Goal: Book appointment/travel/reservation: Book appointment/travel/reservation

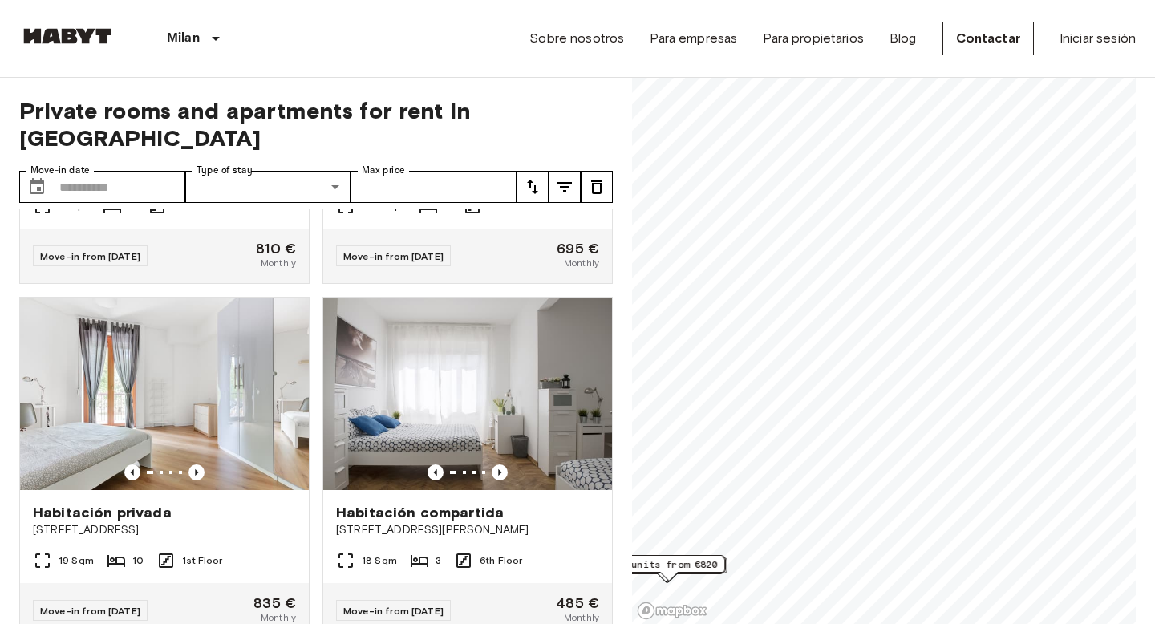
scroll to position [995, 0]
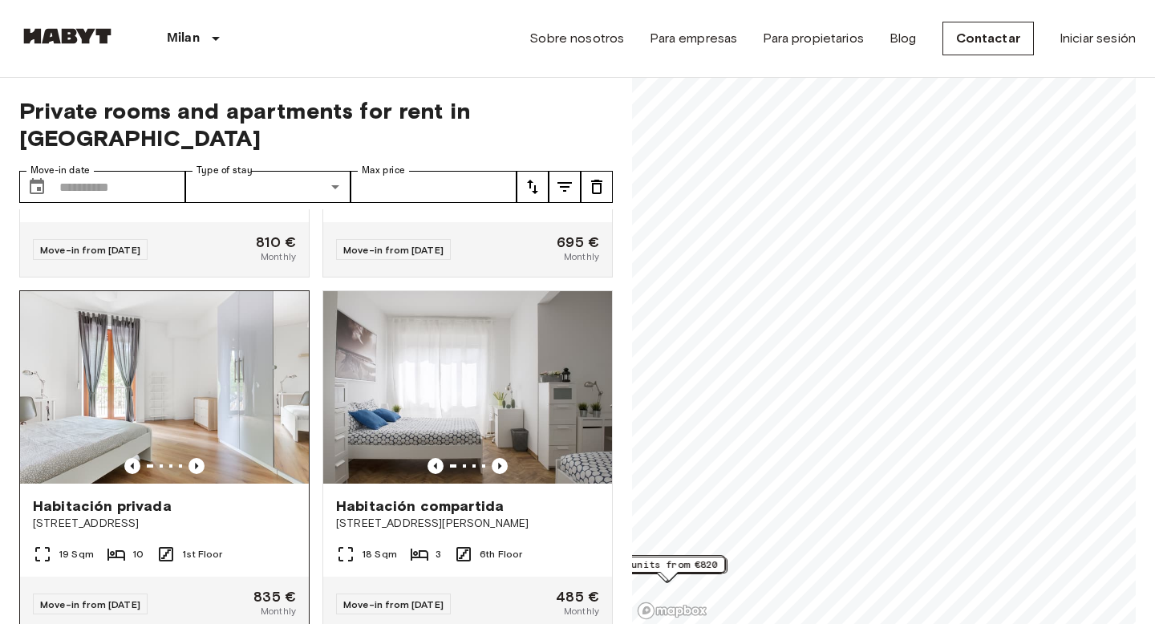
click at [237, 388] on img at bounding box center [164, 387] width 289 height 192
click at [139, 496] on span "Habitación privada" at bounding box center [102, 505] width 139 height 19
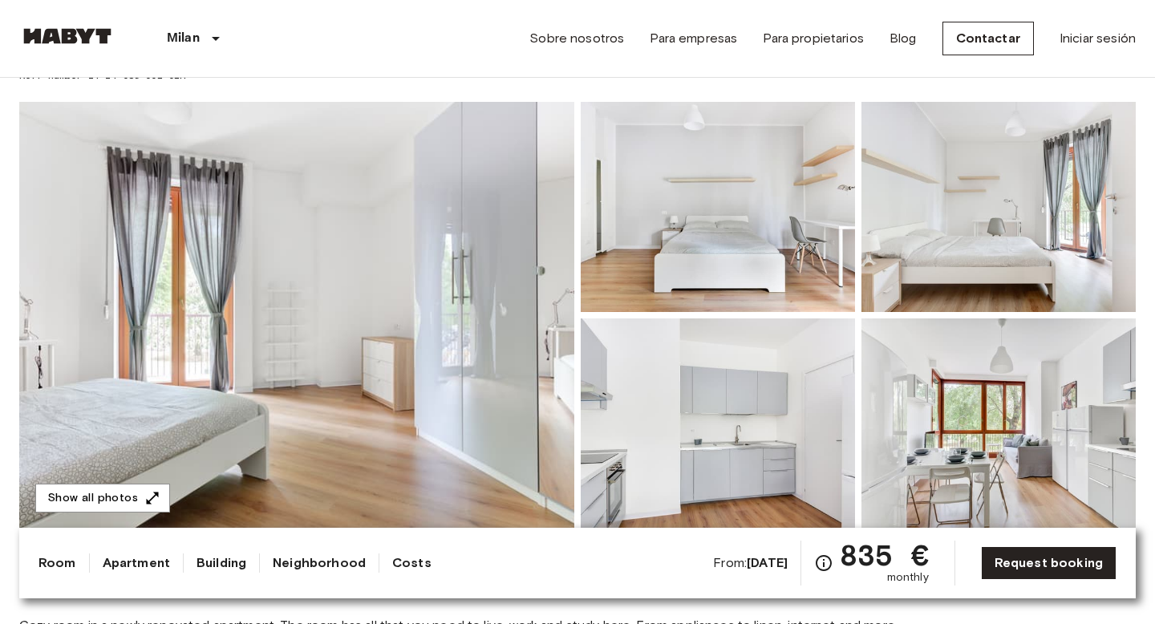
scroll to position [113, 0]
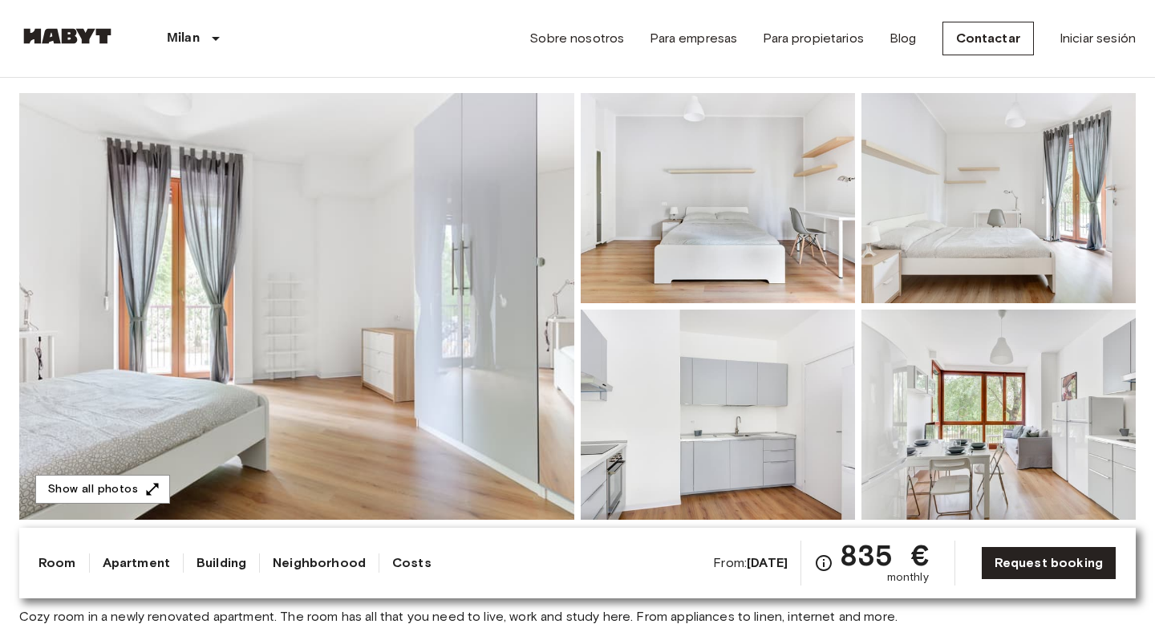
click at [419, 312] on img at bounding box center [296, 306] width 555 height 427
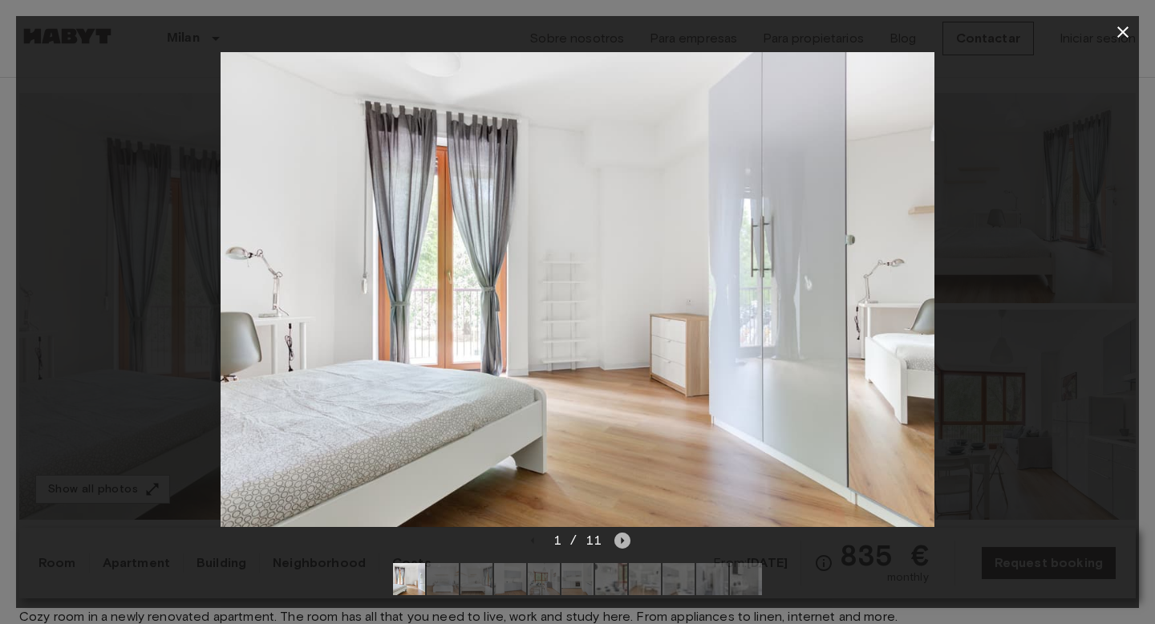
click at [623, 540] on icon "Next image" at bounding box center [622, 540] width 3 height 6
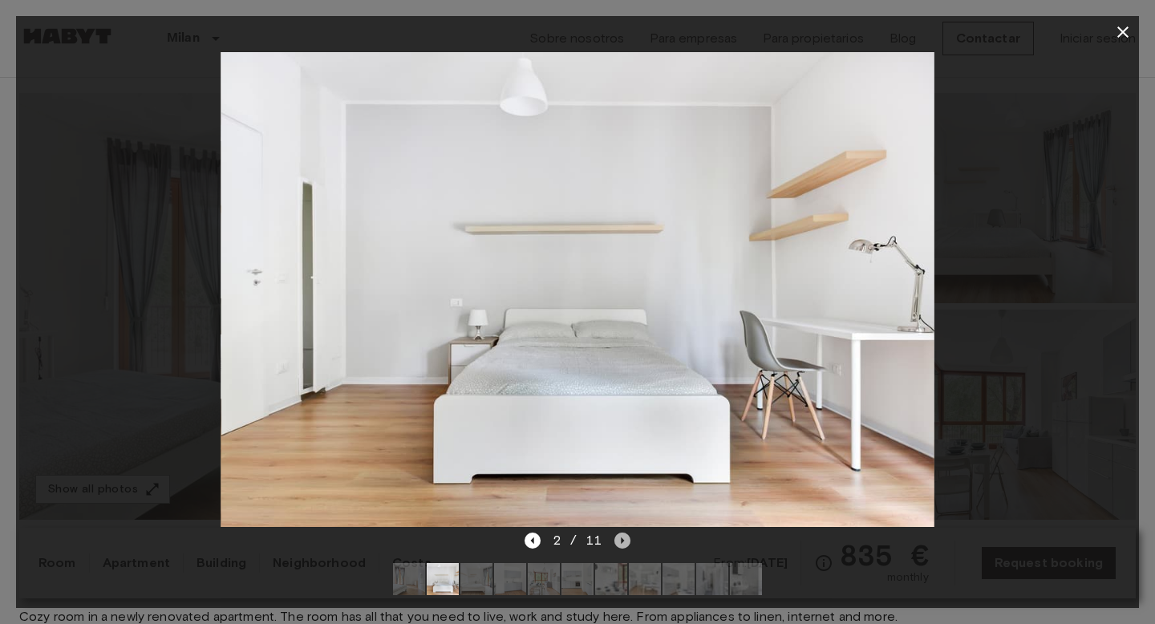
click at [623, 540] on icon "Next image" at bounding box center [622, 540] width 3 height 6
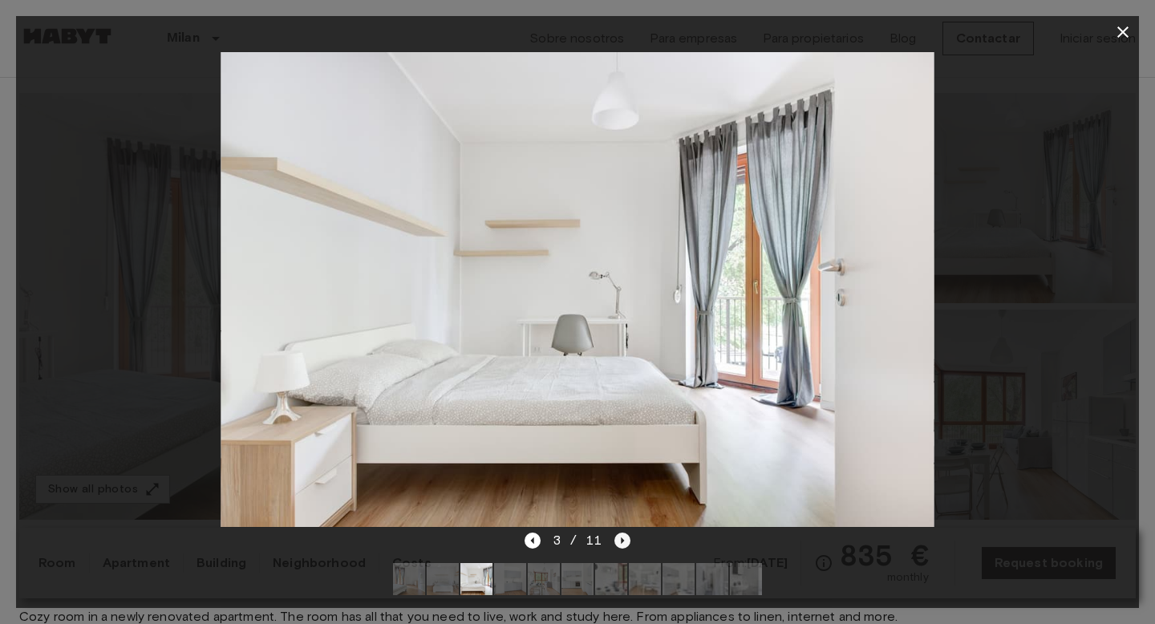
click at [623, 540] on icon "Next image" at bounding box center [622, 540] width 3 height 6
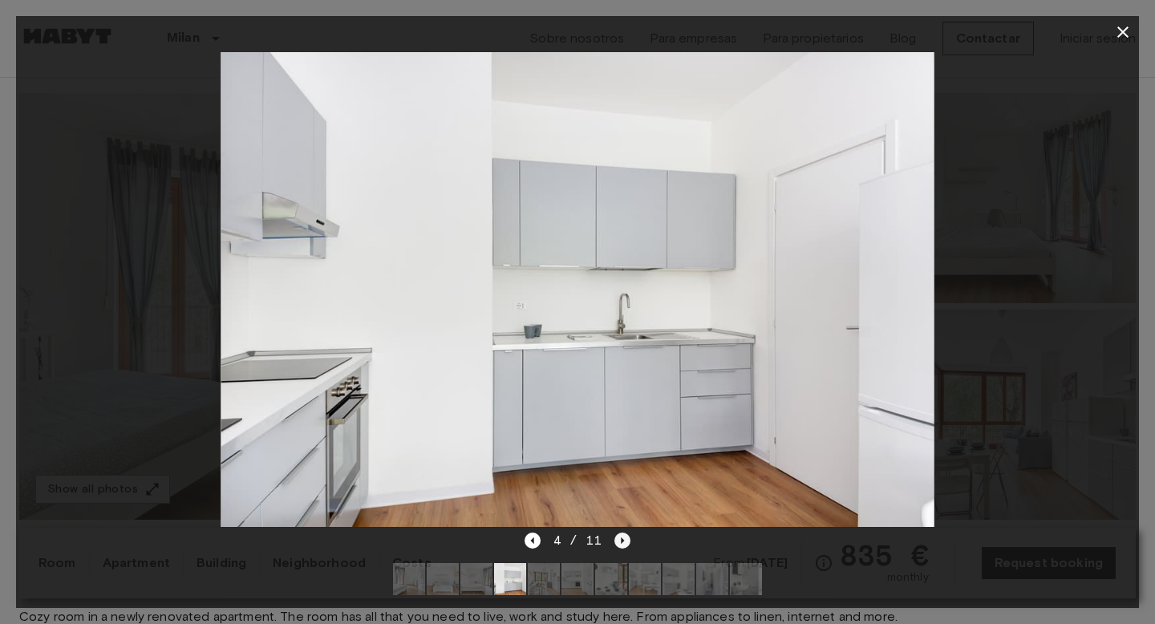
click at [623, 540] on icon "Next image" at bounding box center [622, 540] width 3 height 6
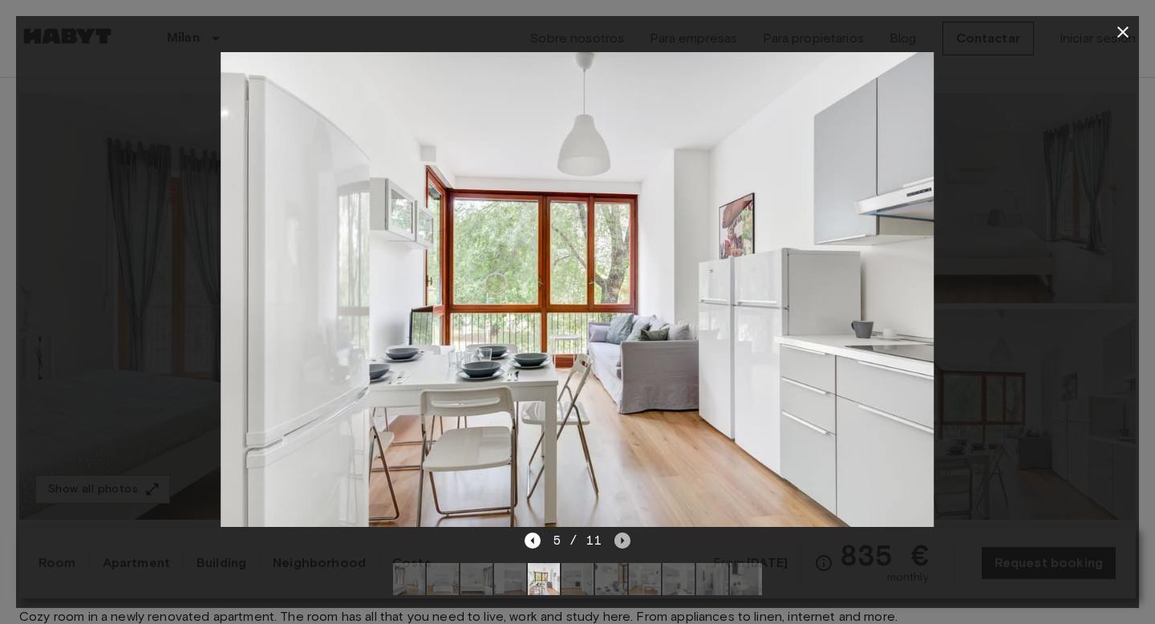
click at [623, 540] on icon "Next image" at bounding box center [622, 540] width 3 height 6
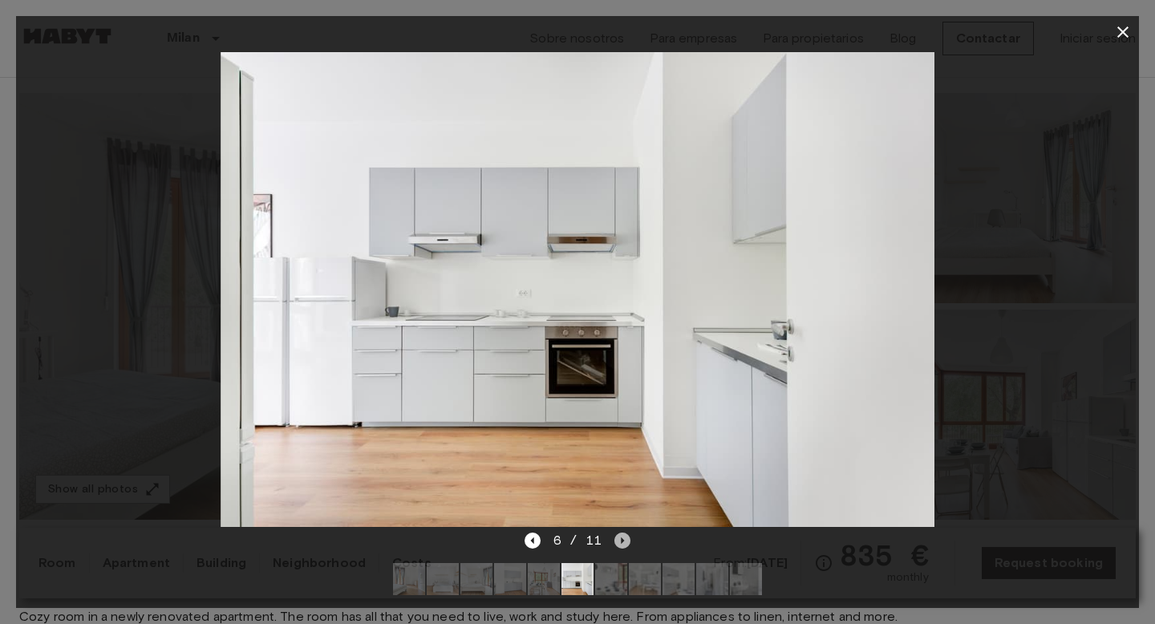
click at [623, 540] on icon "Next image" at bounding box center [622, 540] width 3 height 6
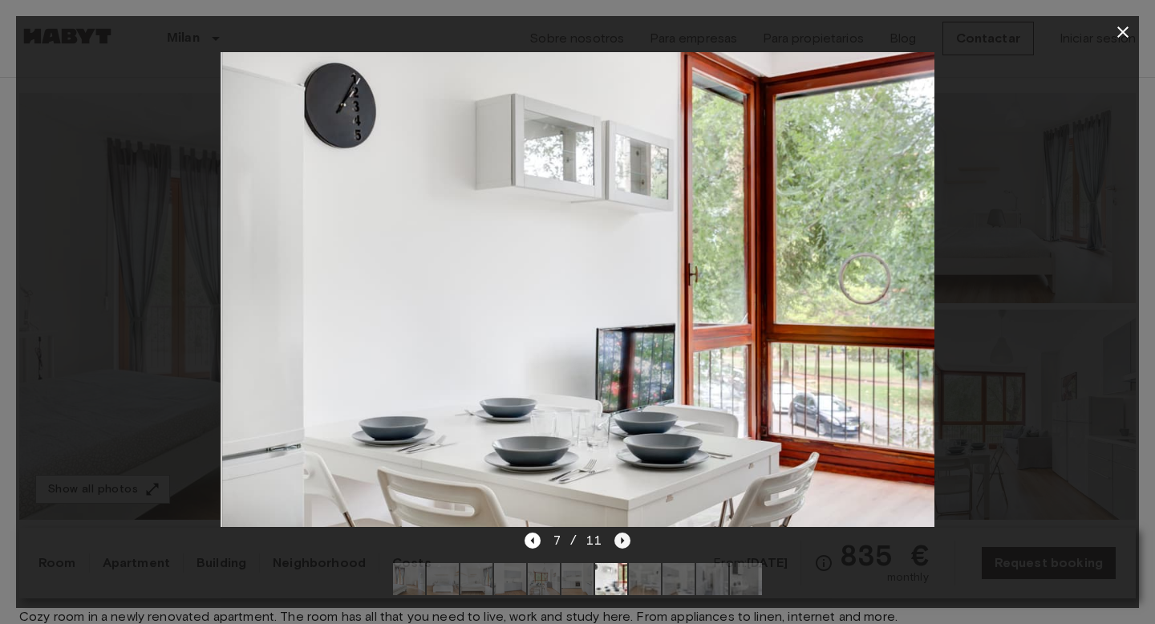
click at [623, 540] on icon "Next image" at bounding box center [622, 540] width 3 height 6
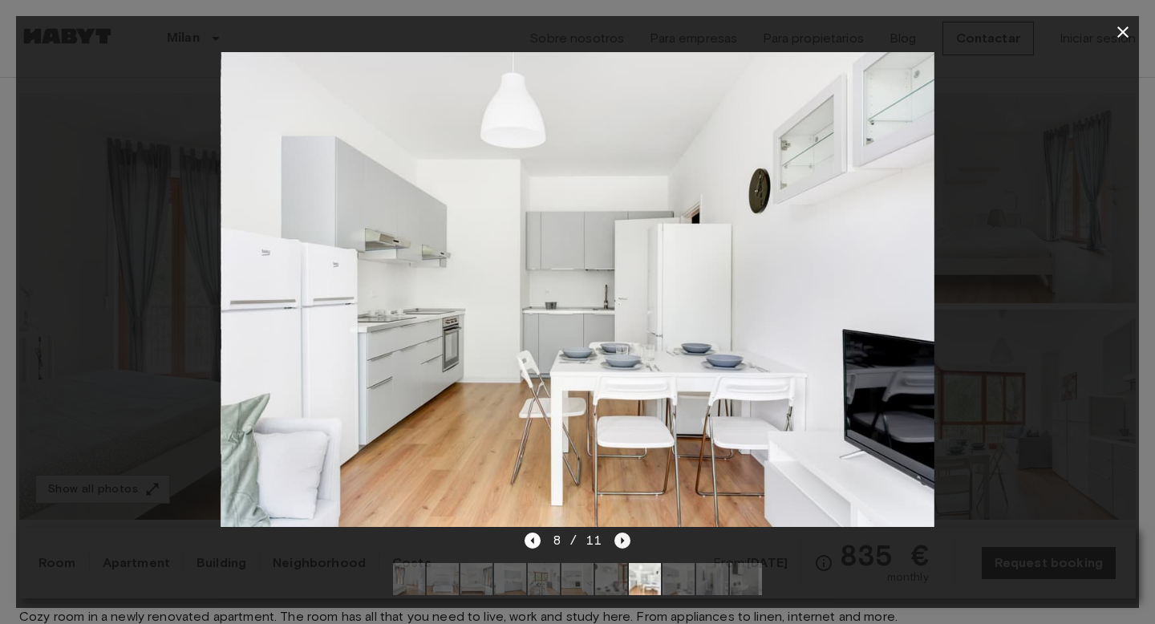
click at [623, 540] on icon "Next image" at bounding box center [622, 540] width 3 height 6
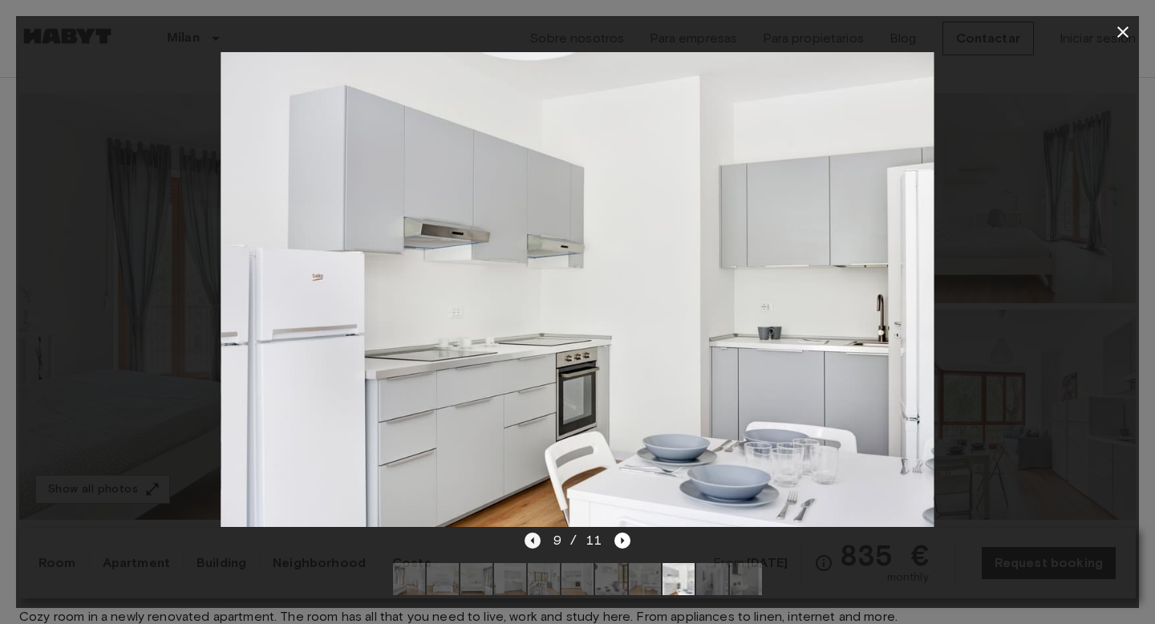
click at [529, 536] on icon "Previous image" at bounding box center [532, 540] width 16 height 16
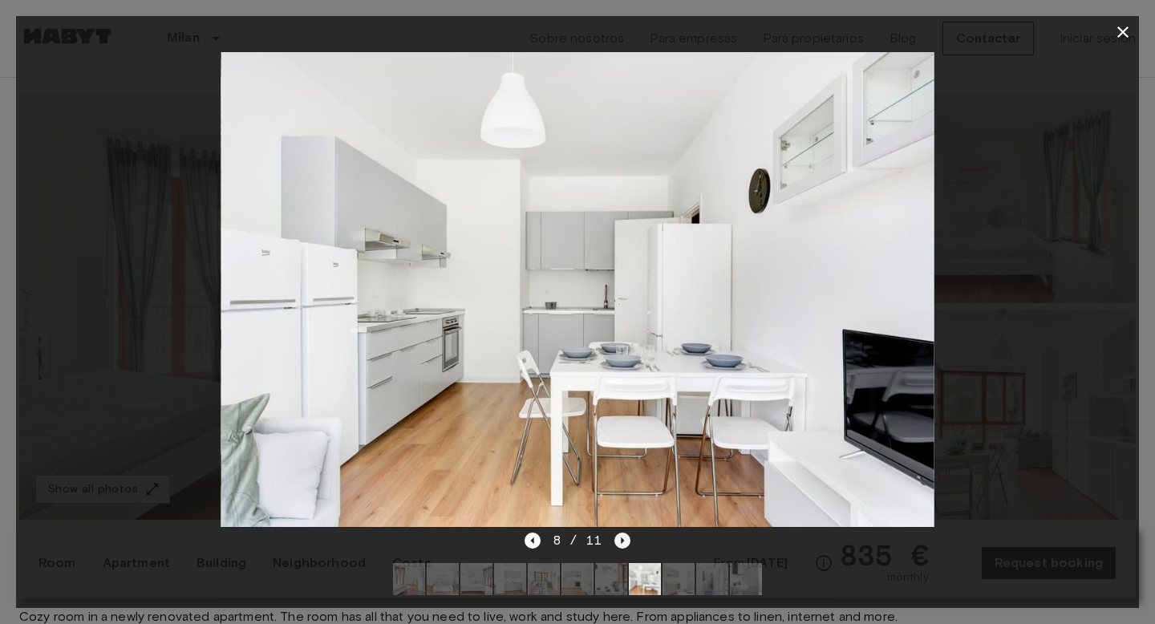
click at [625, 535] on icon "Next image" at bounding box center [622, 540] width 16 height 16
click at [624, 541] on icon "Next image" at bounding box center [622, 540] width 16 height 16
click at [1119, 34] on icon "button" at bounding box center [1122, 31] width 11 height 11
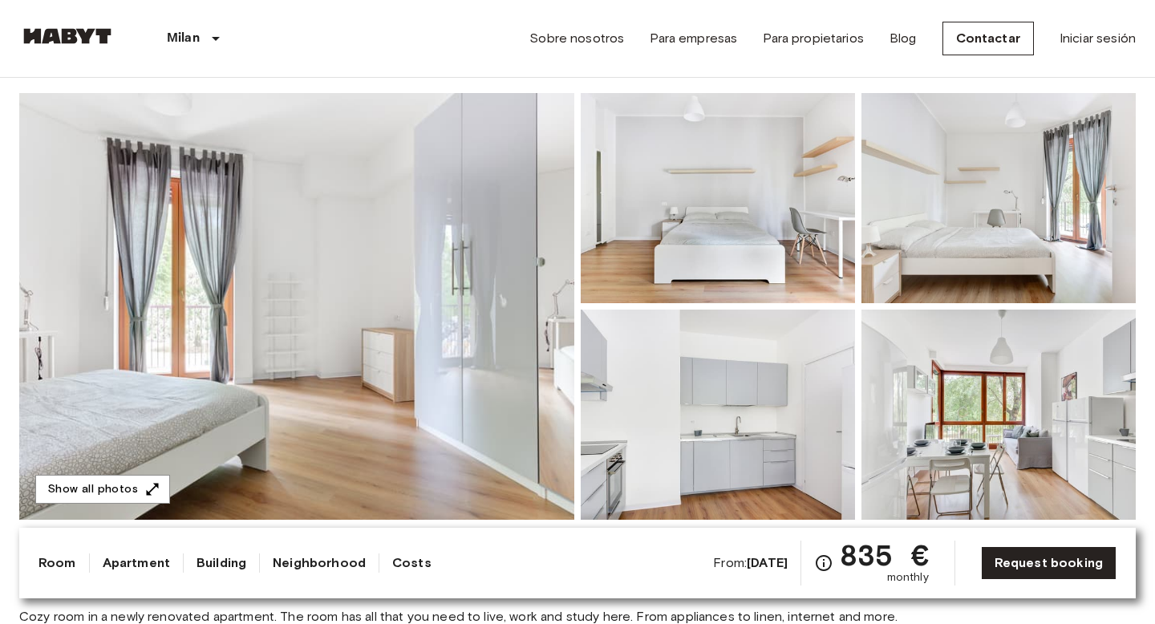
click at [693, 316] on img at bounding box center [717, 414] width 274 height 210
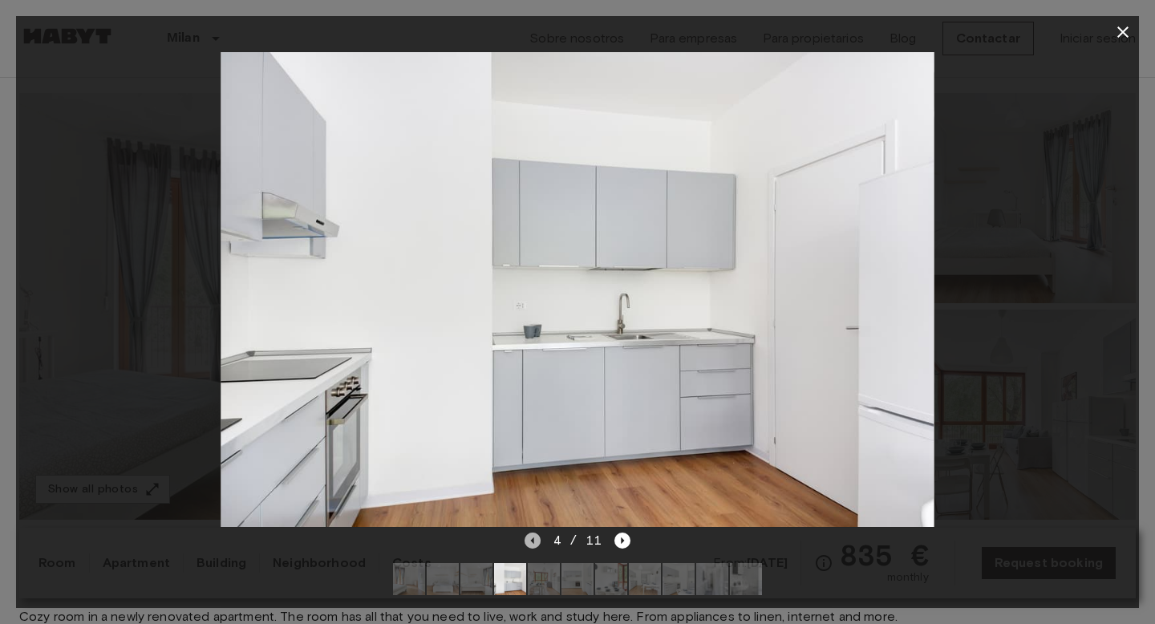
click at [534, 544] on icon "Previous image" at bounding box center [532, 540] width 16 height 16
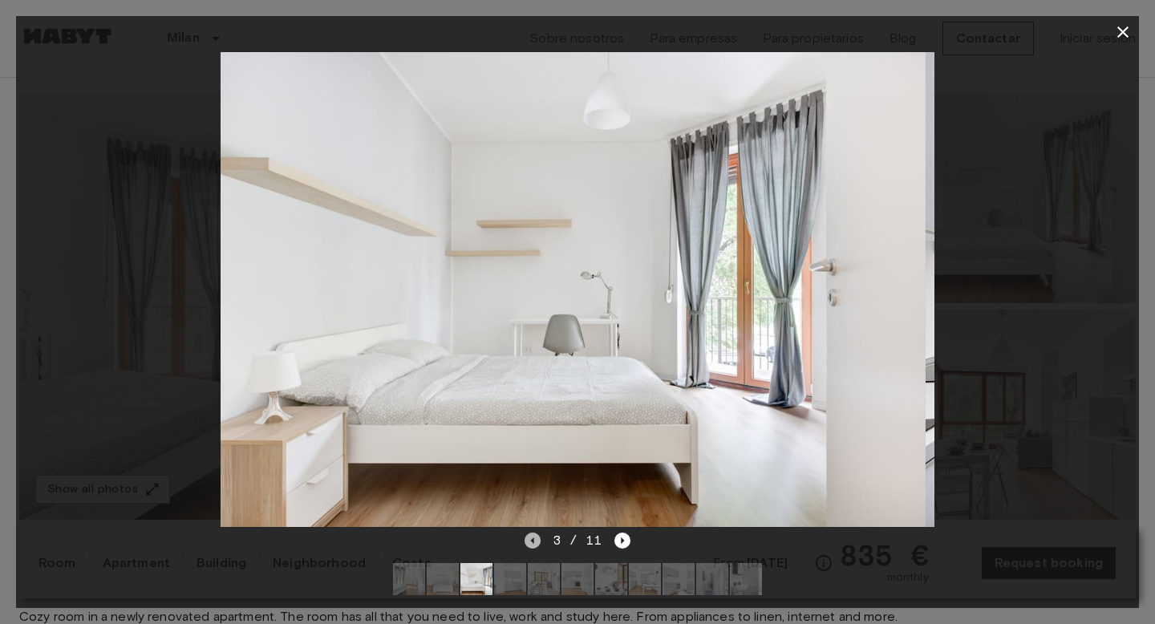
click at [534, 544] on icon "Previous image" at bounding box center [532, 540] width 16 height 16
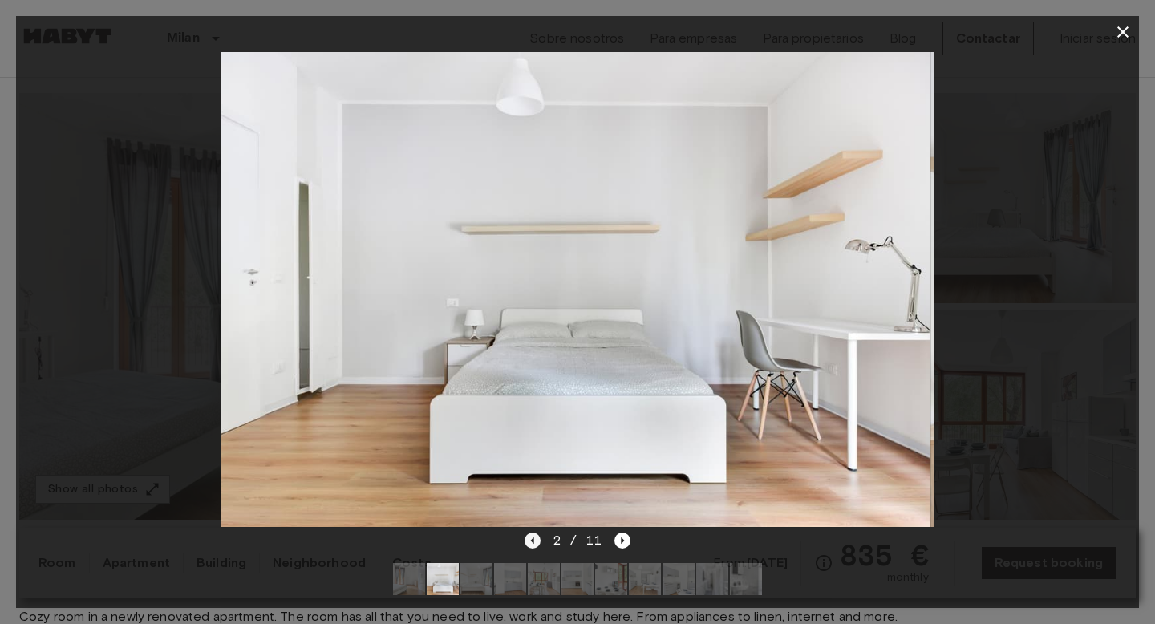
click at [534, 544] on icon "Previous image" at bounding box center [532, 540] width 16 height 16
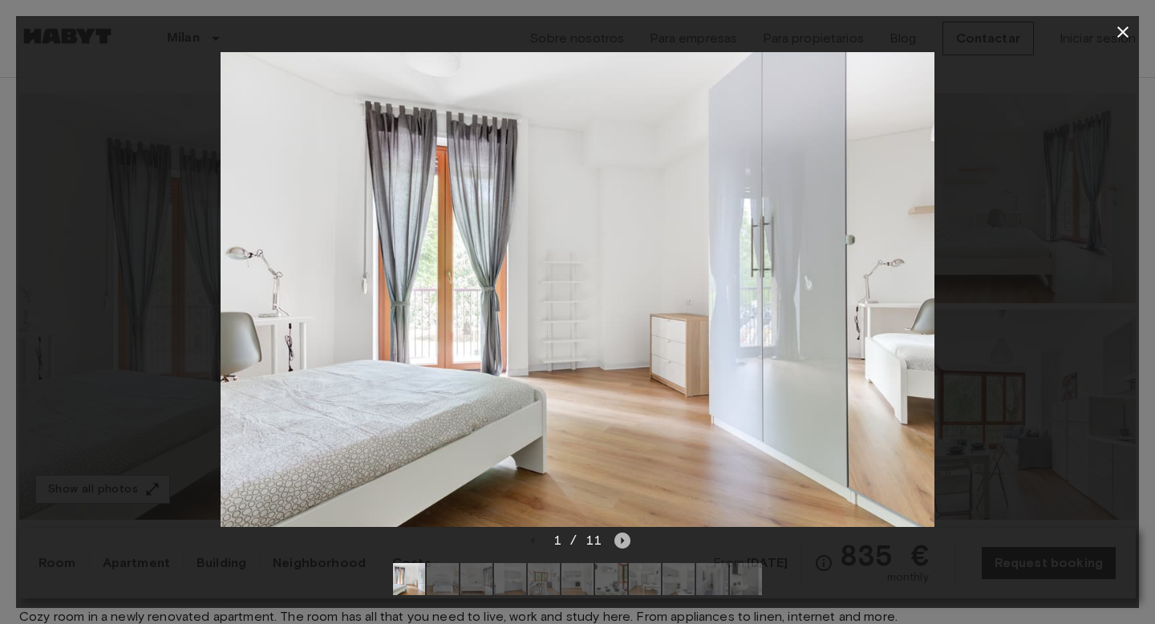
click at [625, 541] on icon "Next image" at bounding box center [622, 540] width 16 height 16
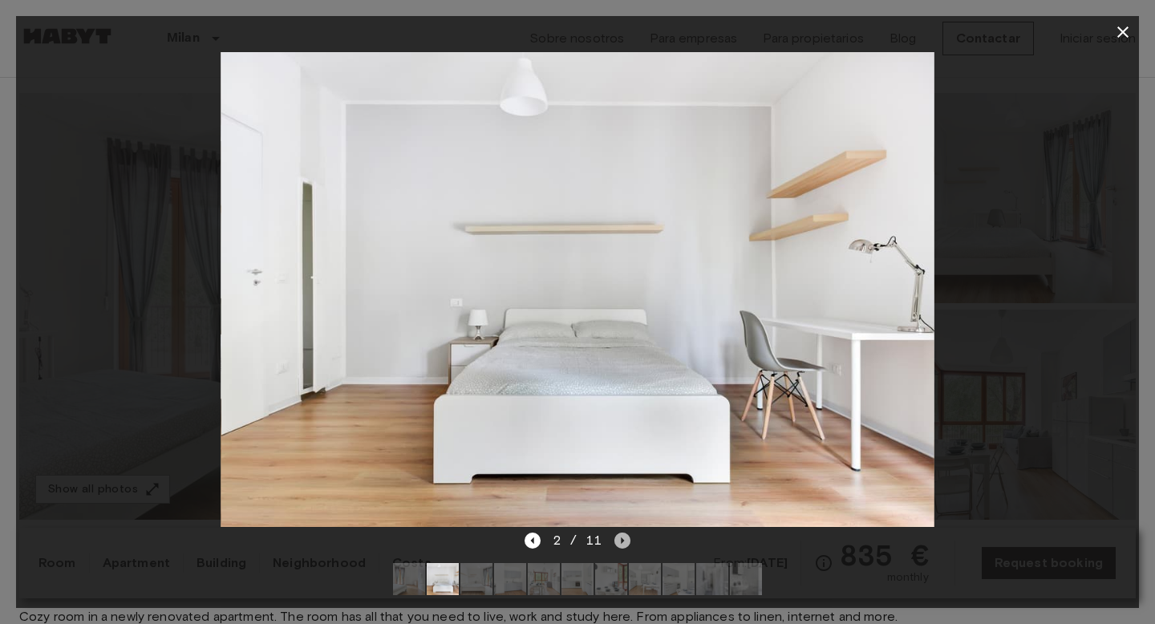
click at [625, 541] on icon "Next image" at bounding box center [622, 540] width 16 height 16
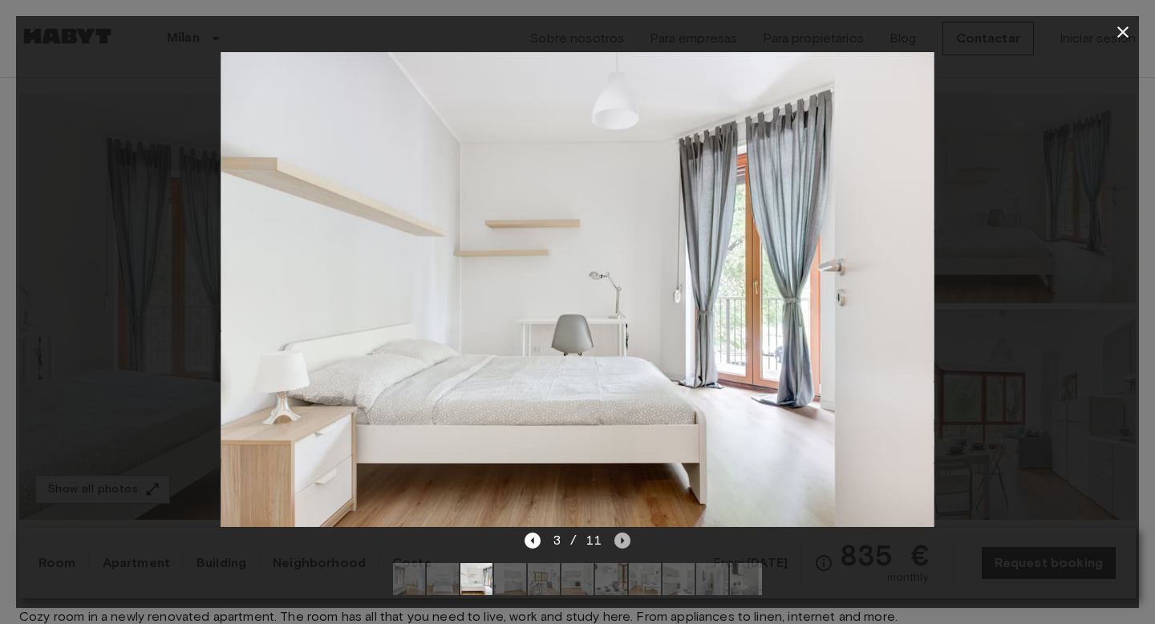
click at [625, 541] on icon "Next image" at bounding box center [622, 540] width 16 height 16
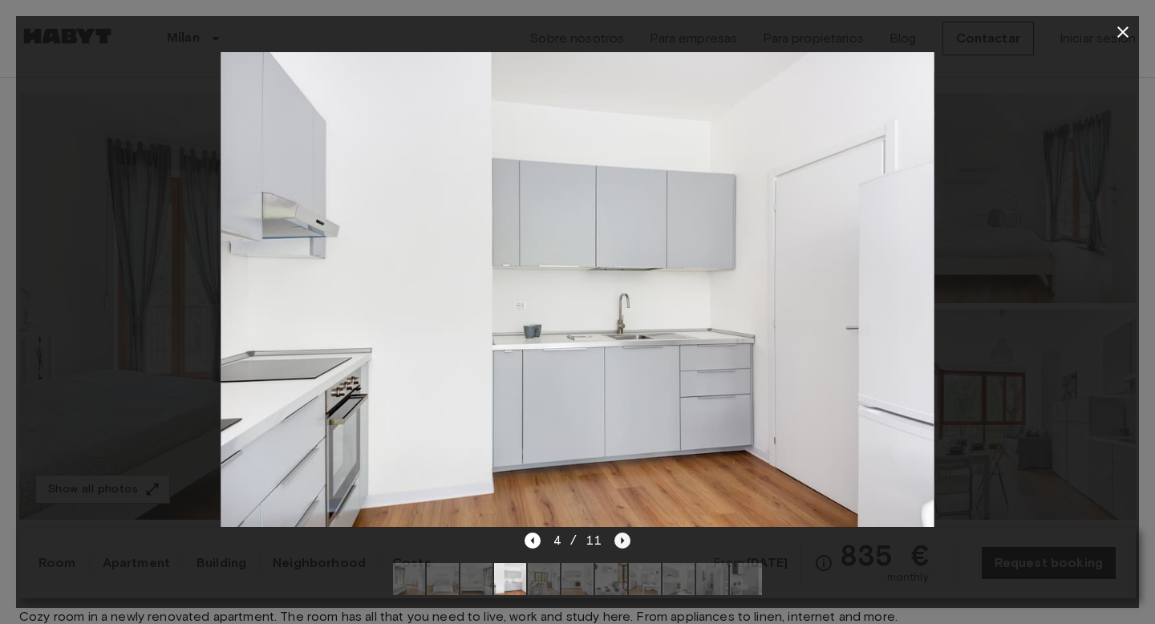
click at [625, 541] on icon "Next image" at bounding box center [622, 540] width 16 height 16
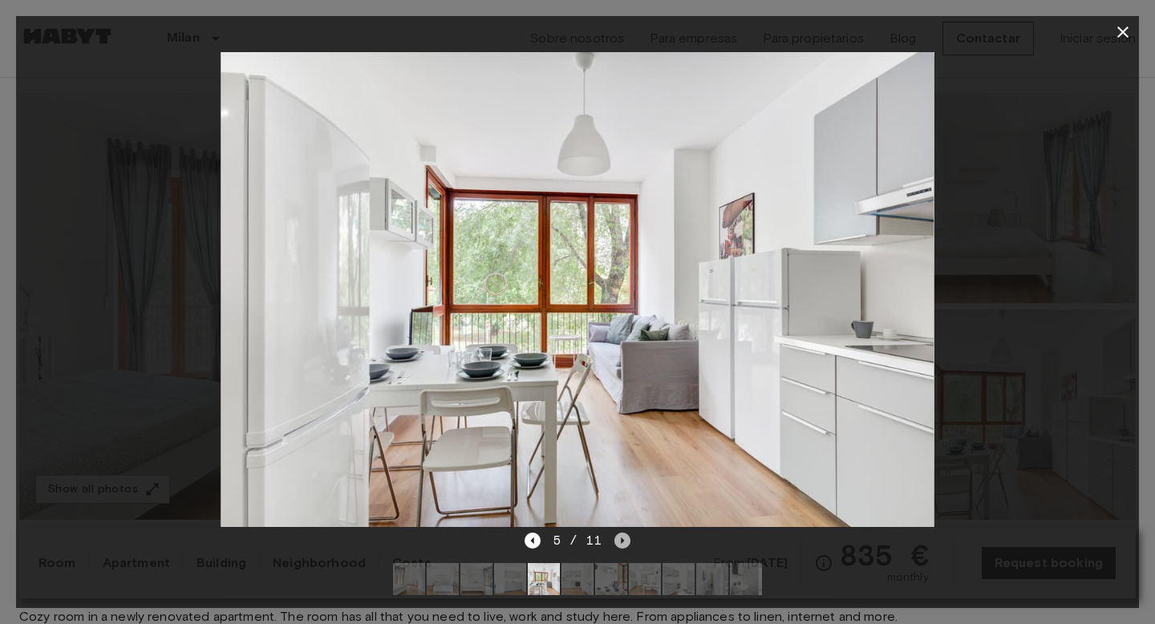
click at [625, 541] on icon "Next image" at bounding box center [622, 540] width 16 height 16
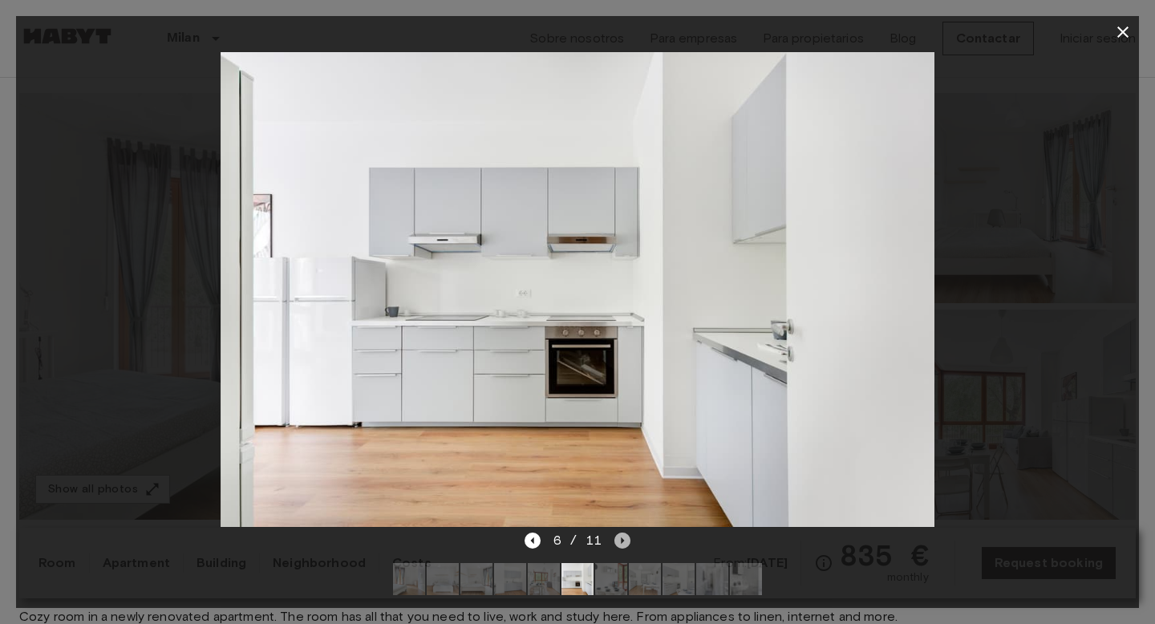
click at [625, 541] on icon "Next image" at bounding box center [622, 540] width 16 height 16
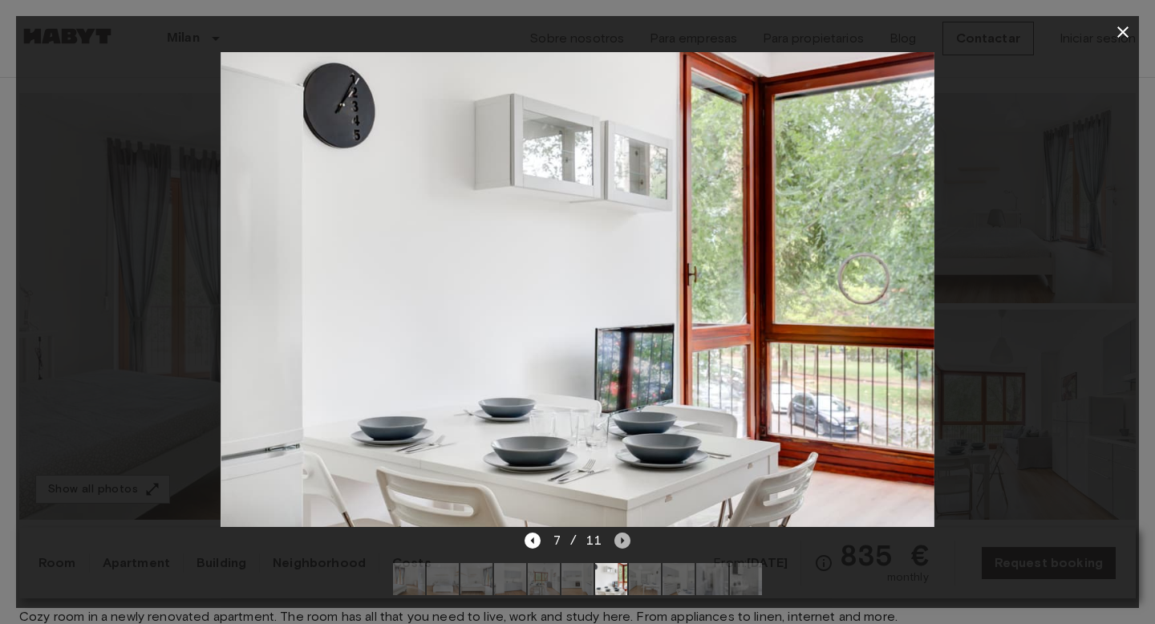
click at [625, 541] on icon "Next image" at bounding box center [622, 540] width 16 height 16
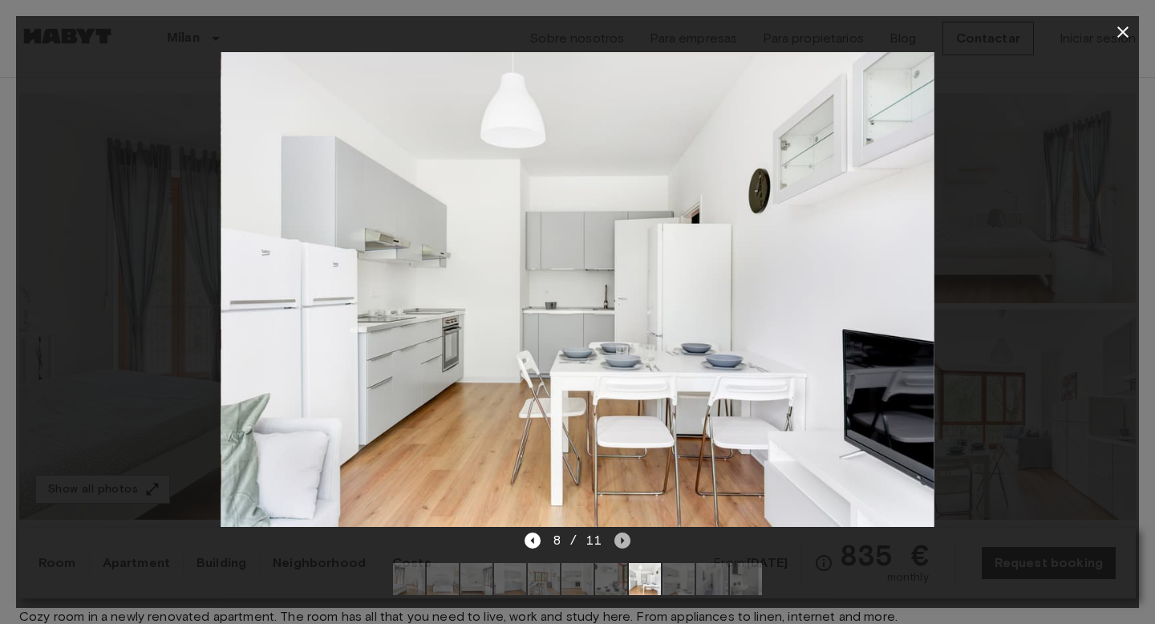
click at [625, 541] on icon "Next image" at bounding box center [622, 540] width 16 height 16
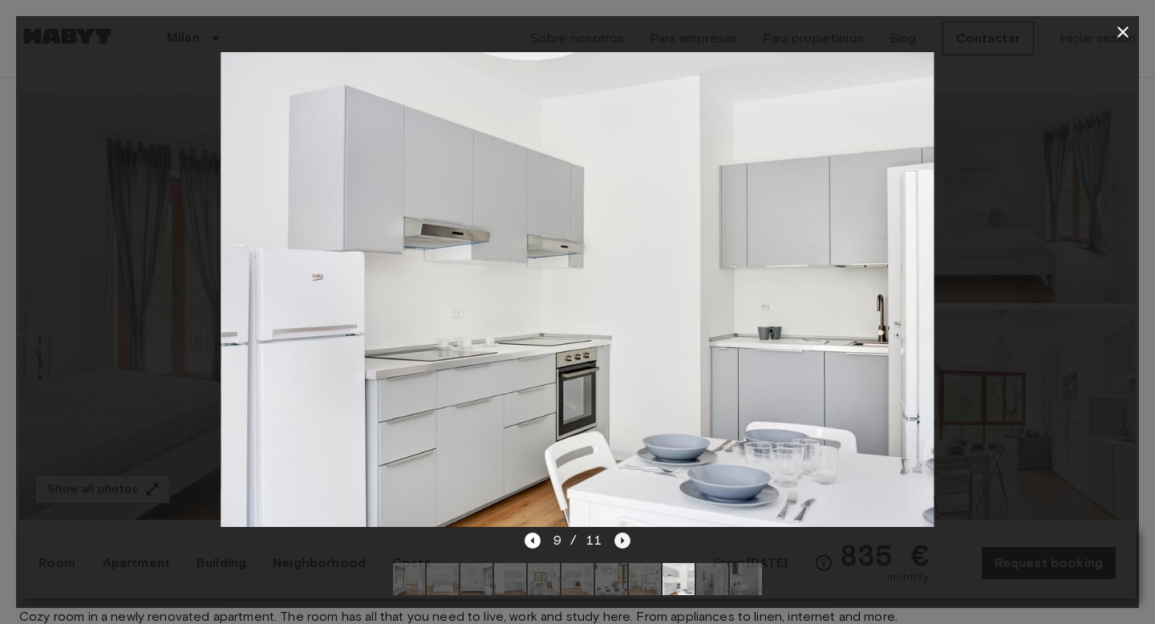
click at [625, 541] on icon "Next image" at bounding box center [622, 540] width 16 height 16
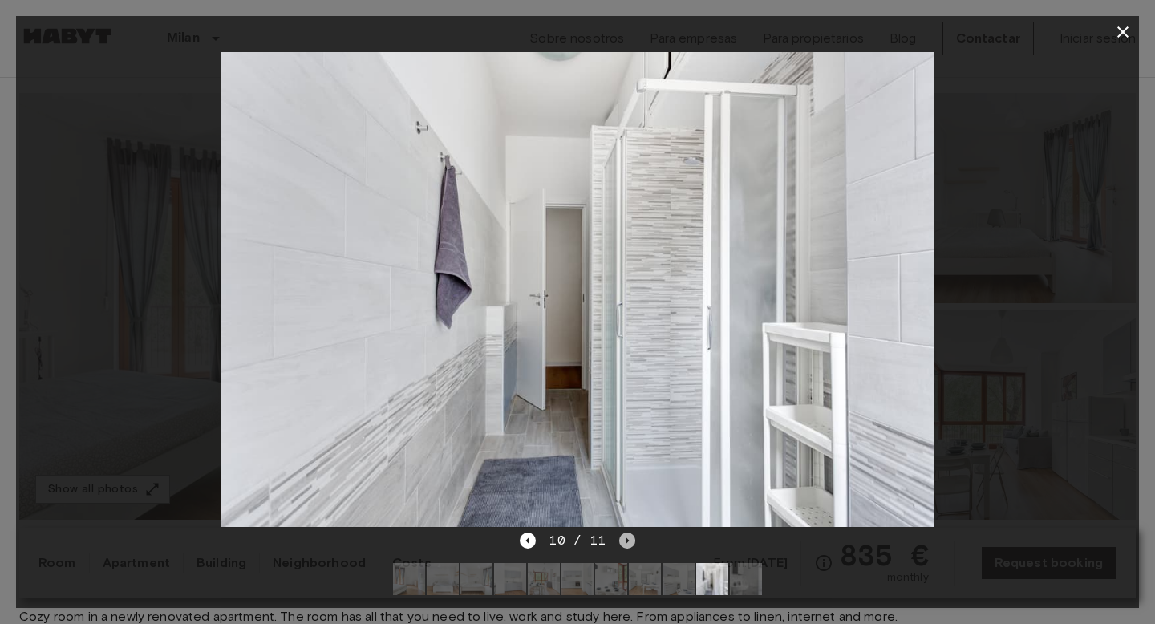
click at [625, 541] on icon "Next image" at bounding box center [626, 540] width 3 height 6
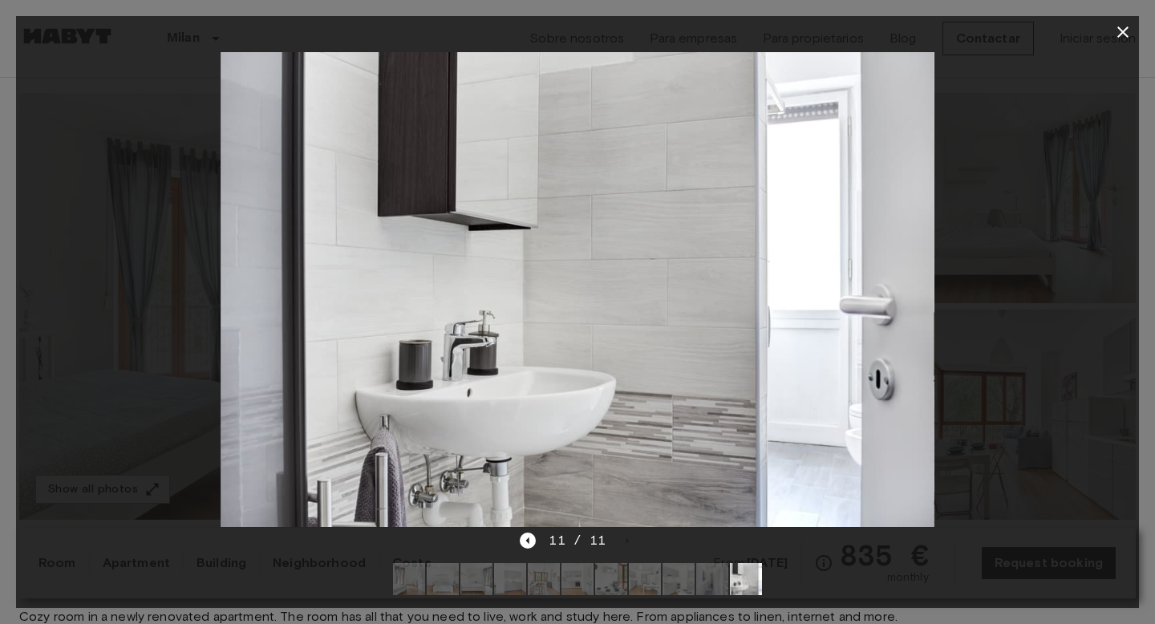
click at [1128, 26] on icon "button" at bounding box center [1122, 31] width 19 height 19
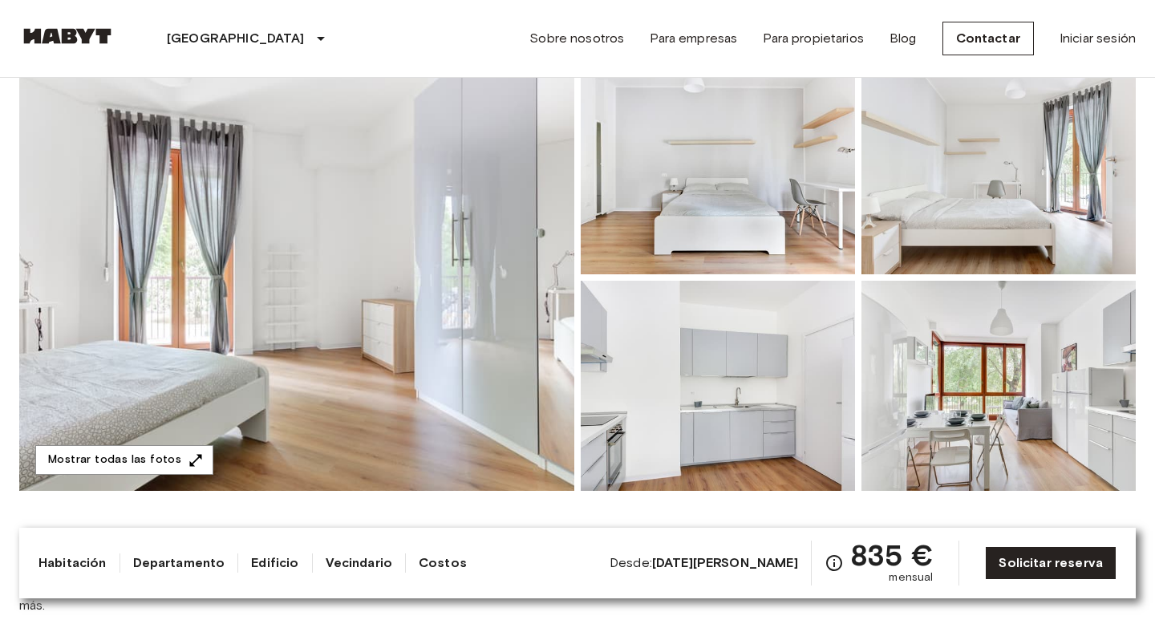
scroll to position [144, 0]
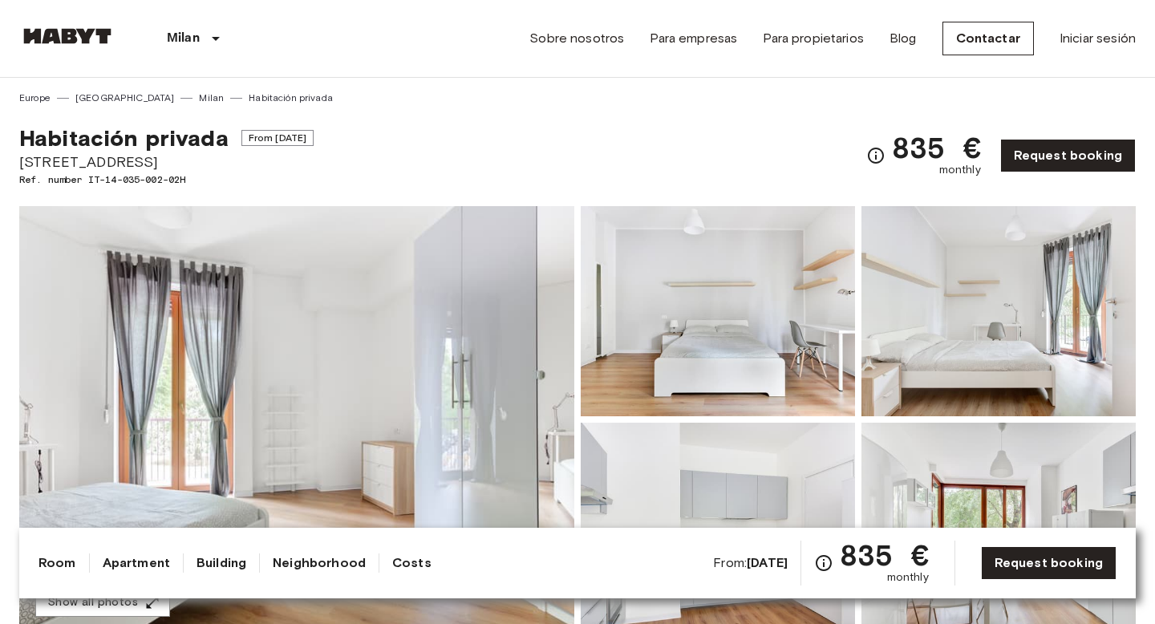
scroll to position [6, 0]
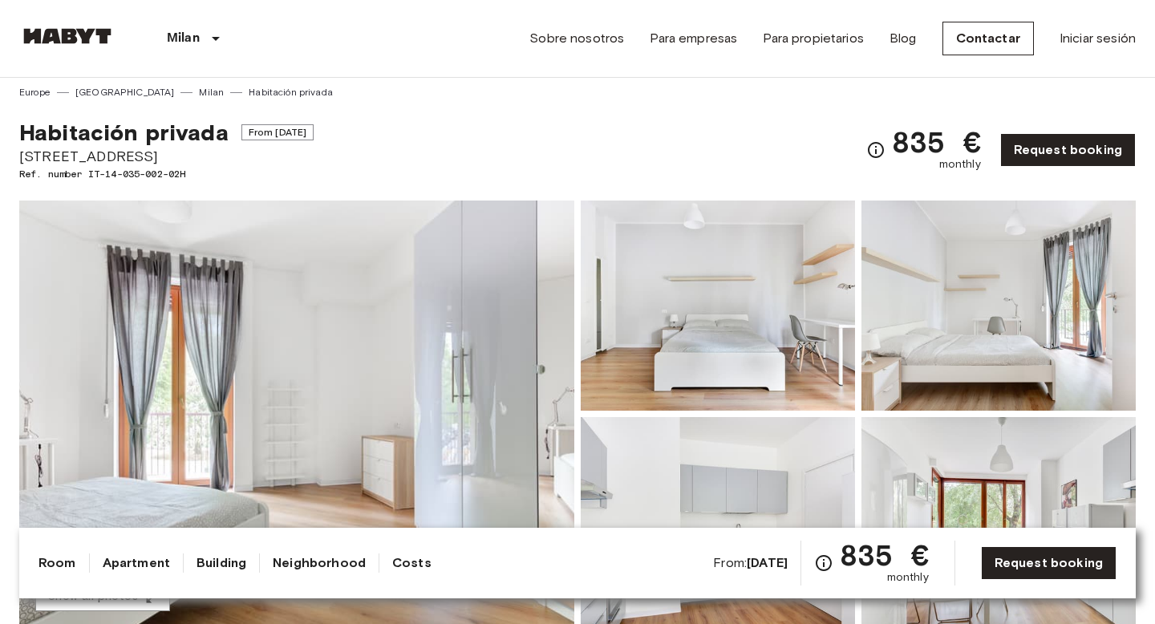
click at [134, 424] on img at bounding box center [296, 413] width 555 height 427
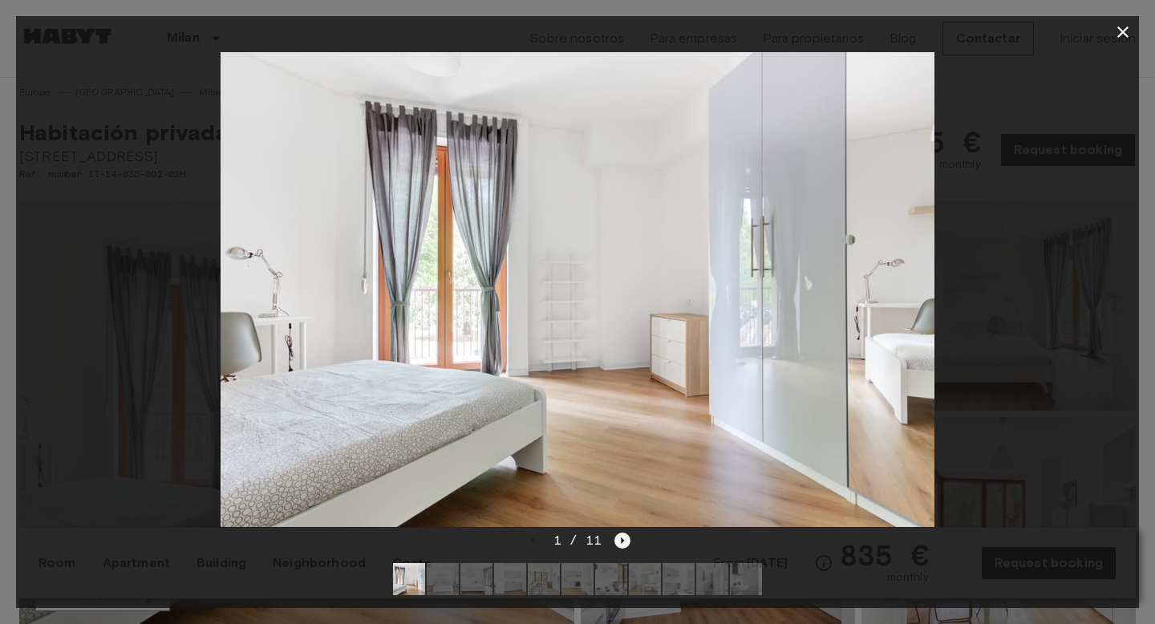
click at [621, 540] on icon "Next image" at bounding box center [622, 540] width 3 height 6
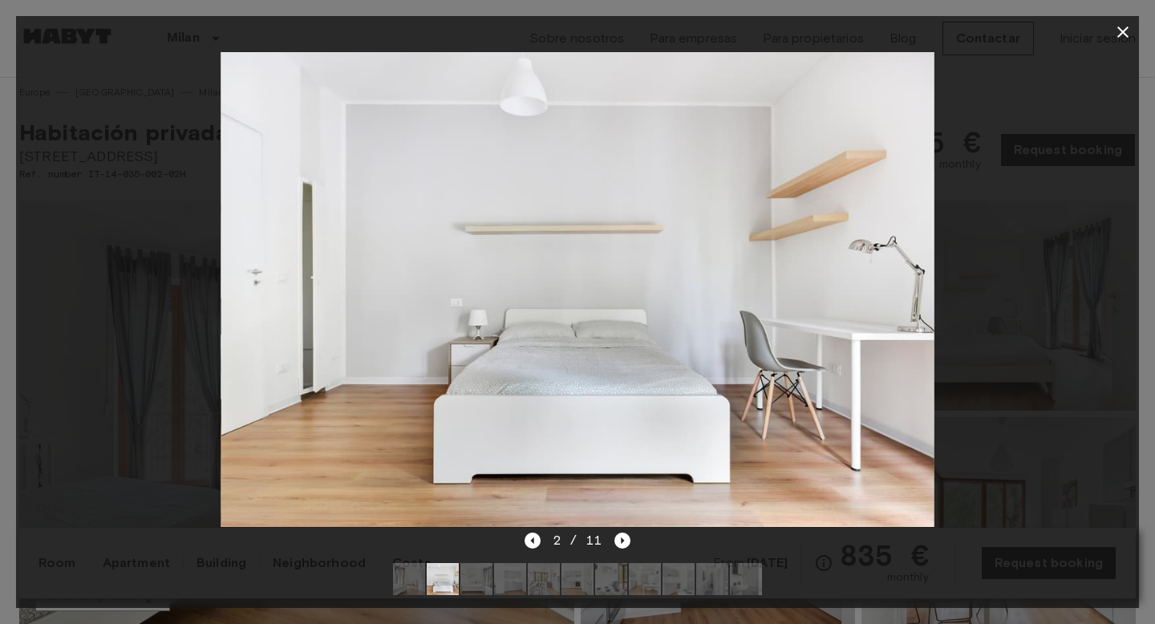
click at [622, 551] on div at bounding box center [577, 579] width 394 height 58
click at [621, 545] on icon "Next image" at bounding box center [622, 540] width 16 height 16
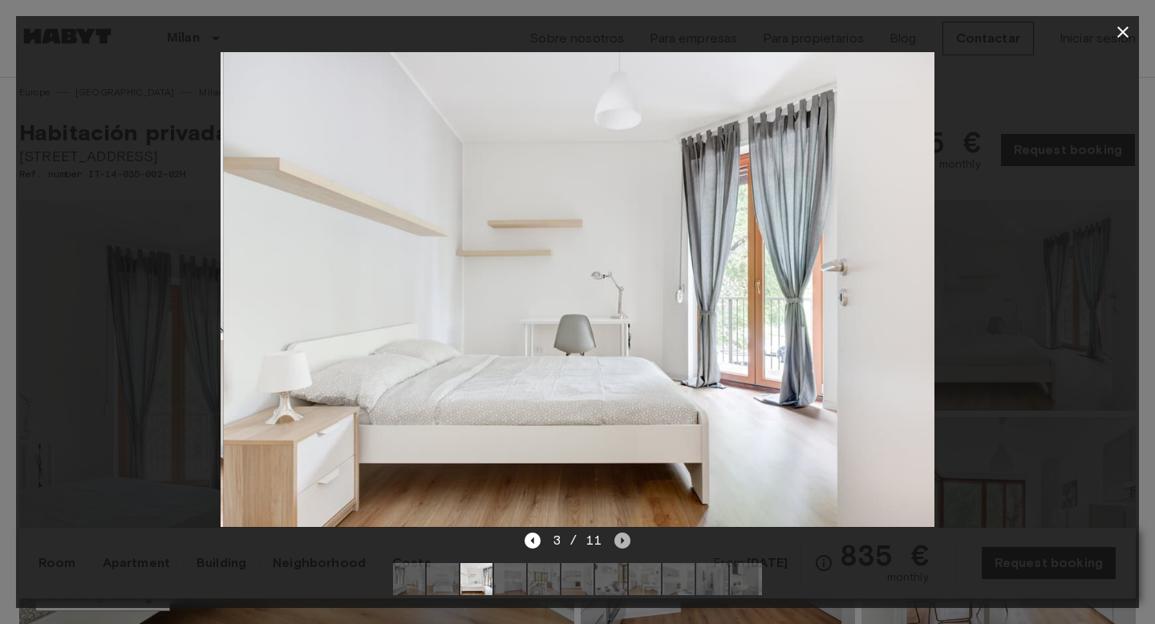
click at [621, 546] on icon "Next image" at bounding box center [622, 540] width 16 height 16
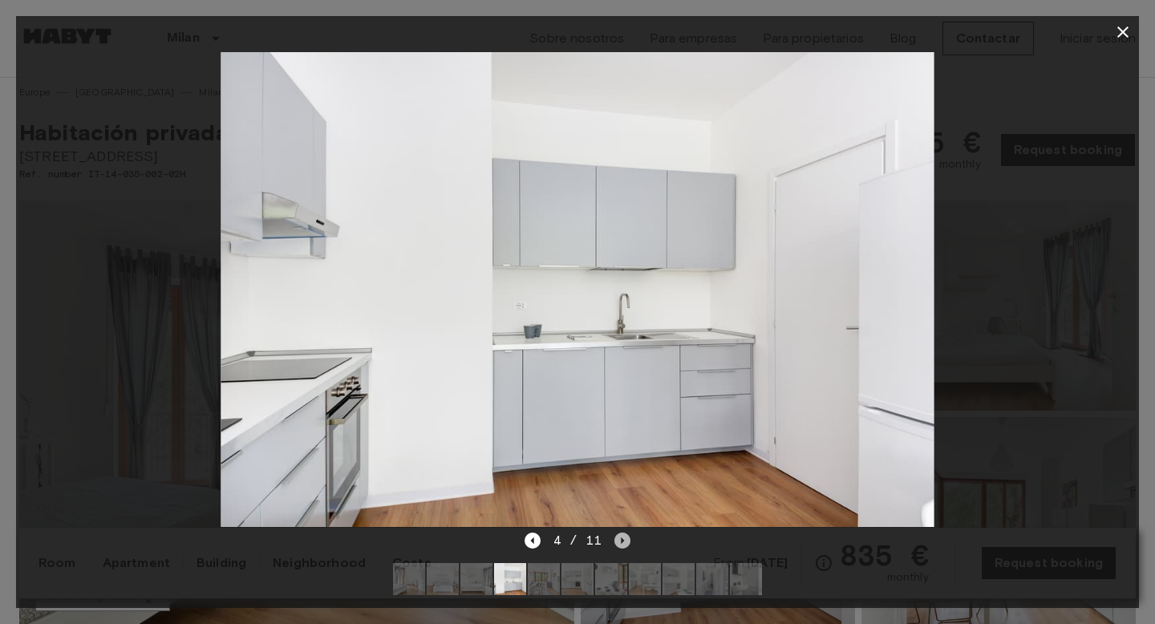
click at [621, 546] on icon "Next image" at bounding box center [622, 540] width 16 height 16
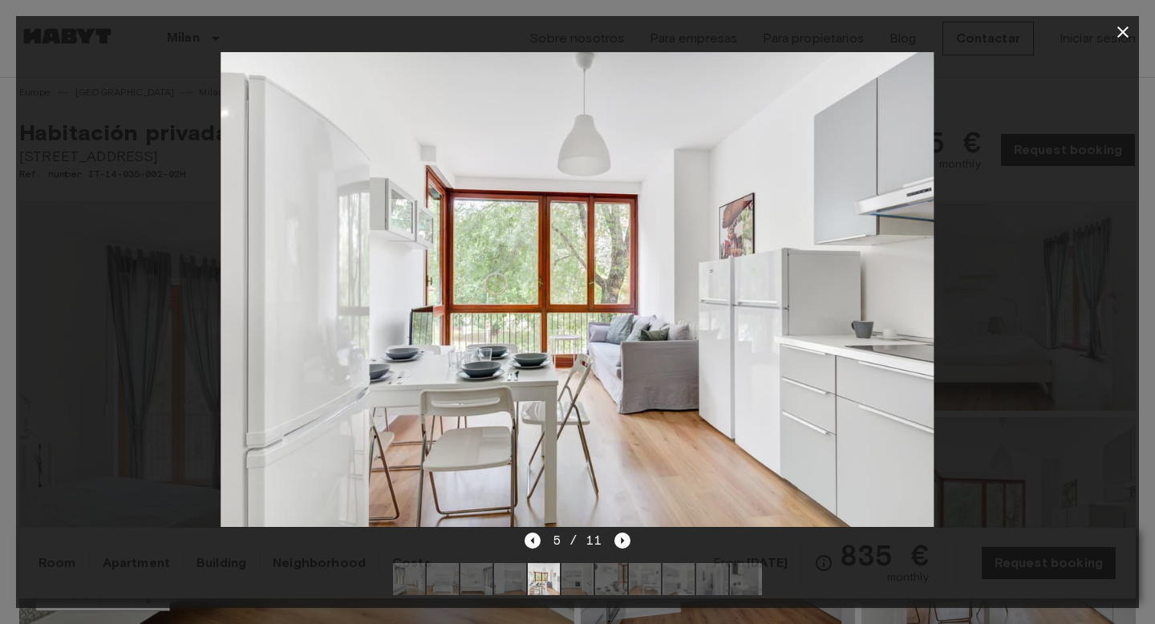
drag, startPoint x: 621, startPoint y: 546, endPoint x: 672, endPoint y: 471, distance: 90.7
click at [672, 471] on div "5 / 11" at bounding box center [577, 312] width 1122 height 592
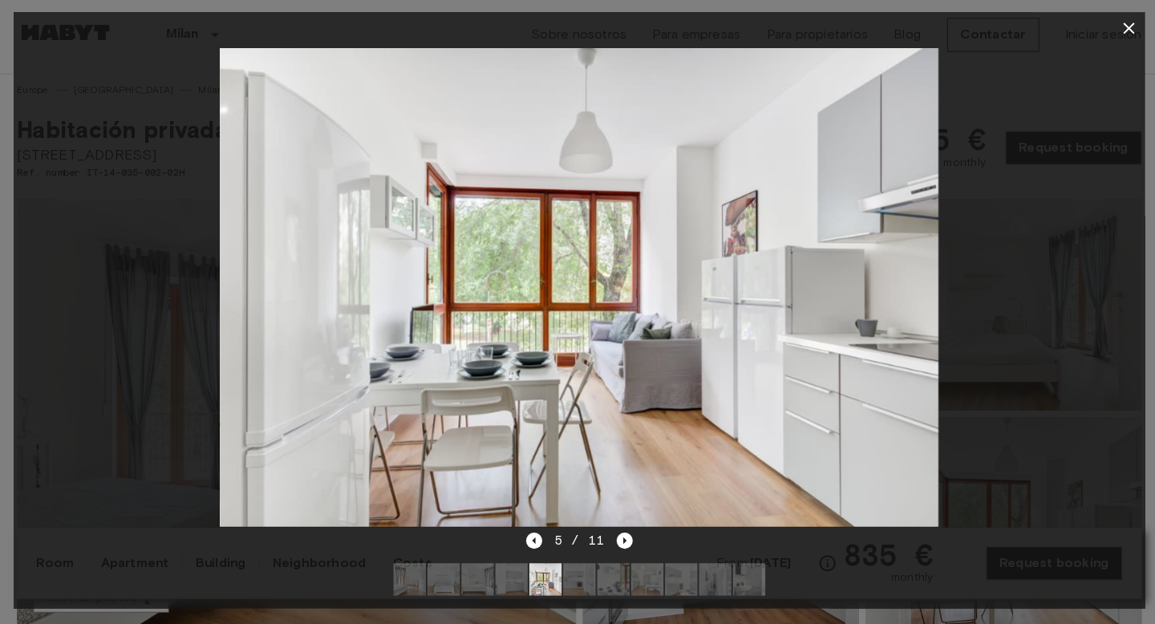
scroll to position [5, 0]
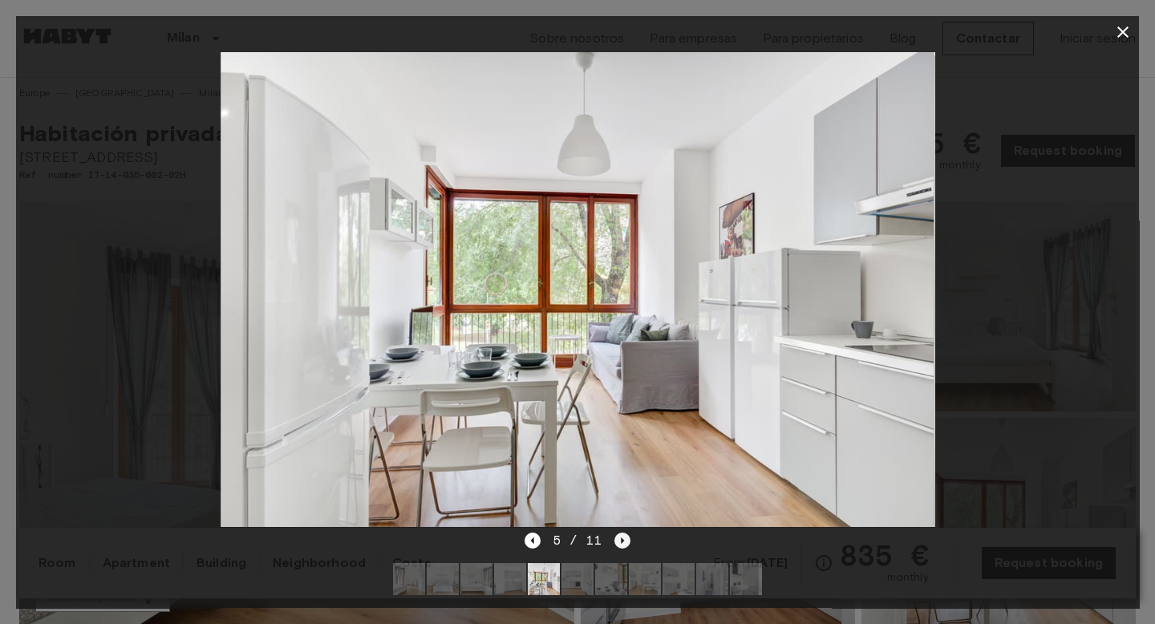
click at [619, 543] on icon "Next image" at bounding box center [622, 540] width 16 height 16
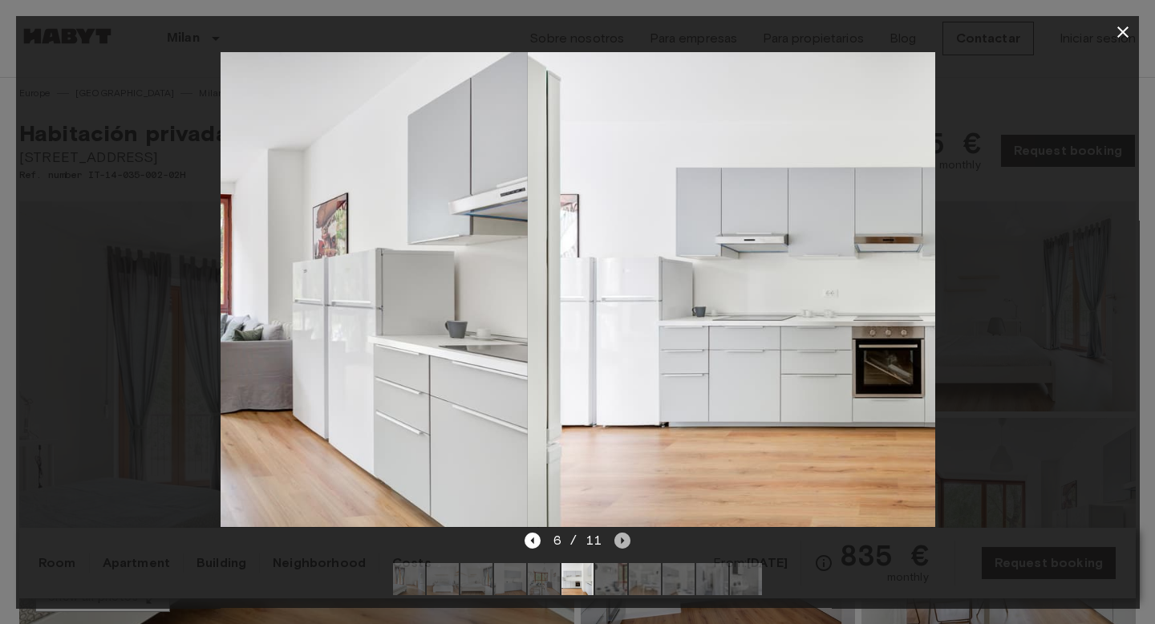
click at [619, 543] on icon "Next image" at bounding box center [622, 540] width 16 height 16
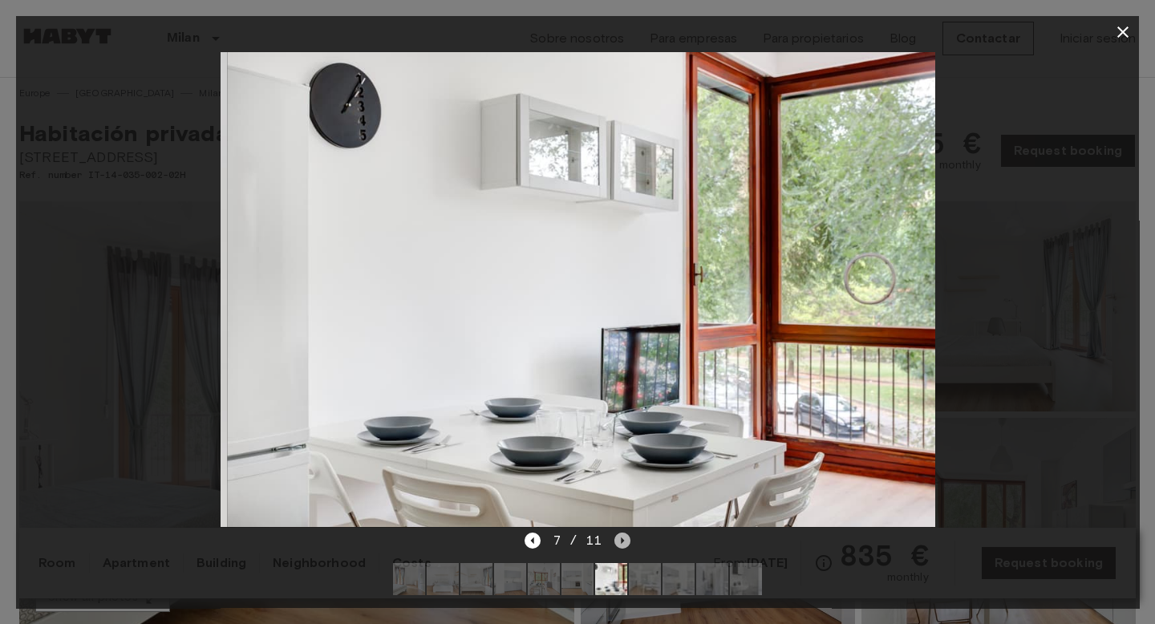
click at [619, 543] on icon "Next image" at bounding box center [622, 540] width 16 height 16
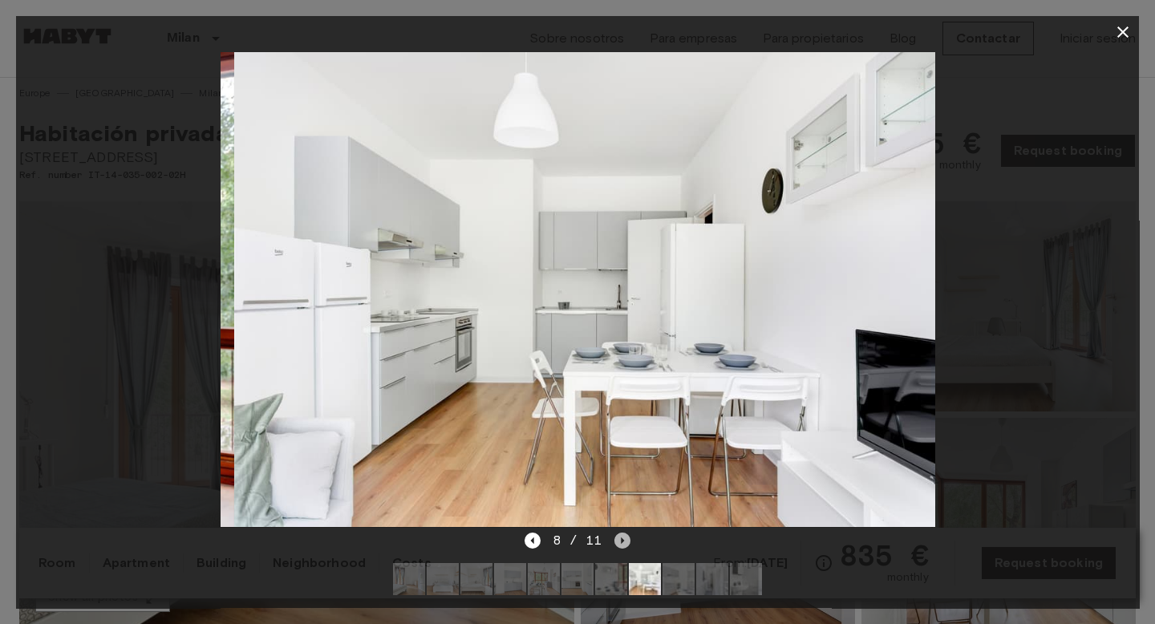
click at [619, 543] on icon "Next image" at bounding box center [622, 540] width 16 height 16
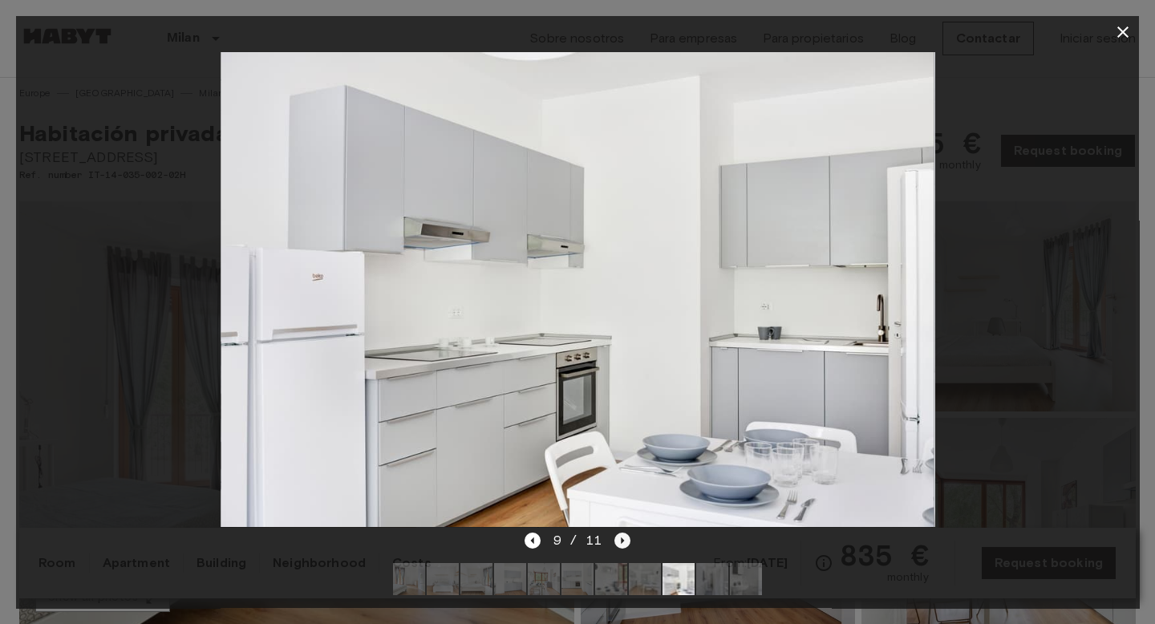
click at [621, 542] on icon "Next image" at bounding box center [622, 540] width 3 height 6
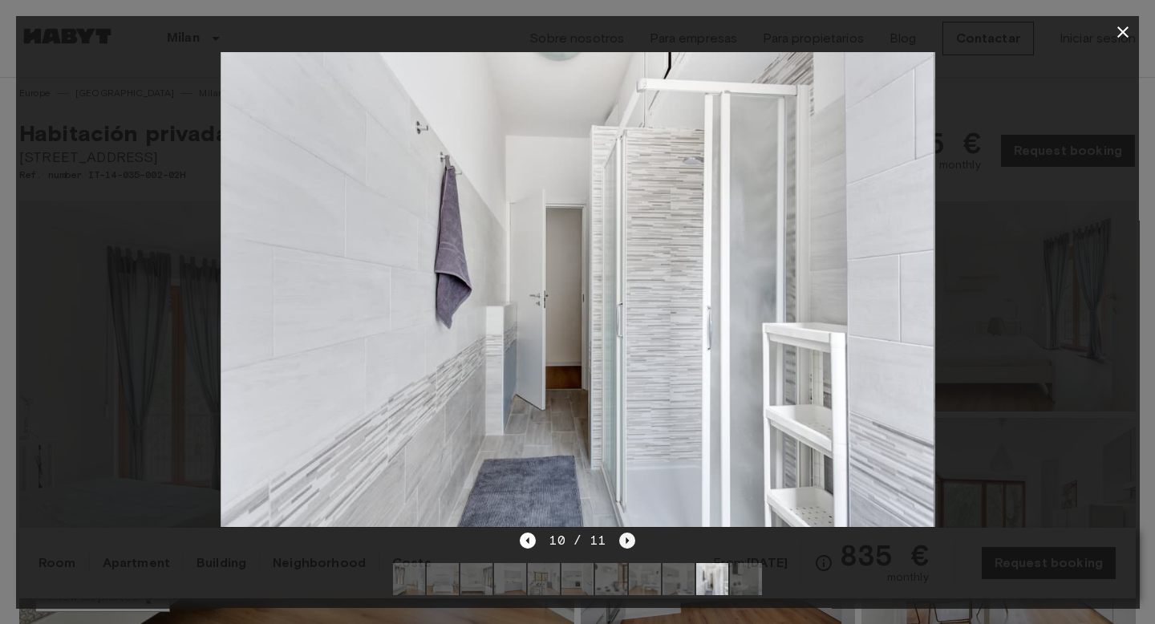
click at [621, 542] on icon "Next image" at bounding box center [627, 540] width 16 height 16
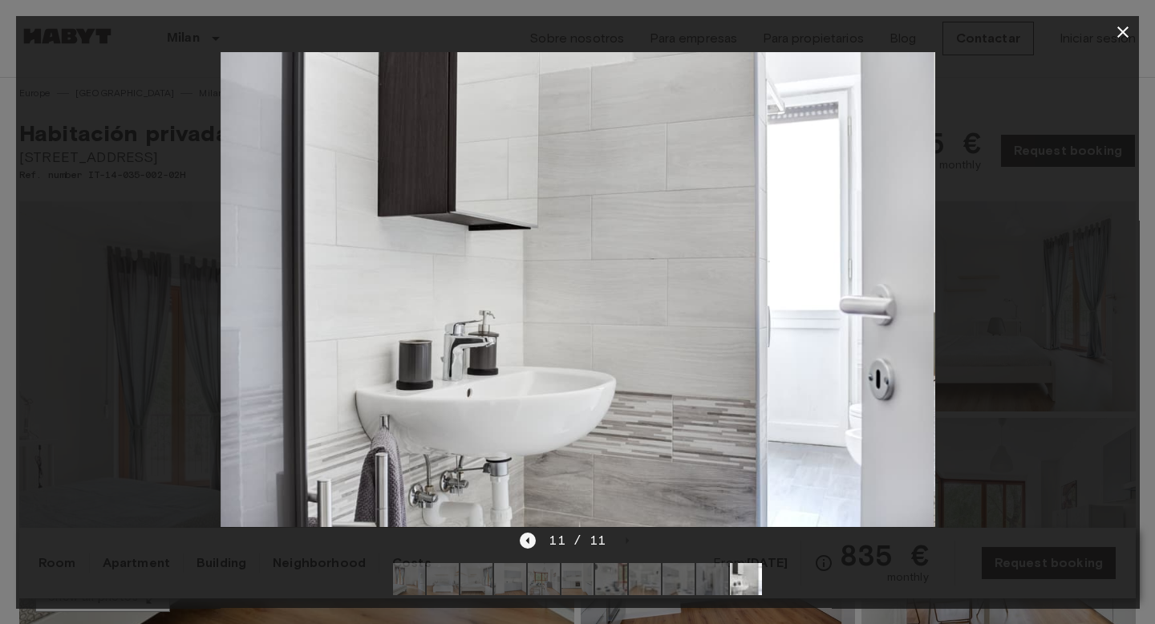
click at [527, 544] on icon "Previous image" at bounding box center [528, 540] width 16 height 16
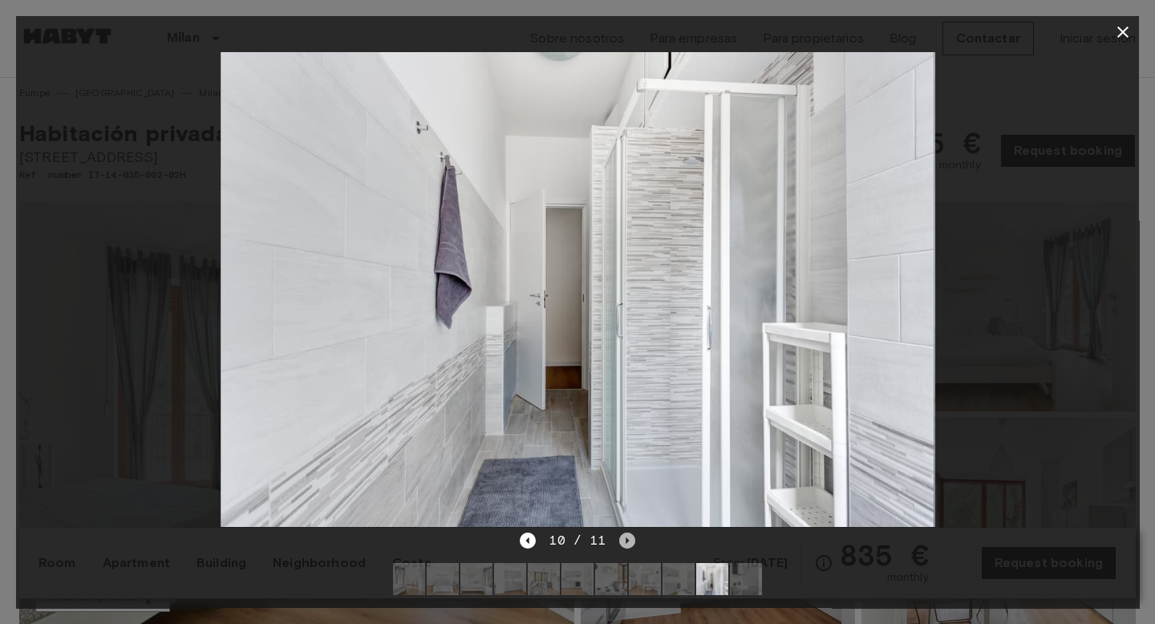
click at [626, 544] on icon "Next image" at bounding box center [627, 540] width 16 height 16
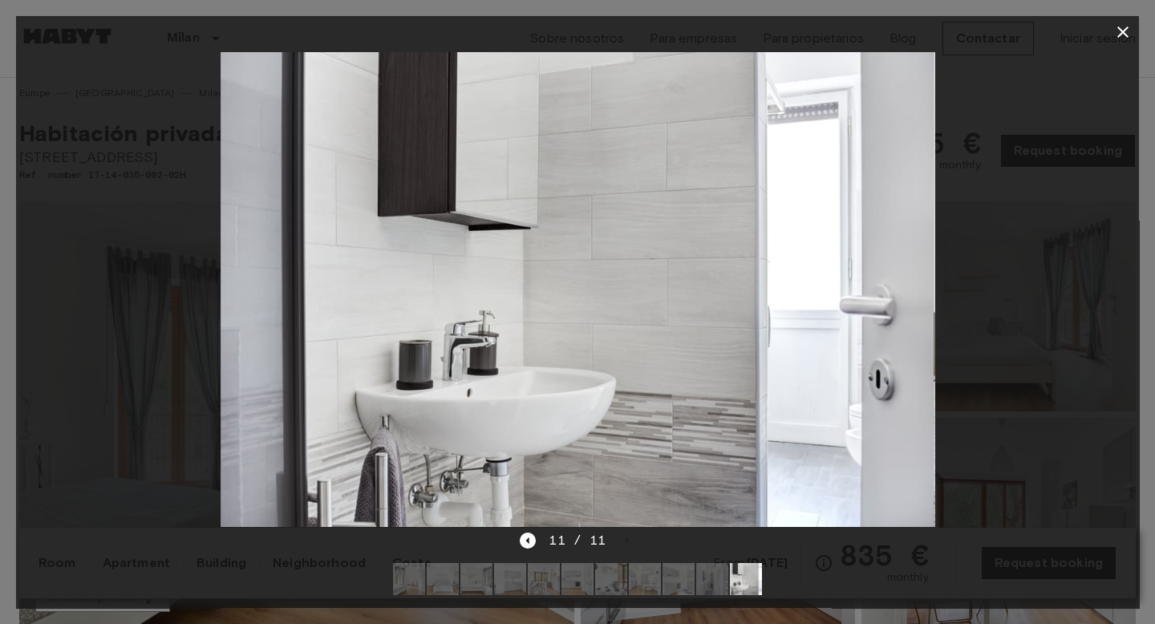
click at [1122, 34] on icon "button" at bounding box center [1122, 31] width 19 height 19
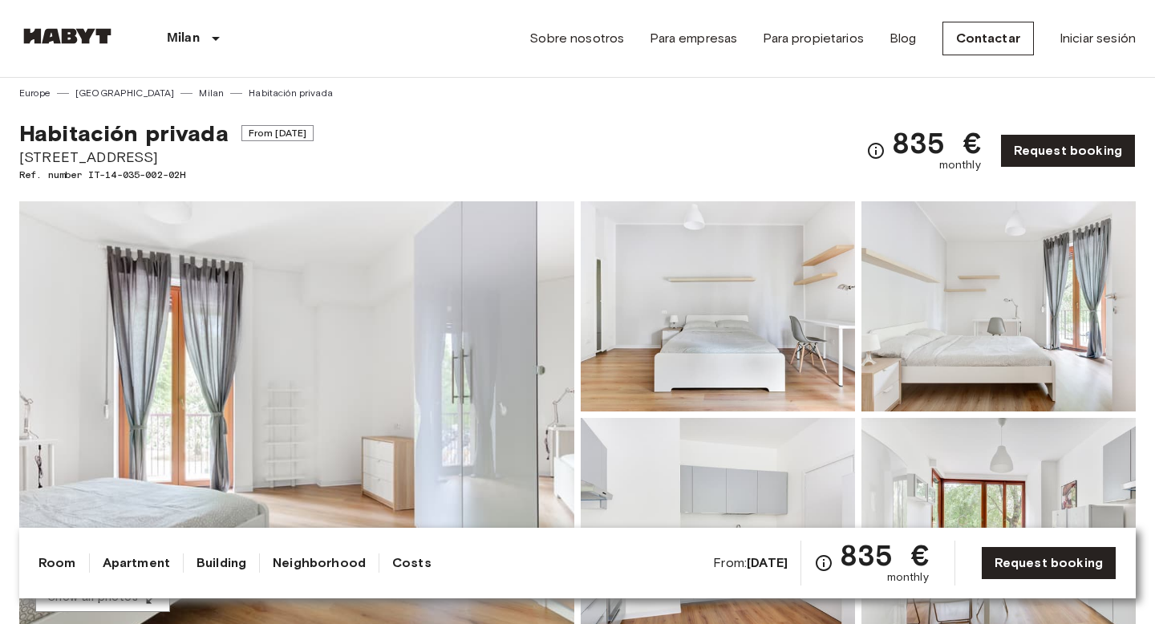
click at [628, 354] on img at bounding box center [717, 306] width 274 height 210
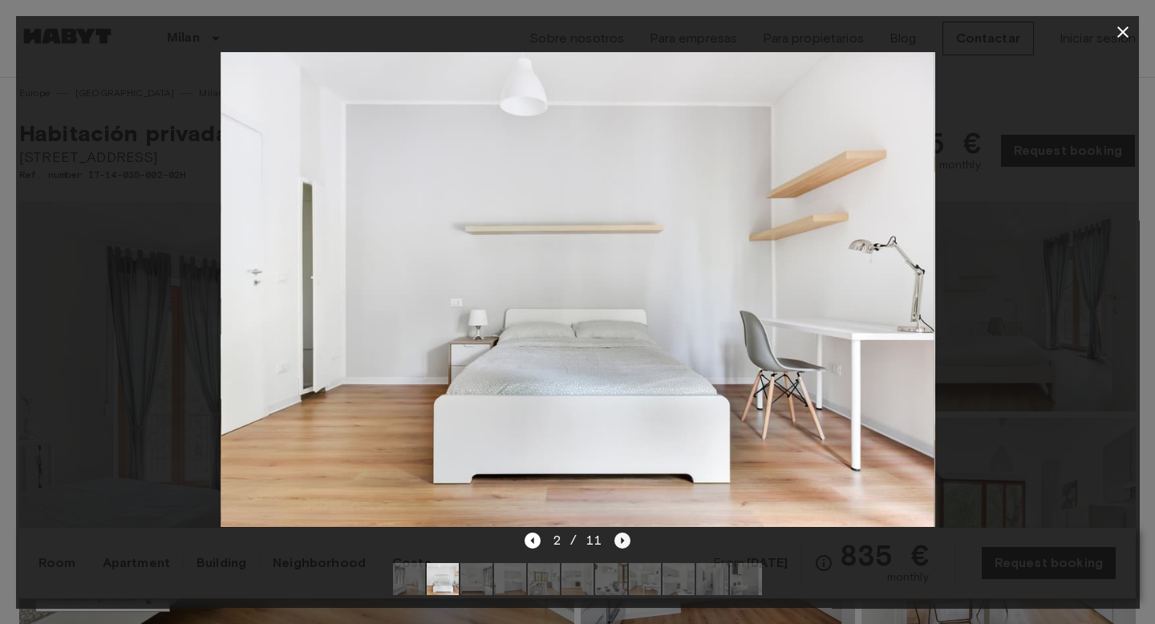
click at [624, 544] on icon "Next image" at bounding box center [622, 540] width 16 height 16
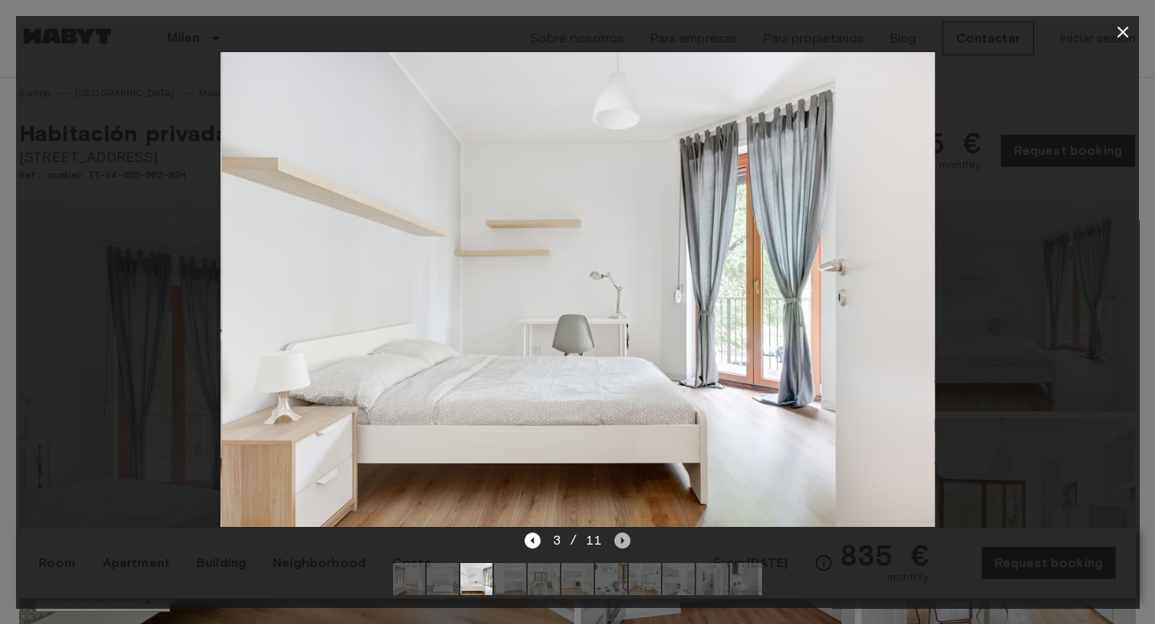
click at [624, 544] on icon "Next image" at bounding box center [622, 540] width 16 height 16
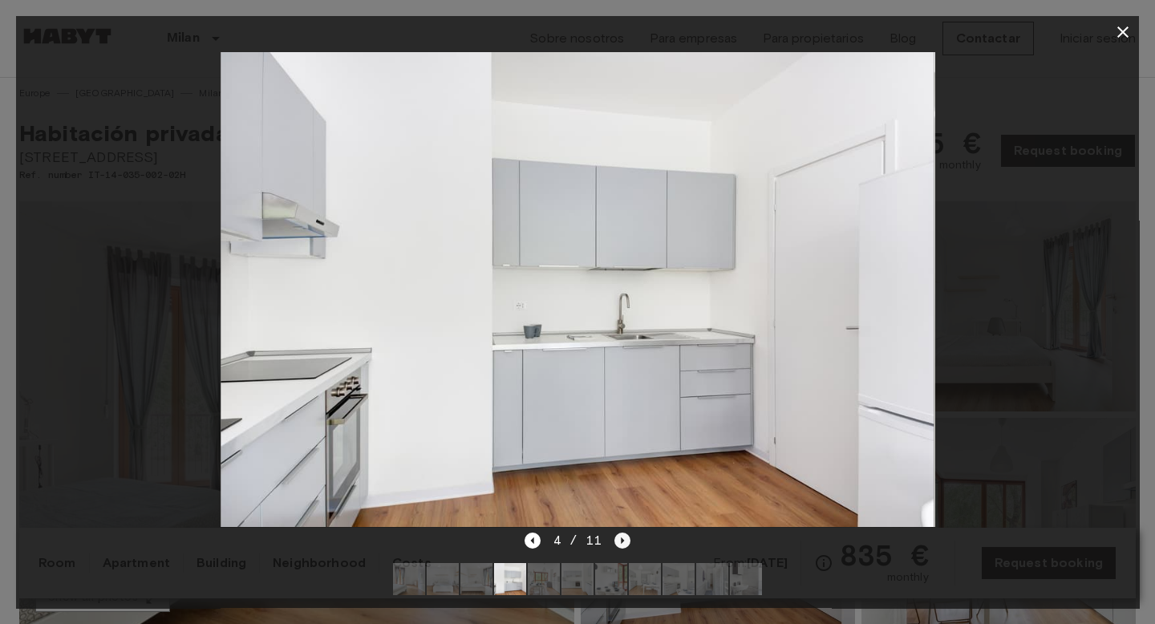
click at [624, 544] on icon "Next image" at bounding box center [622, 540] width 16 height 16
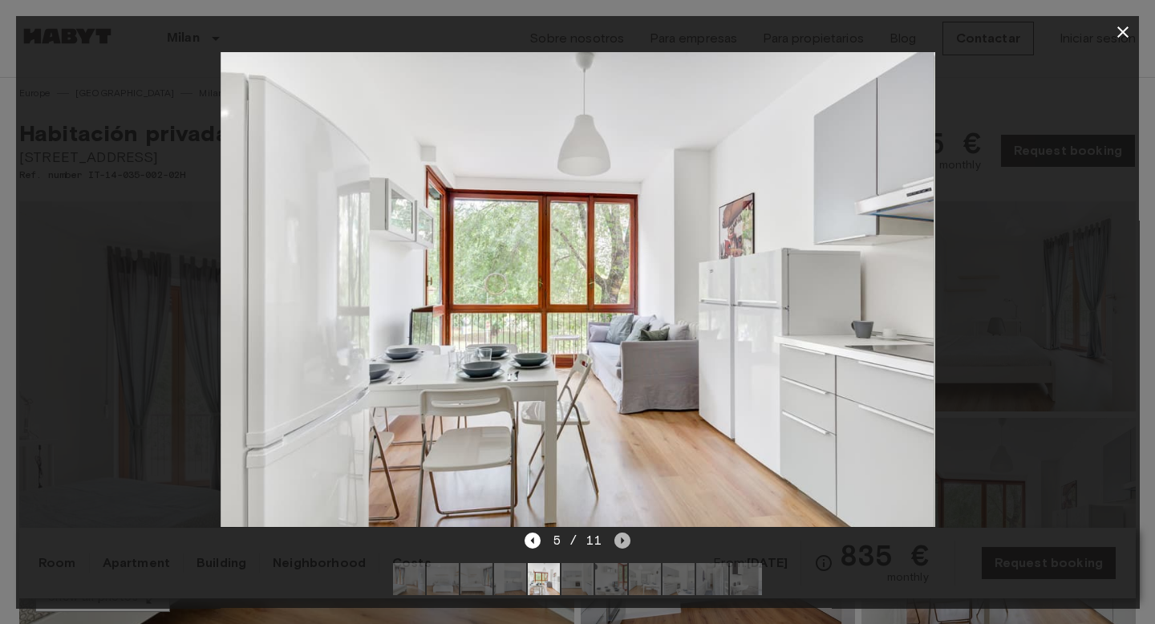
click at [624, 544] on icon "Next image" at bounding box center [622, 540] width 16 height 16
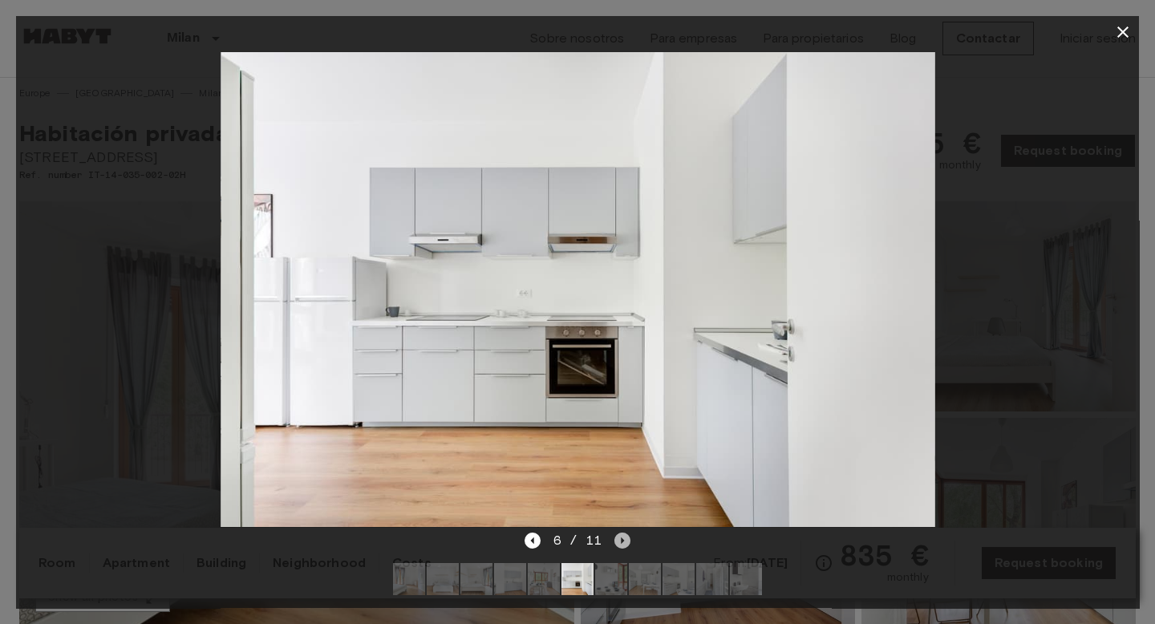
click at [624, 544] on icon "Next image" at bounding box center [622, 540] width 16 height 16
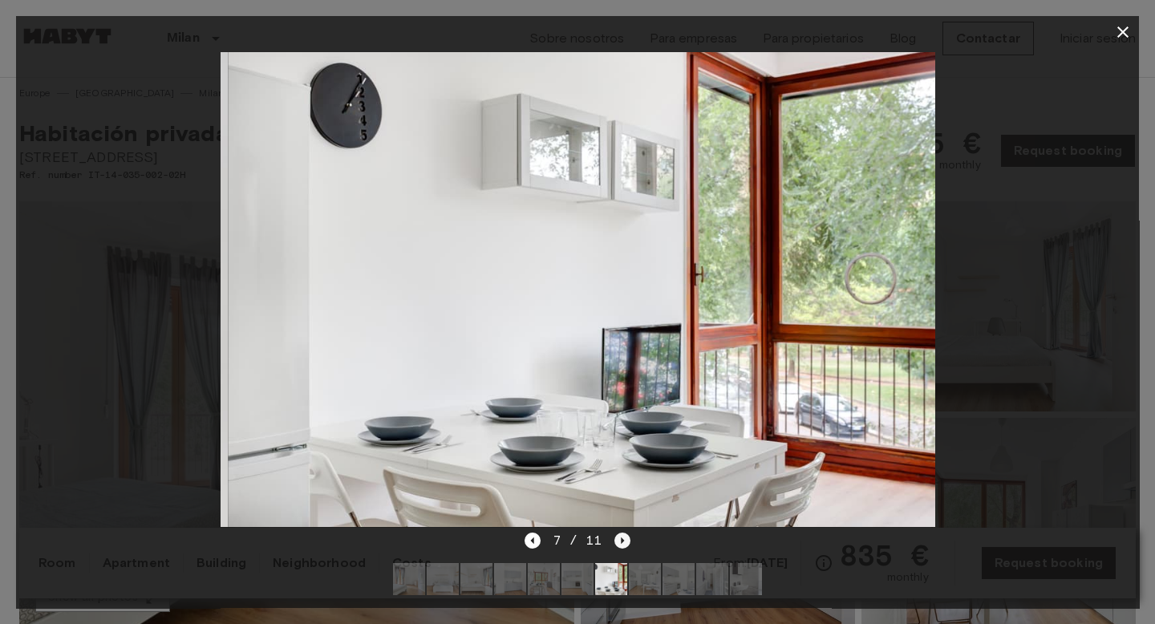
click at [624, 544] on icon "Next image" at bounding box center [622, 540] width 16 height 16
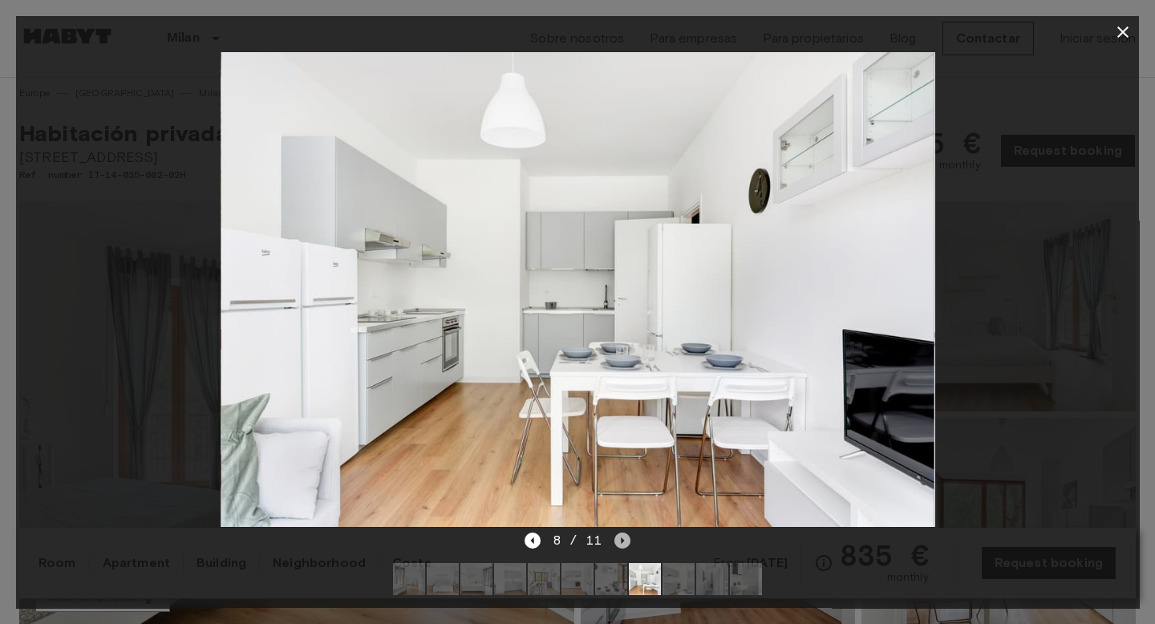
click at [624, 544] on icon "Next image" at bounding box center [622, 540] width 16 height 16
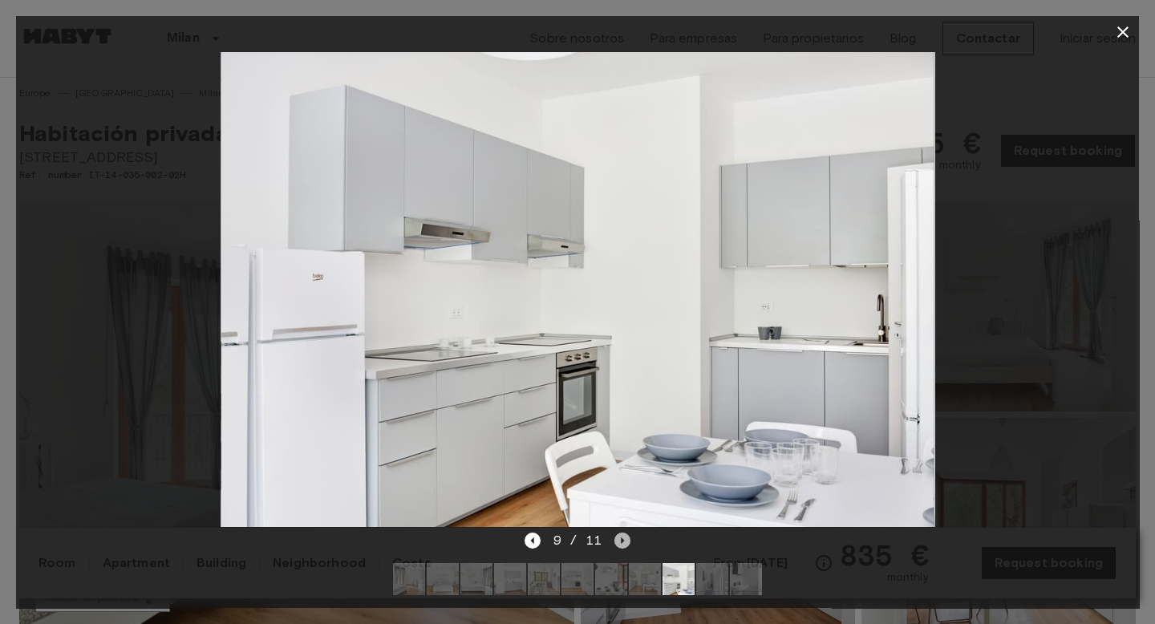
click at [624, 544] on icon "Next image" at bounding box center [622, 540] width 16 height 16
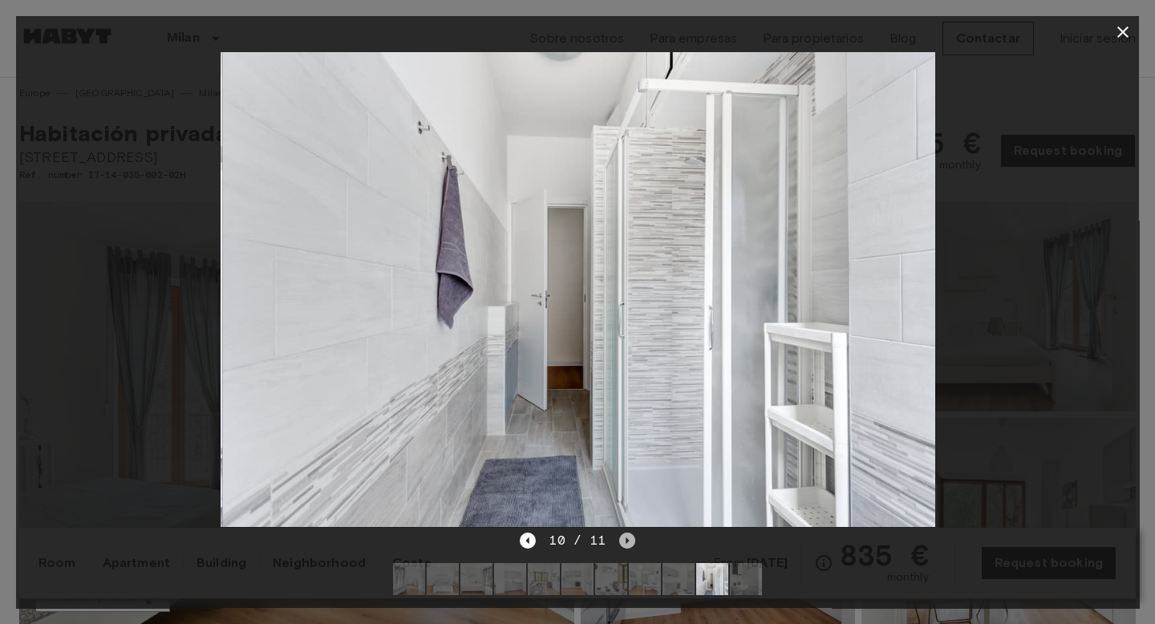
click at [624, 544] on icon "Next image" at bounding box center [627, 540] width 16 height 16
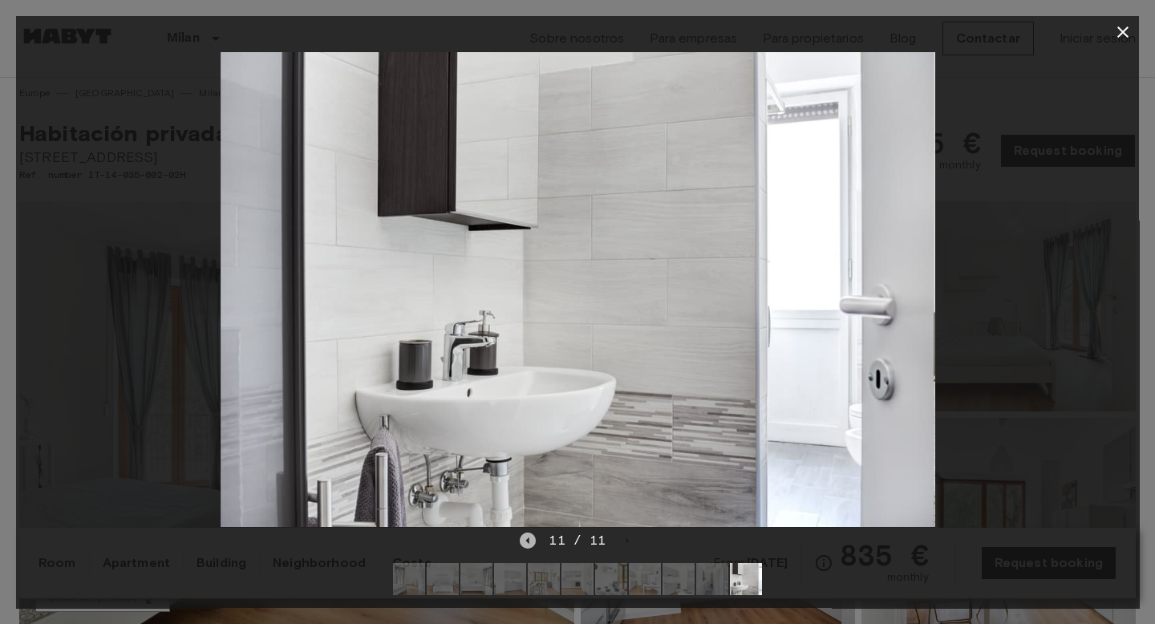
click at [528, 541] on icon "Previous image" at bounding box center [527, 540] width 3 height 6
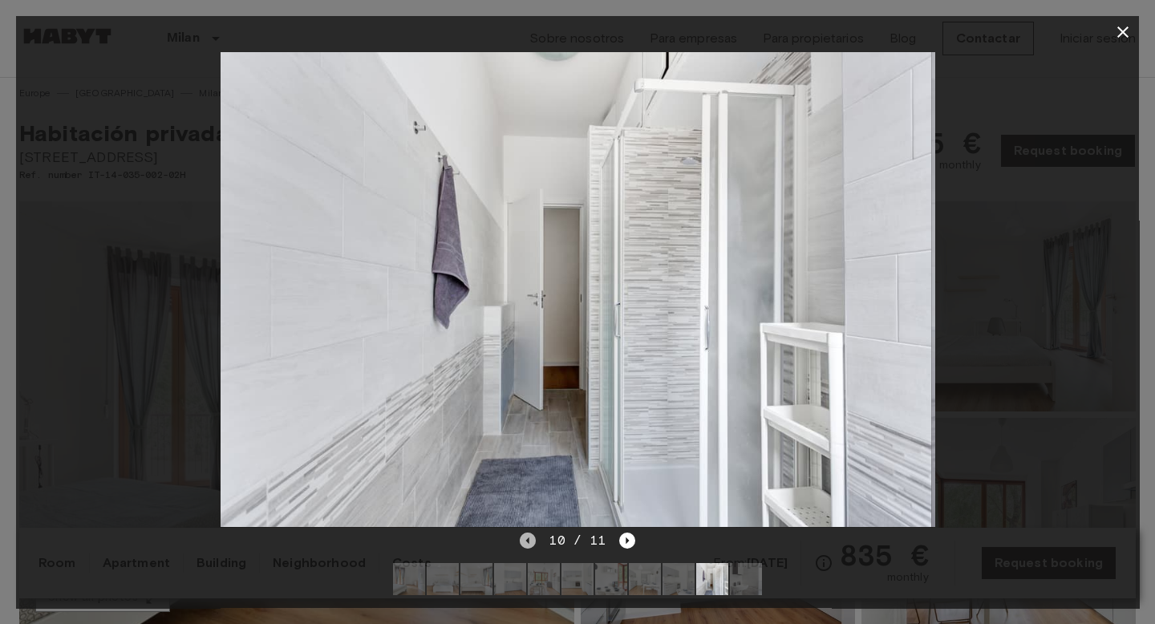
click at [528, 541] on icon "Previous image" at bounding box center [527, 540] width 3 height 6
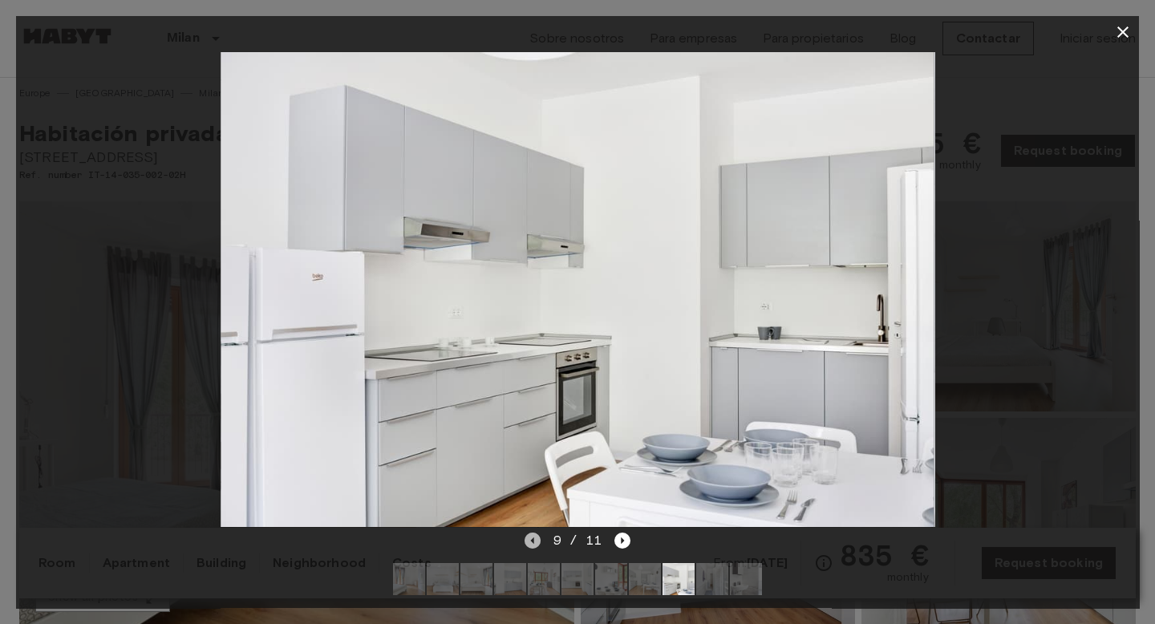
click at [528, 541] on icon "Previous image" at bounding box center [532, 540] width 16 height 16
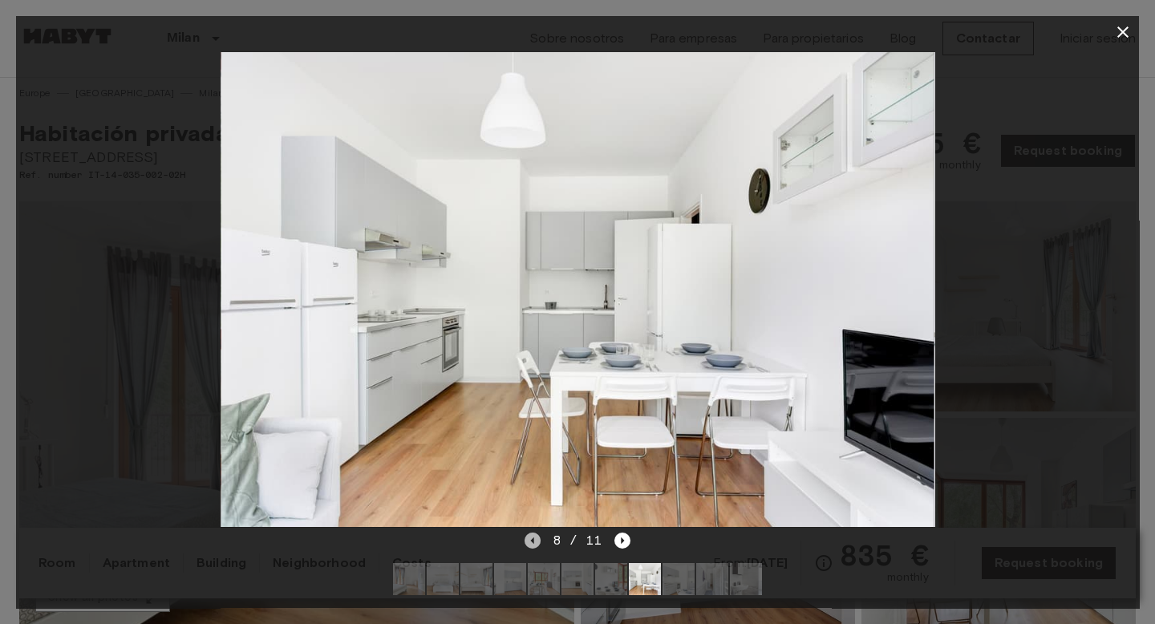
click at [528, 541] on icon "Previous image" at bounding box center [532, 540] width 16 height 16
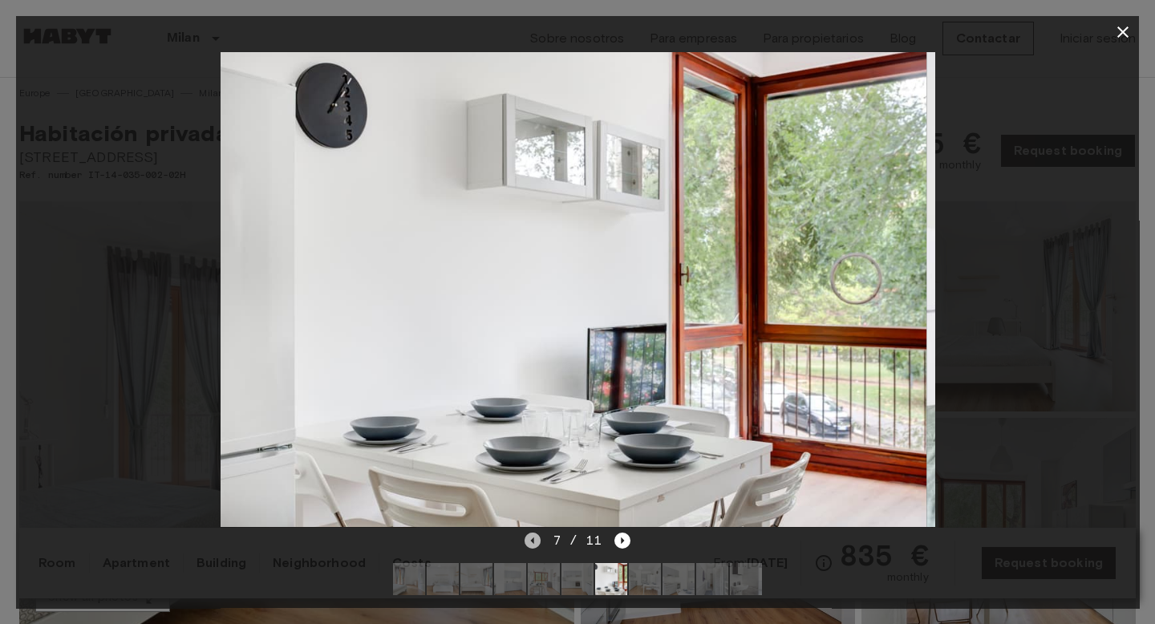
click at [528, 541] on icon "Previous image" at bounding box center [532, 540] width 16 height 16
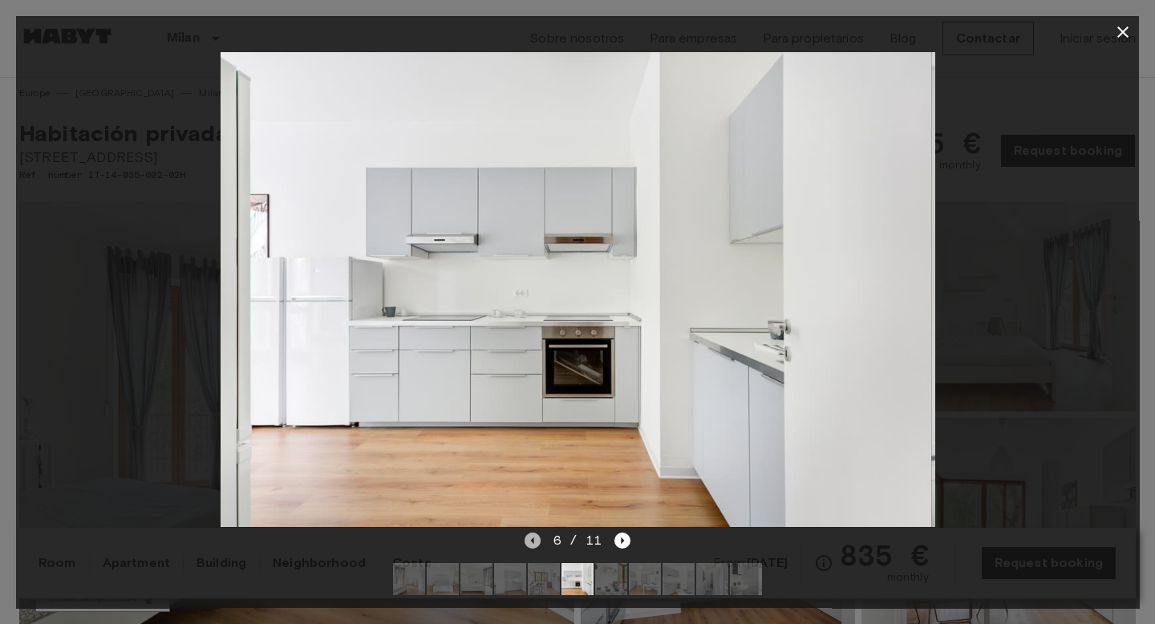
click at [528, 541] on icon "Previous image" at bounding box center [532, 540] width 16 height 16
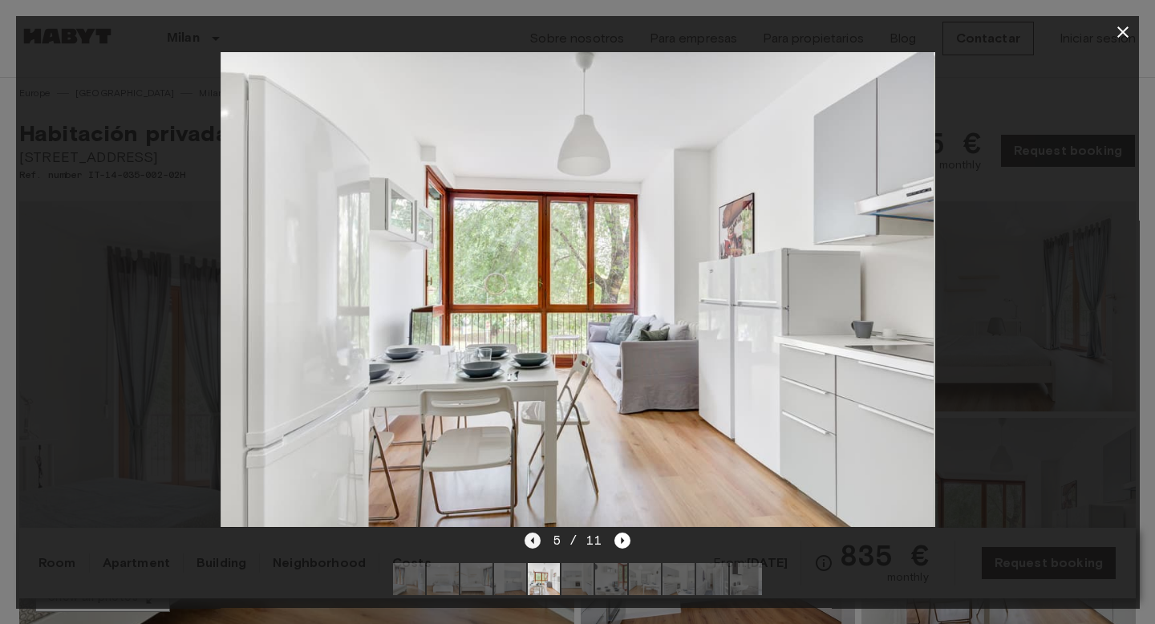
click at [528, 541] on icon "Previous image" at bounding box center [532, 540] width 16 height 16
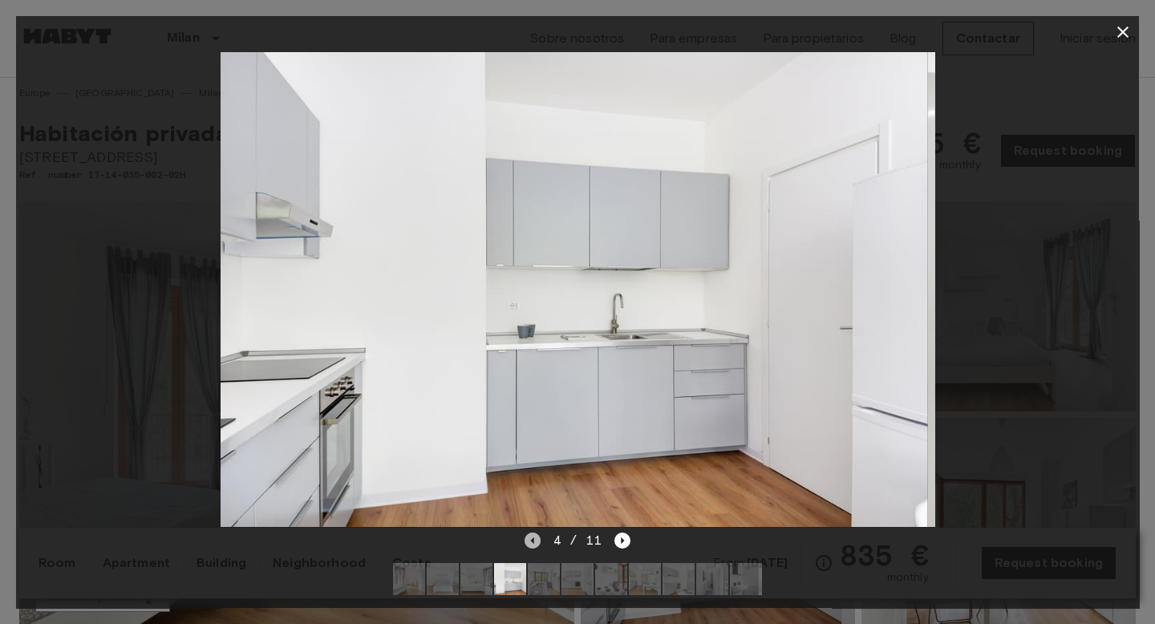
click at [528, 541] on icon "Previous image" at bounding box center [532, 540] width 16 height 16
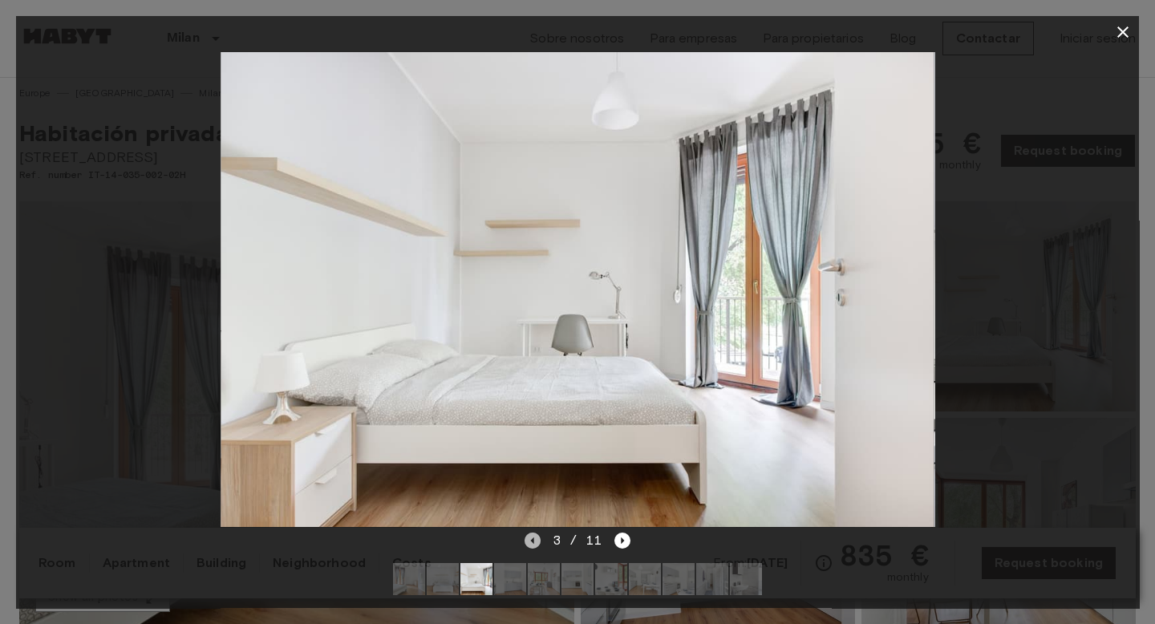
click at [528, 541] on icon "Previous image" at bounding box center [532, 540] width 16 height 16
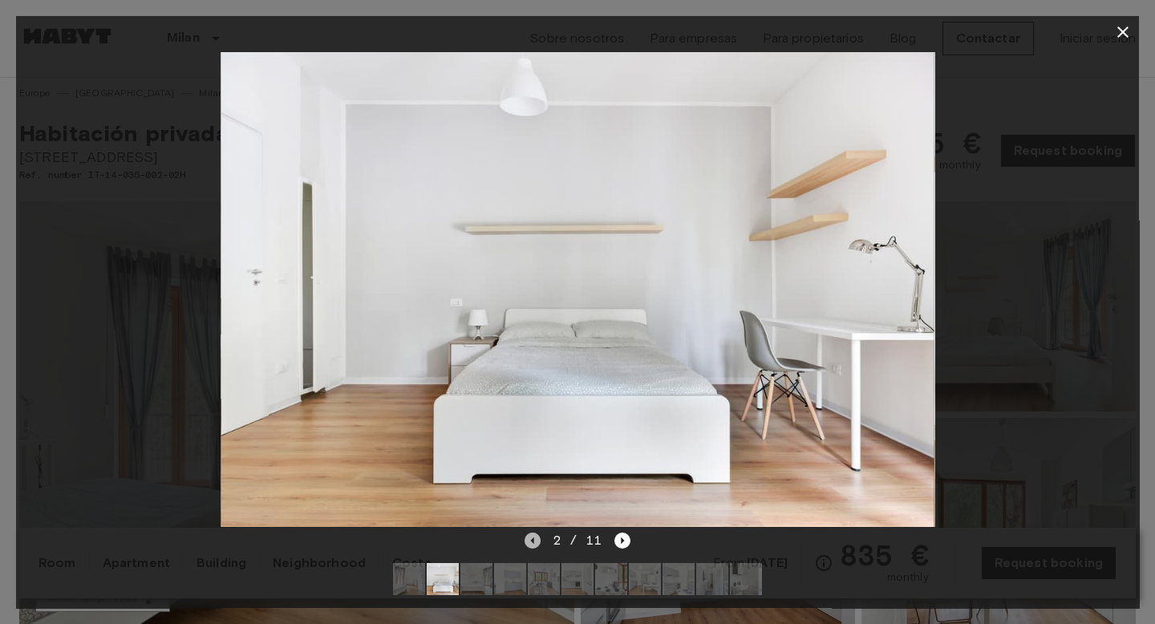
click at [528, 541] on icon "Previous image" at bounding box center [532, 540] width 16 height 16
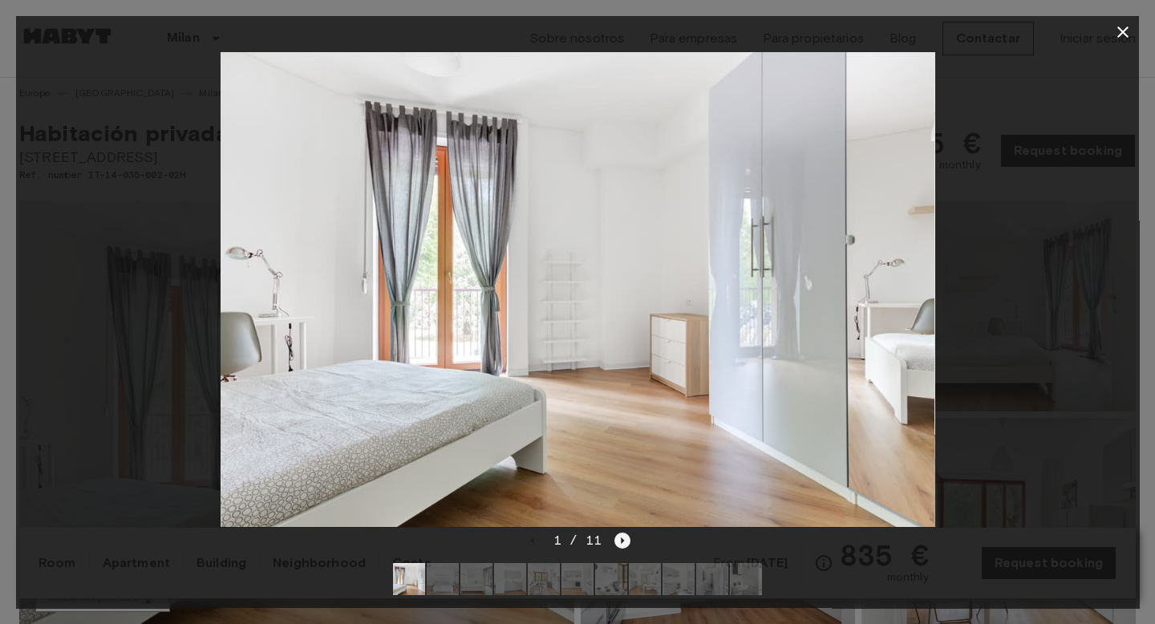
click at [621, 544] on icon "Next image" at bounding box center [622, 540] width 16 height 16
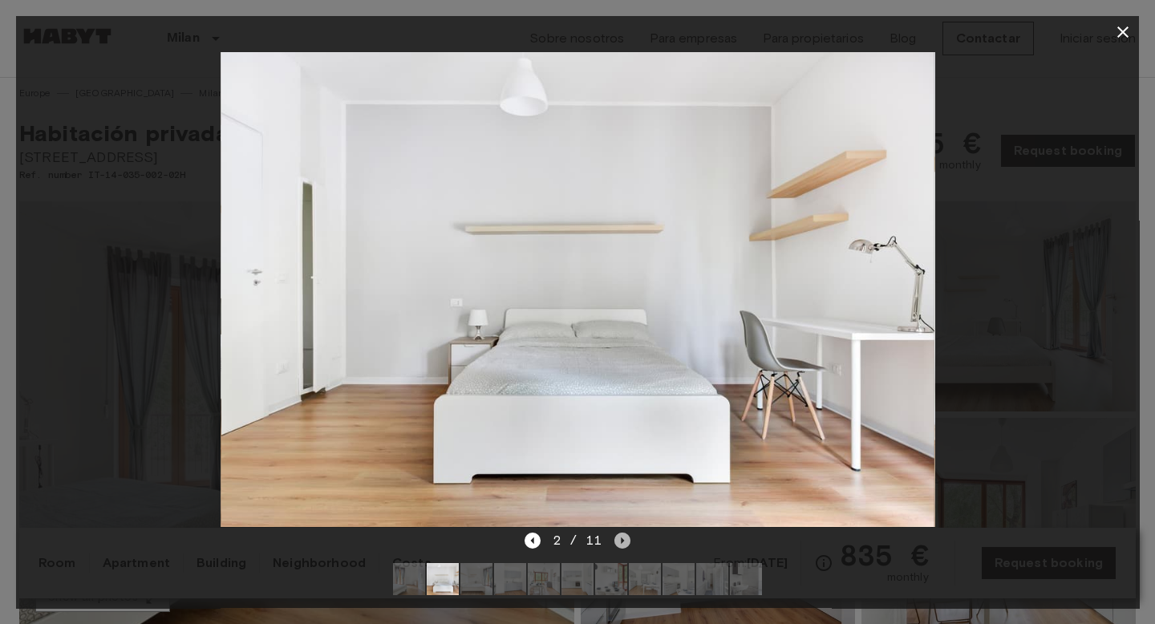
click at [621, 544] on icon "Next image" at bounding box center [622, 540] width 16 height 16
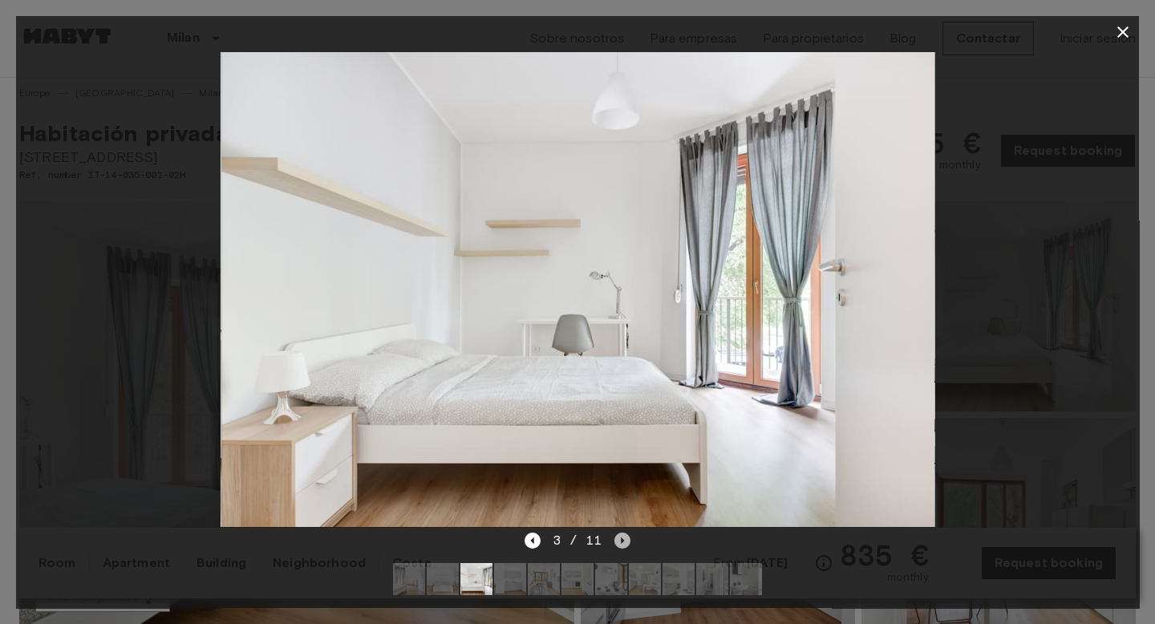
click at [621, 544] on icon "Next image" at bounding box center [622, 540] width 16 height 16
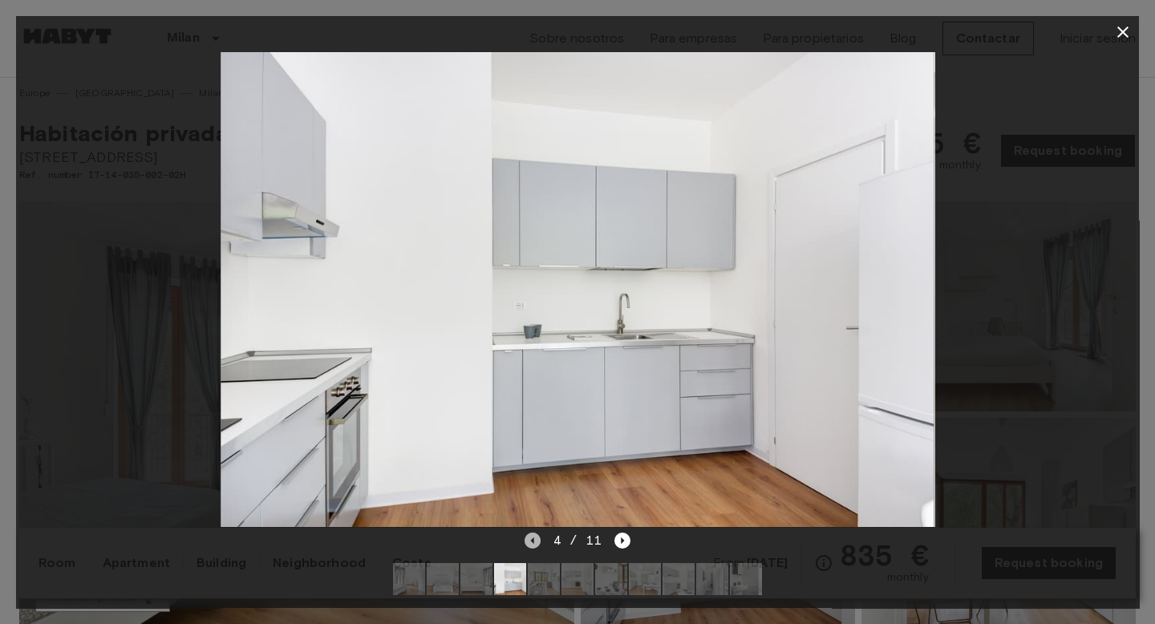
click at [536, 543] on icon "Previous image" at bounding box center [532, 540] width 16 height 16
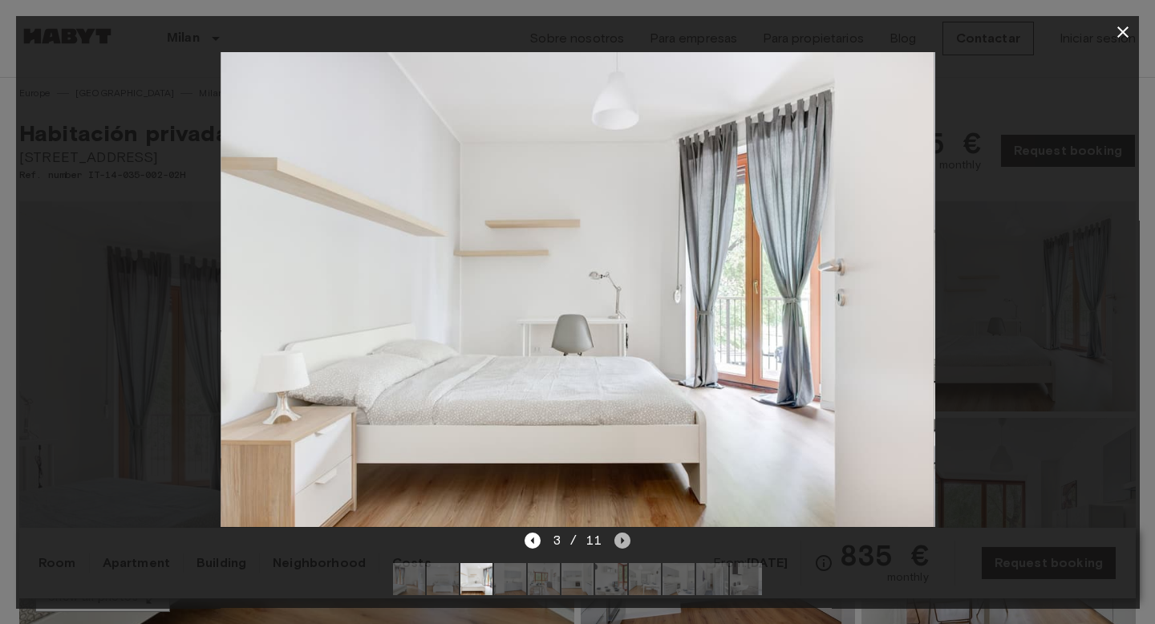
click at [626, 539] on icon "Next image" at bounding box center [622, 540] width 16 height 16
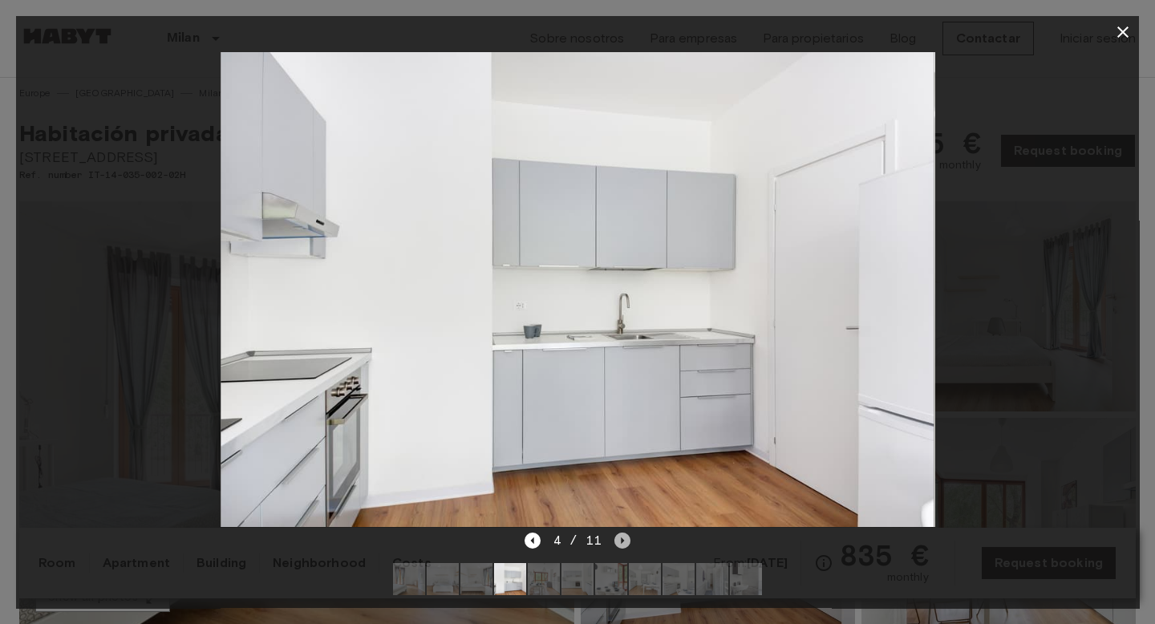
click at [626, 539] on icon "Next image" at bounding box center [622, 540] width 16 height 16
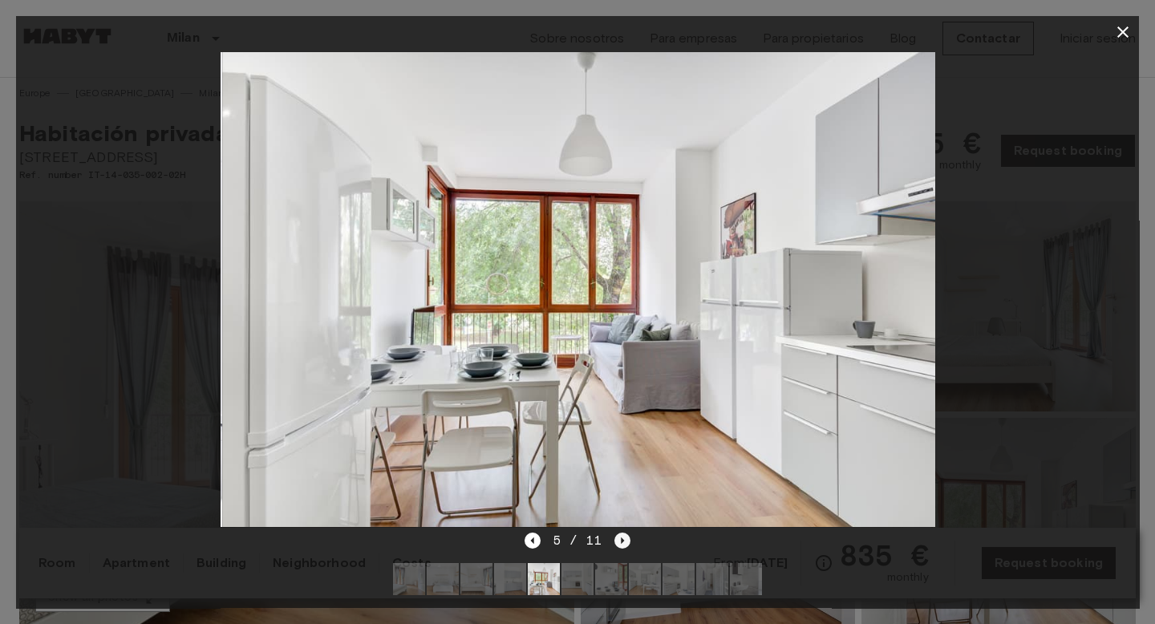
click at [626, 539] on icon "Next image" at bounding box center [622, 540] width 16 height 16
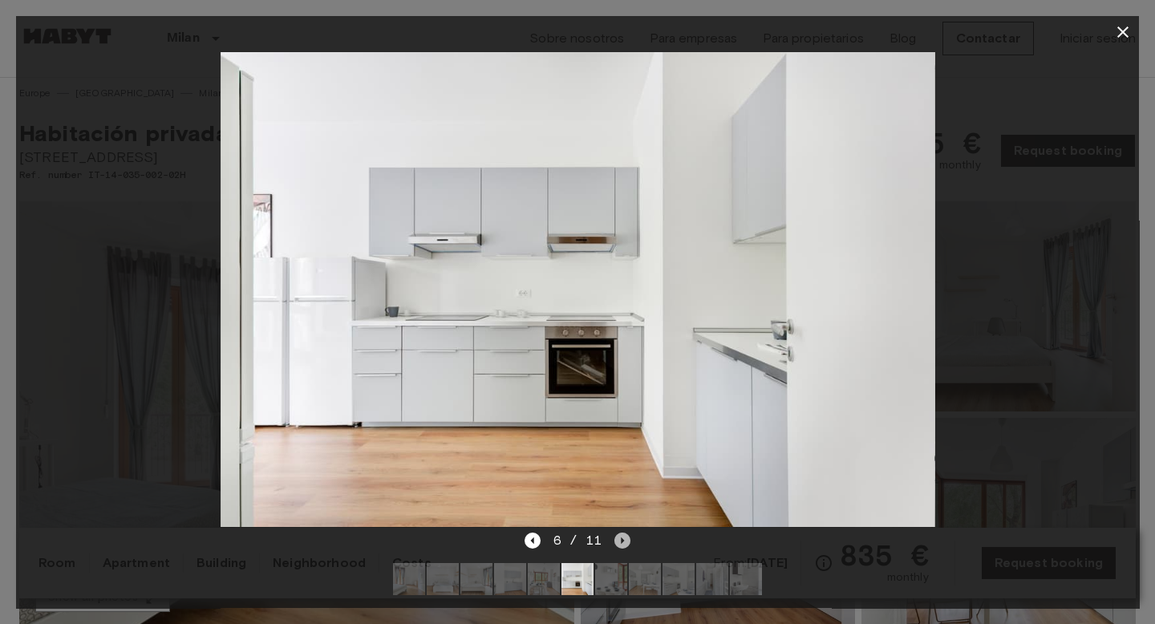
click at [626, 539] on icon "Next image" at bounding box center [622, 540] width 16 height 16
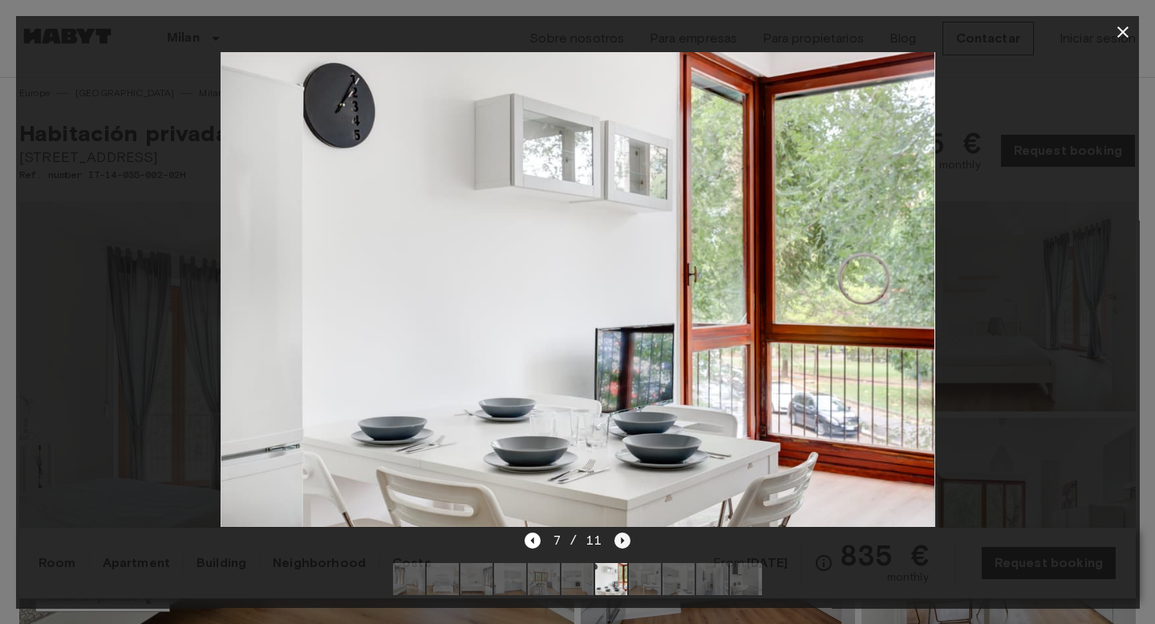
click at [626, 539] on icon "Next image" at bounding box center [622, 540] width 16 height 16
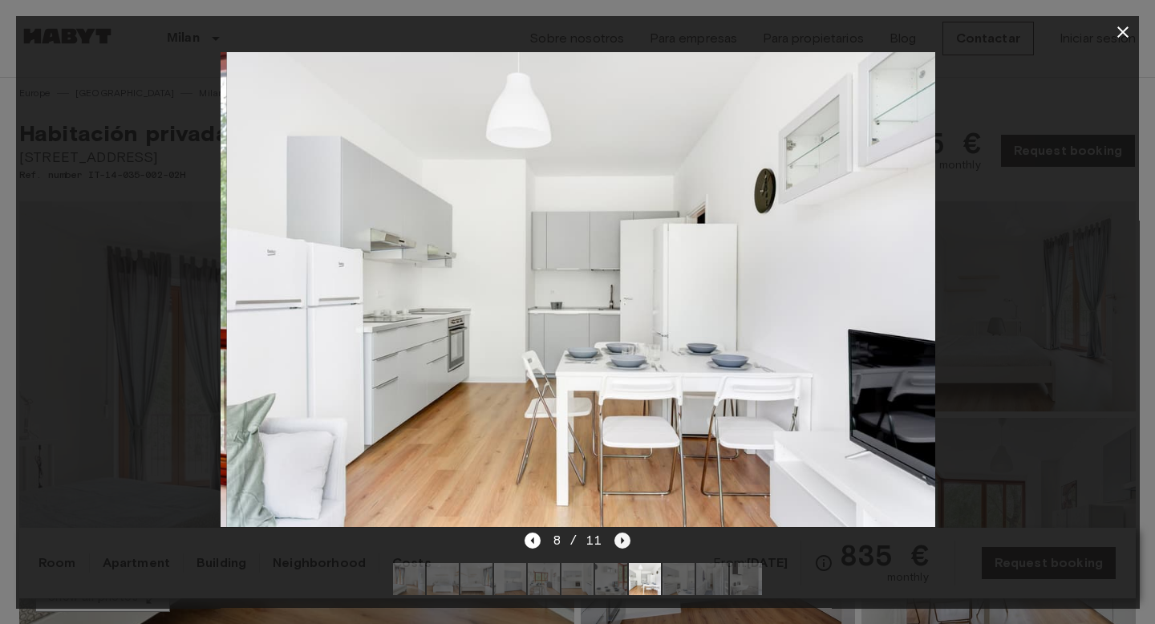
click at [626, 539] on icon "Next image" at bounding box center [622, 540] width 16 height 16
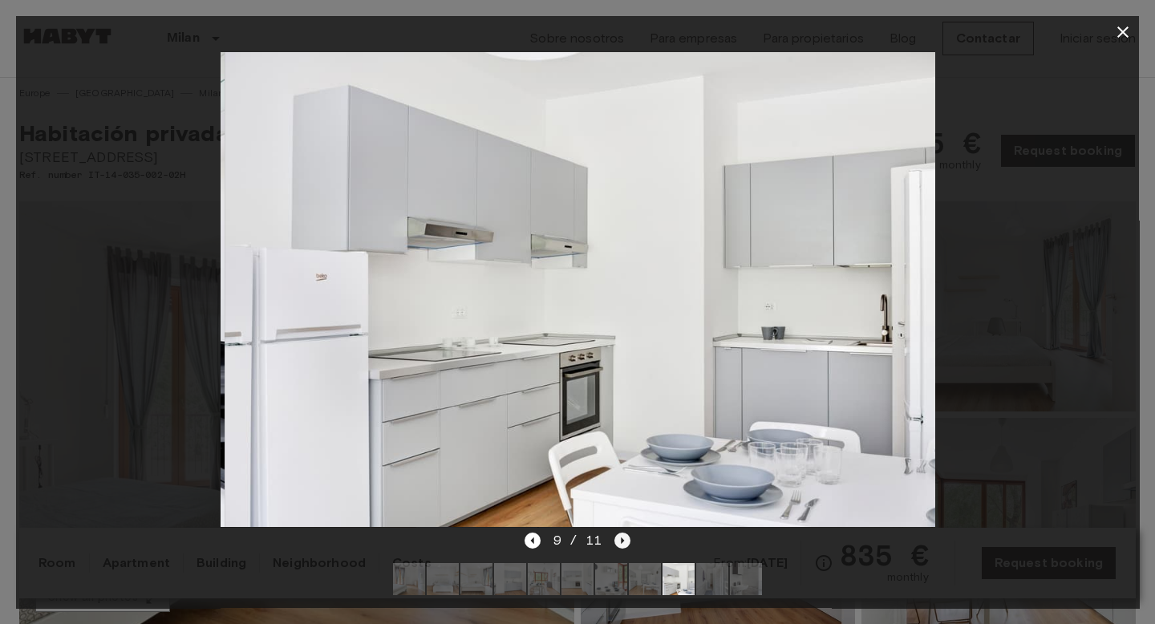
click at [626, 539] on icon "Next image" at bounding box center [622, 540] width 16 height 16
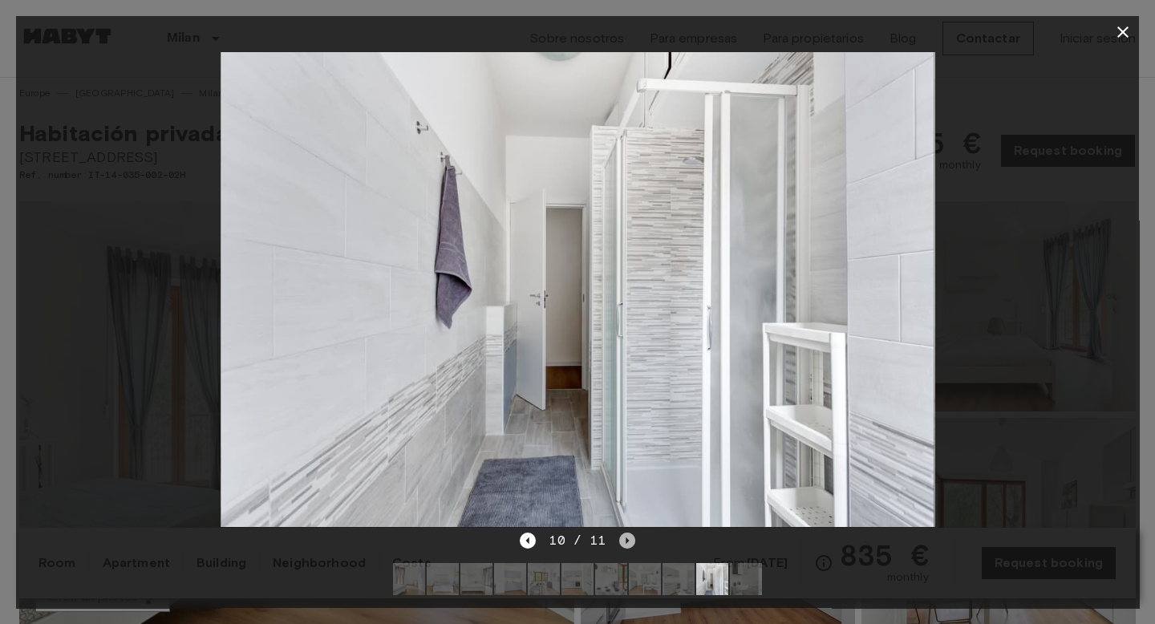
click at [626, 539] on icon "Next image" at bounding box center [627, 540] width 16 height 16
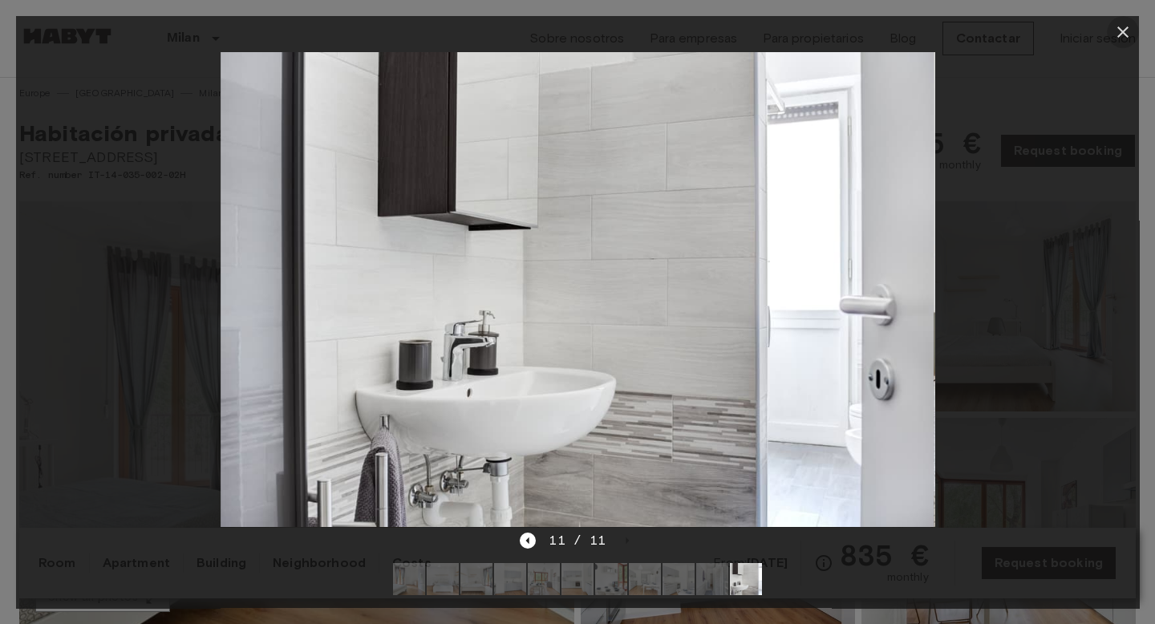
click at [1126, 30] on icon "button" at bounding box center [1122, 31] width 19 height 19
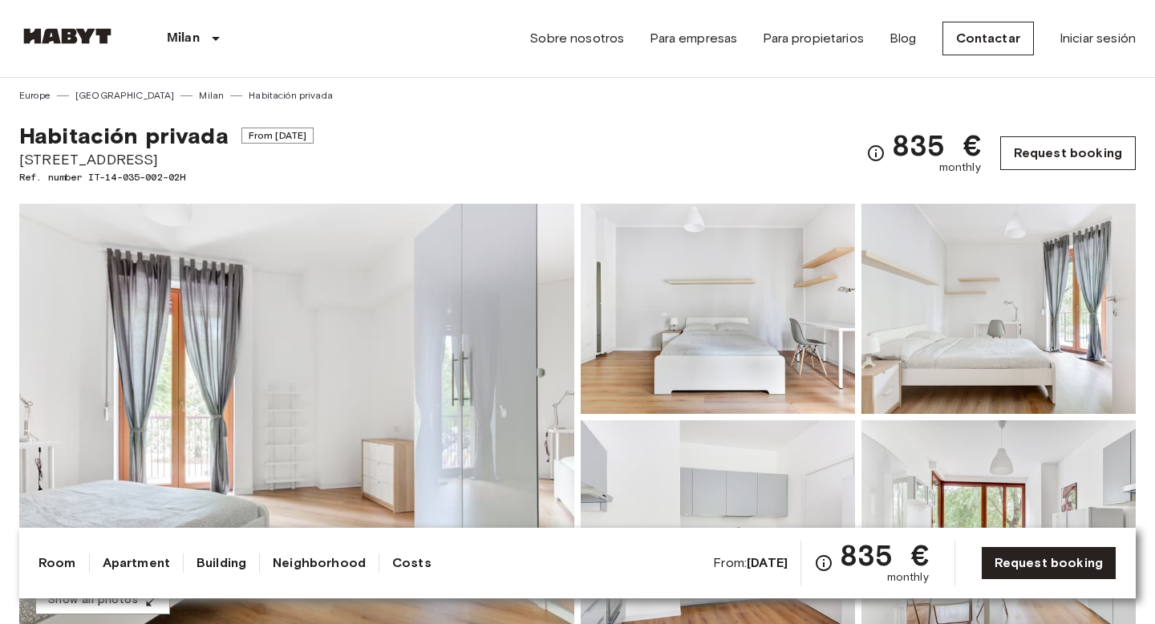
scroll to position [0, 0]
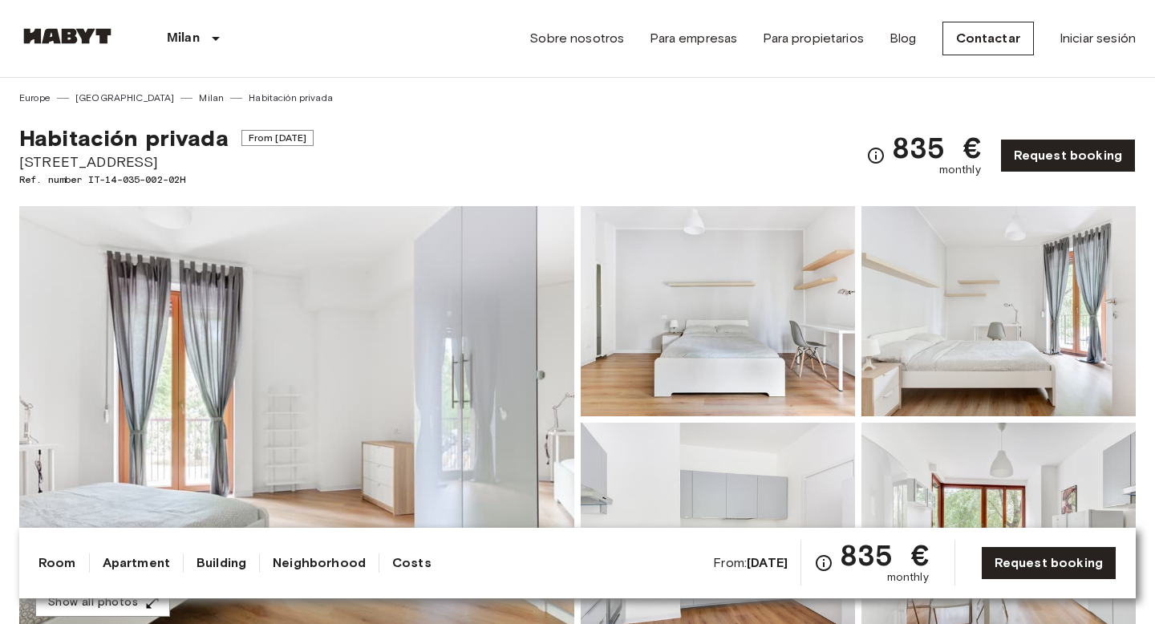
click at [956, 369] on img at bounding box center [998, 311] width 274 height 210
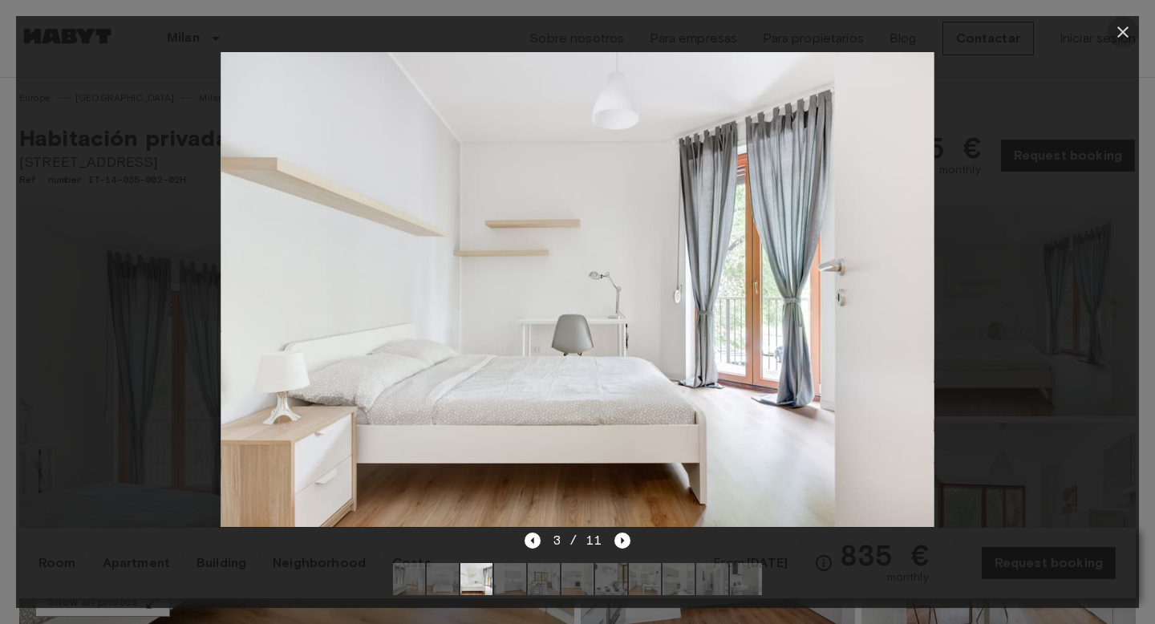
click at [1125, 34] on icon "button" at bounding box center [1122, 31] width 11 height 11
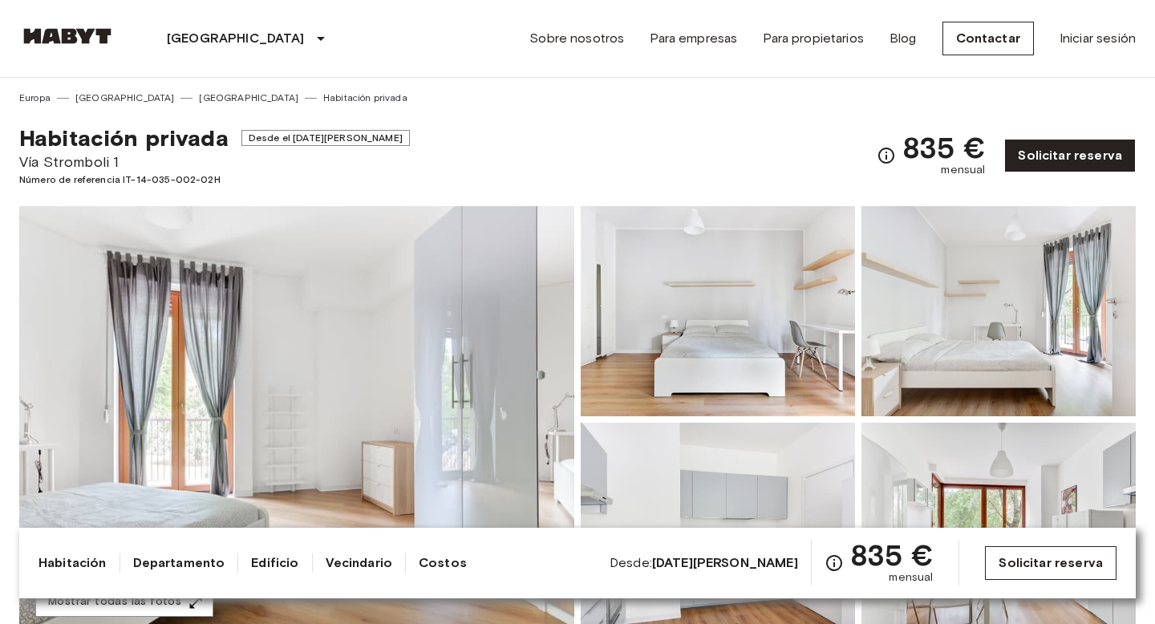
click at [1026, 556] on font "Solicitar reserva" at bounding box center [1050, 562] width 104 height 15
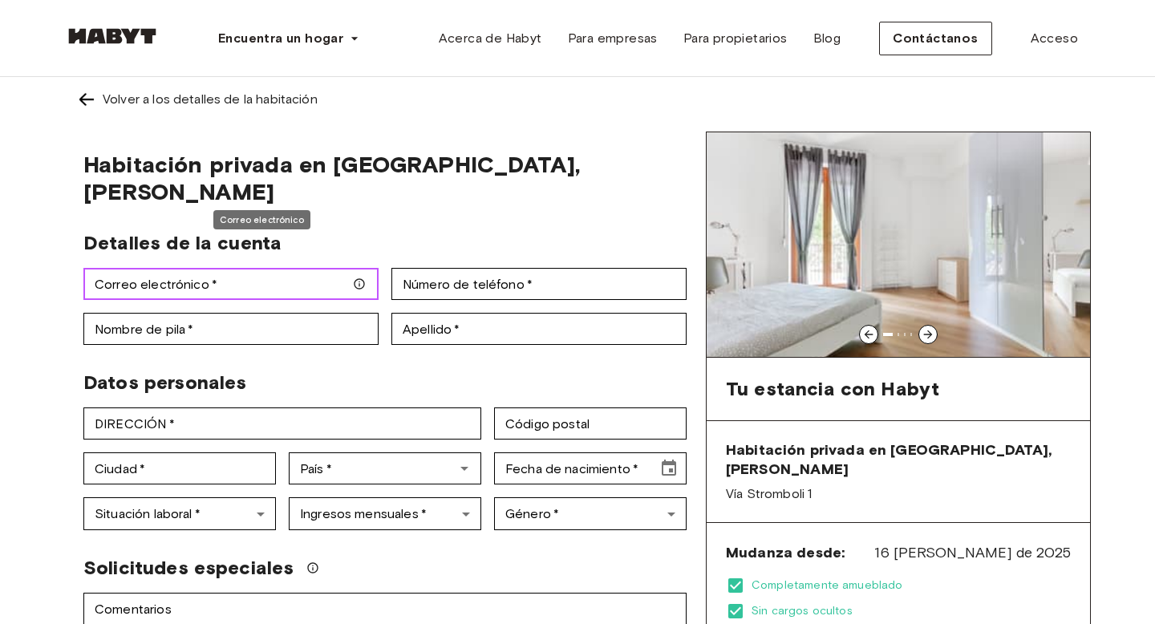
click at [199, 268] on input "Correo electrónico   *" at bounding box center [230, 284] width 295 height 32
type input "**********"
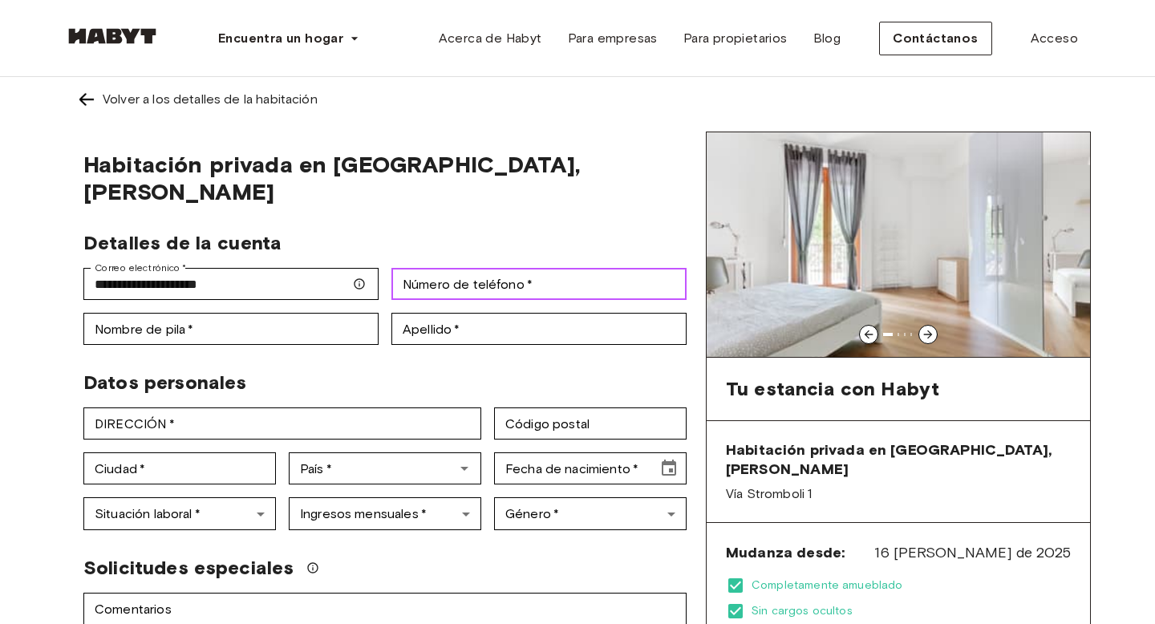
type input "*********"
type input "*****"
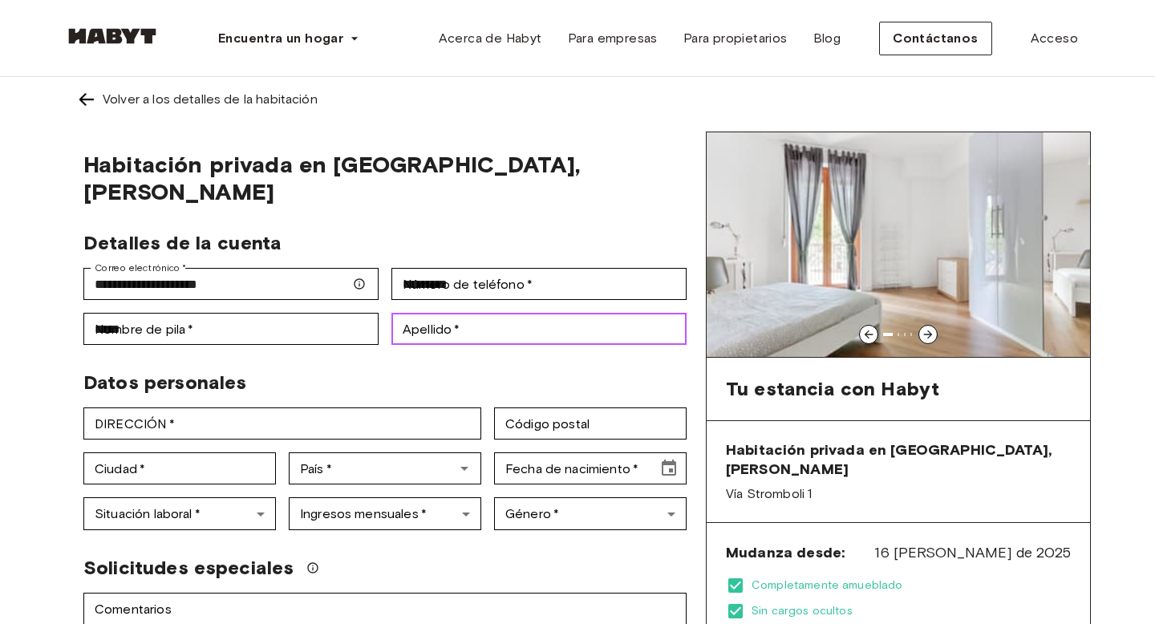
type input "**********"
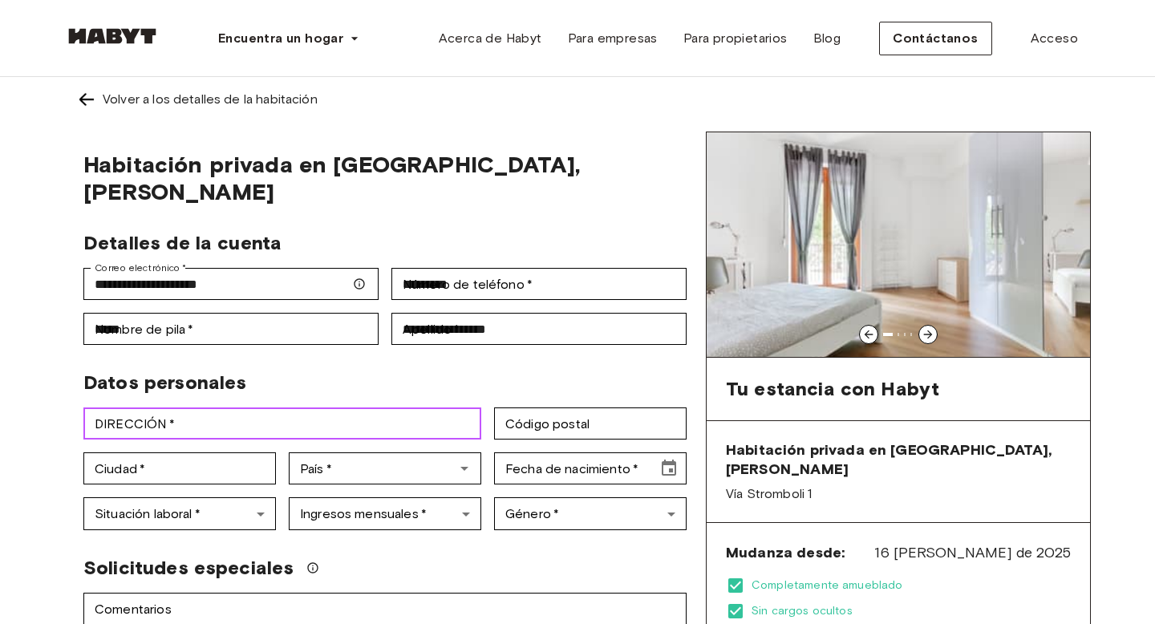
type input "**********"
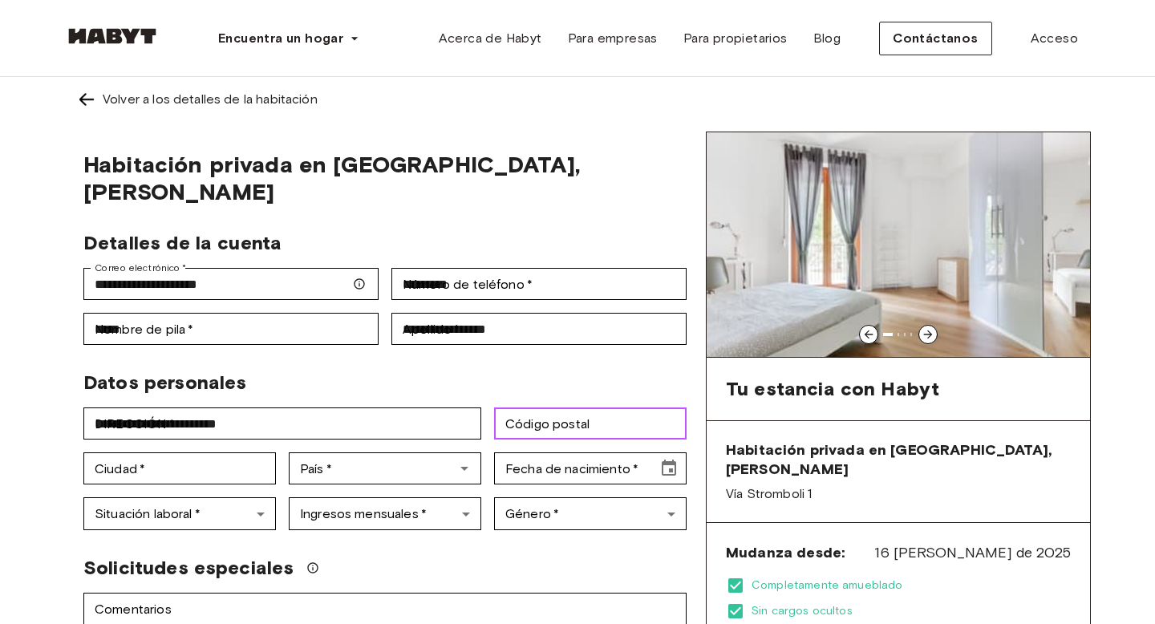
type input "*****"
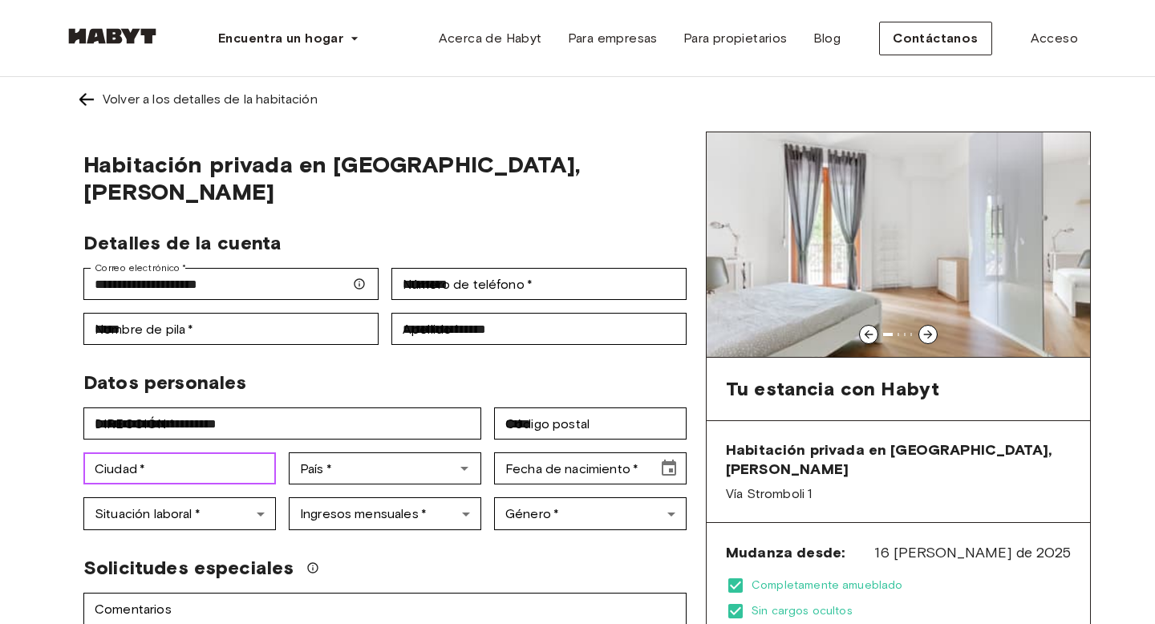
type input "**********"
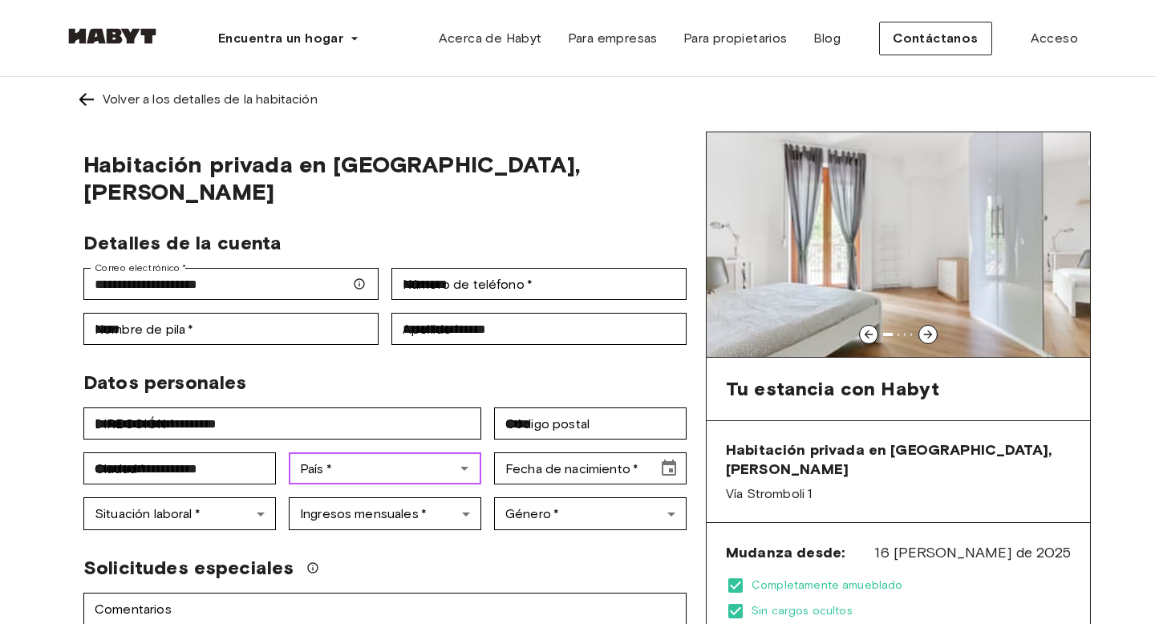
type input "******"
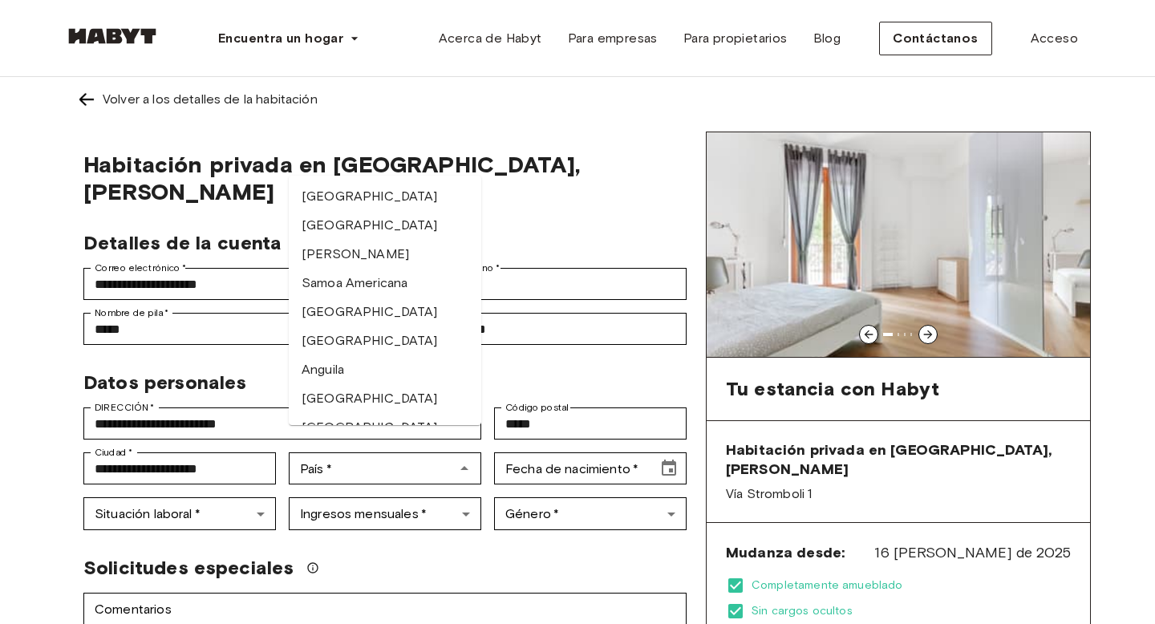
click at [522, 151] on span "Habitación privada en Milán, Solari" at bounding box center [384, 178] width 603 height 55
click at [577, 452] on input "Fecha de nacimiento   *" at bounding box center [570, 468] width 152 height 32
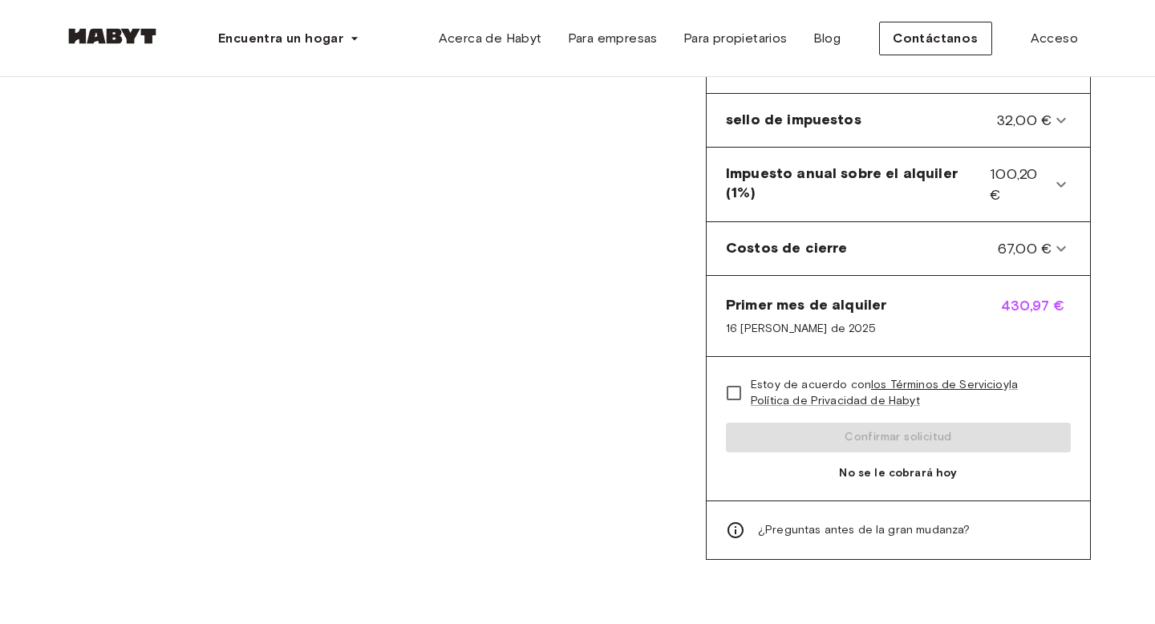
scroll to position [792, 0]
